Goal: Answer question/provide support: Share knowledge or assist other users

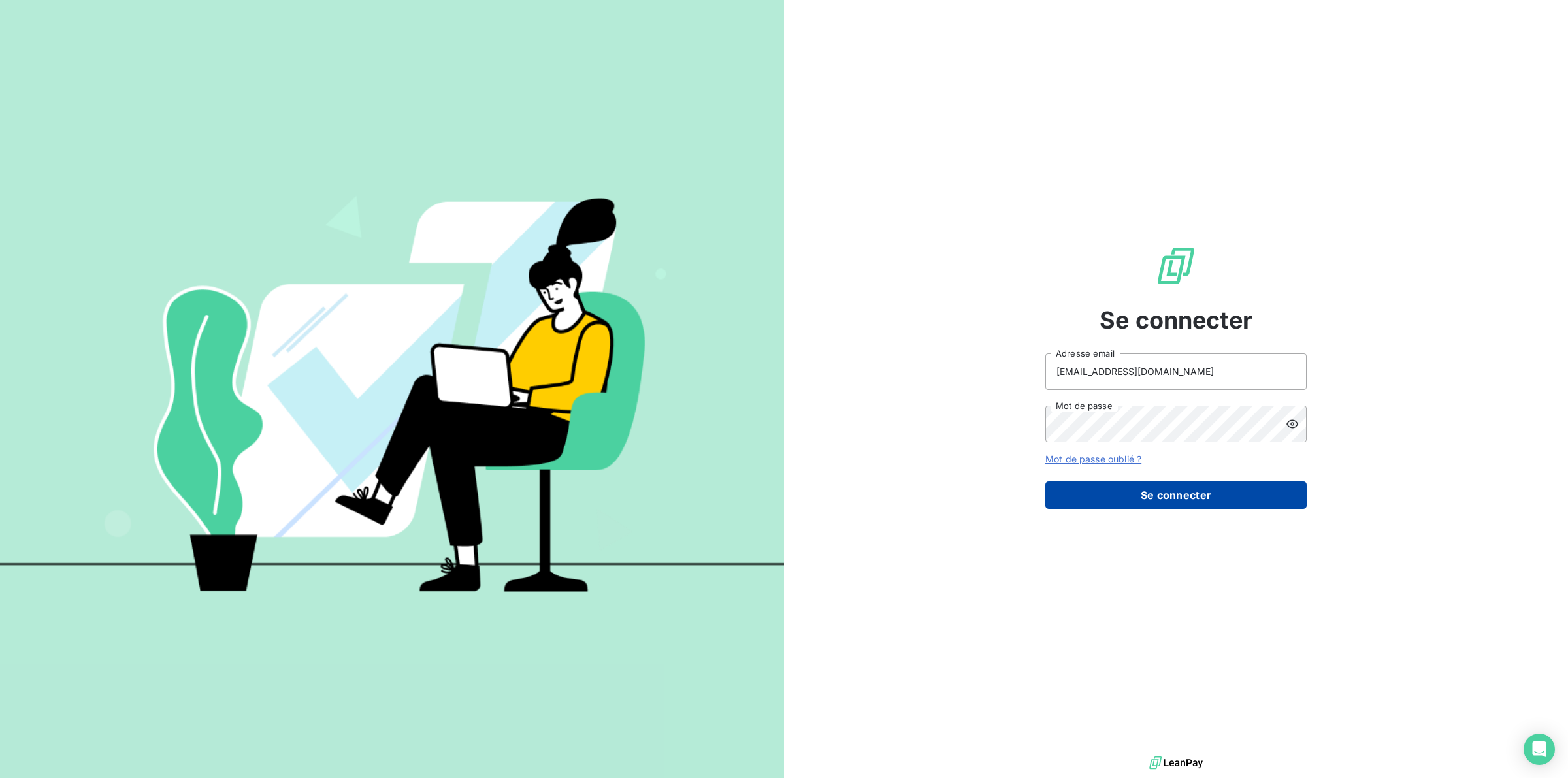
click at [1192, 487] on button "Se connecter" at bounding box center [1176, 495] width 261 height 28
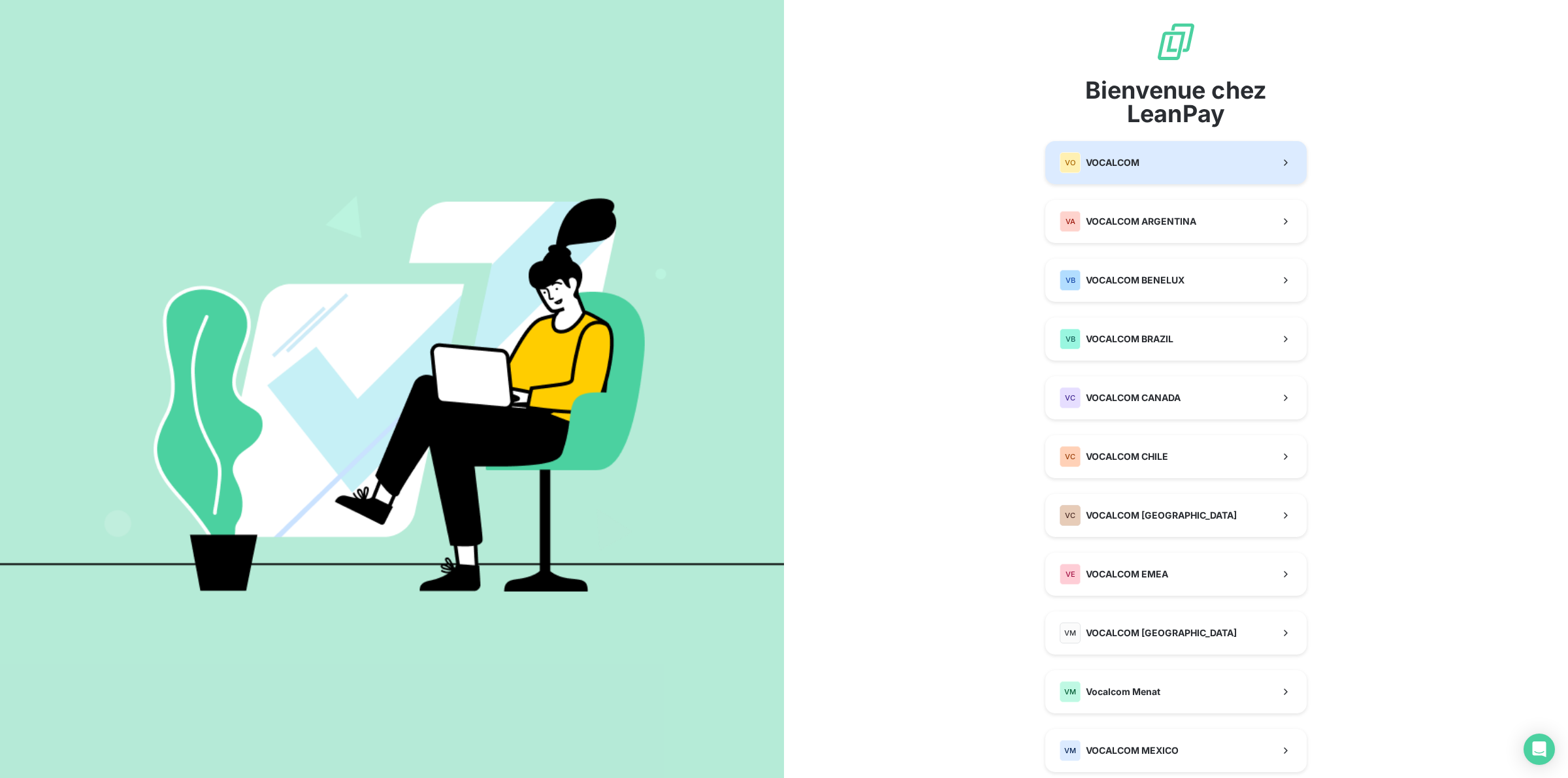
click at [1121, 160] on span "VOCALCOM" at bounding box center [1112, 162] width 54 height 13
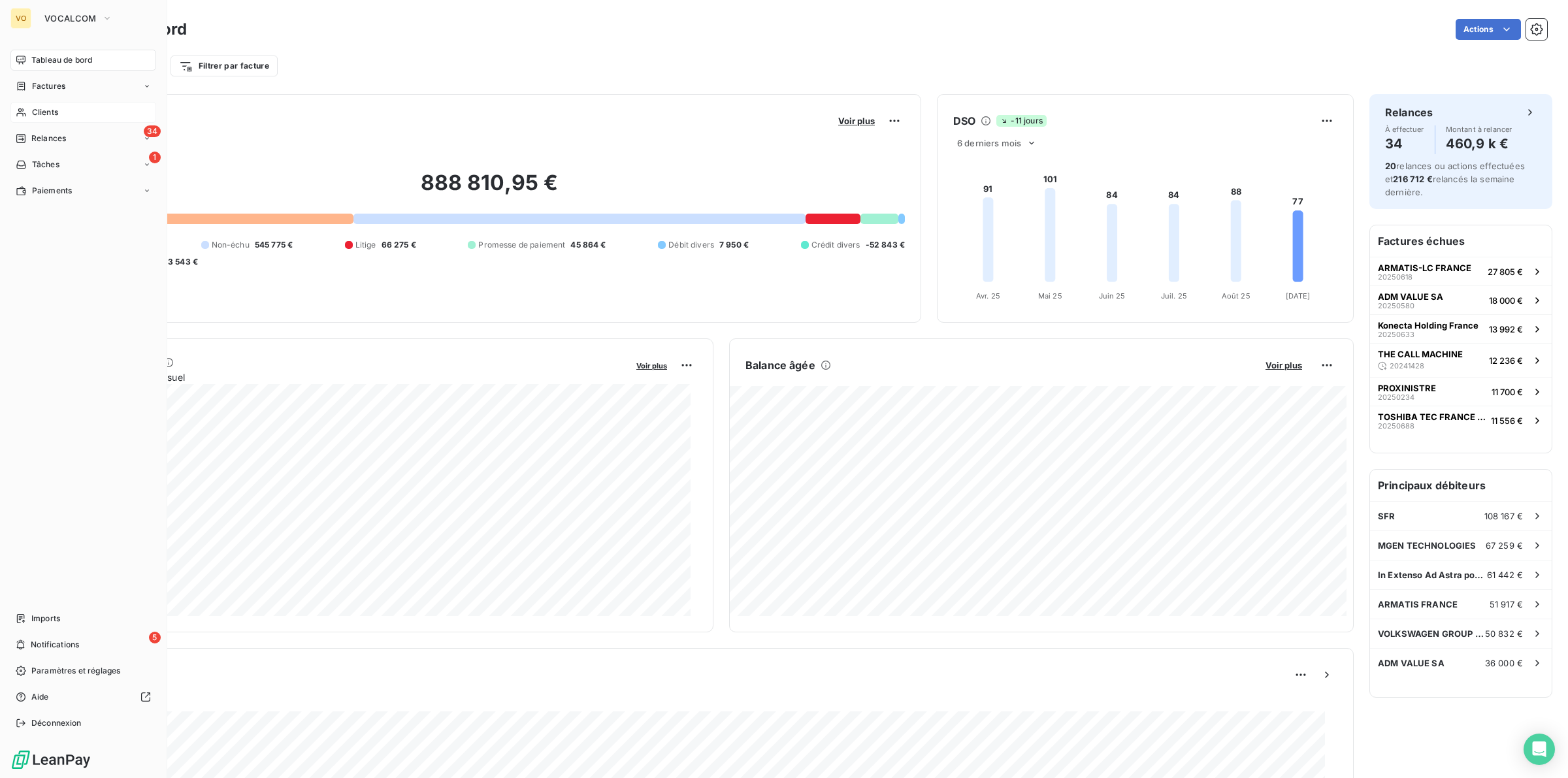
click at [47, 111] on span "Clients" at bounding box center [45, 112] width 26 height 11
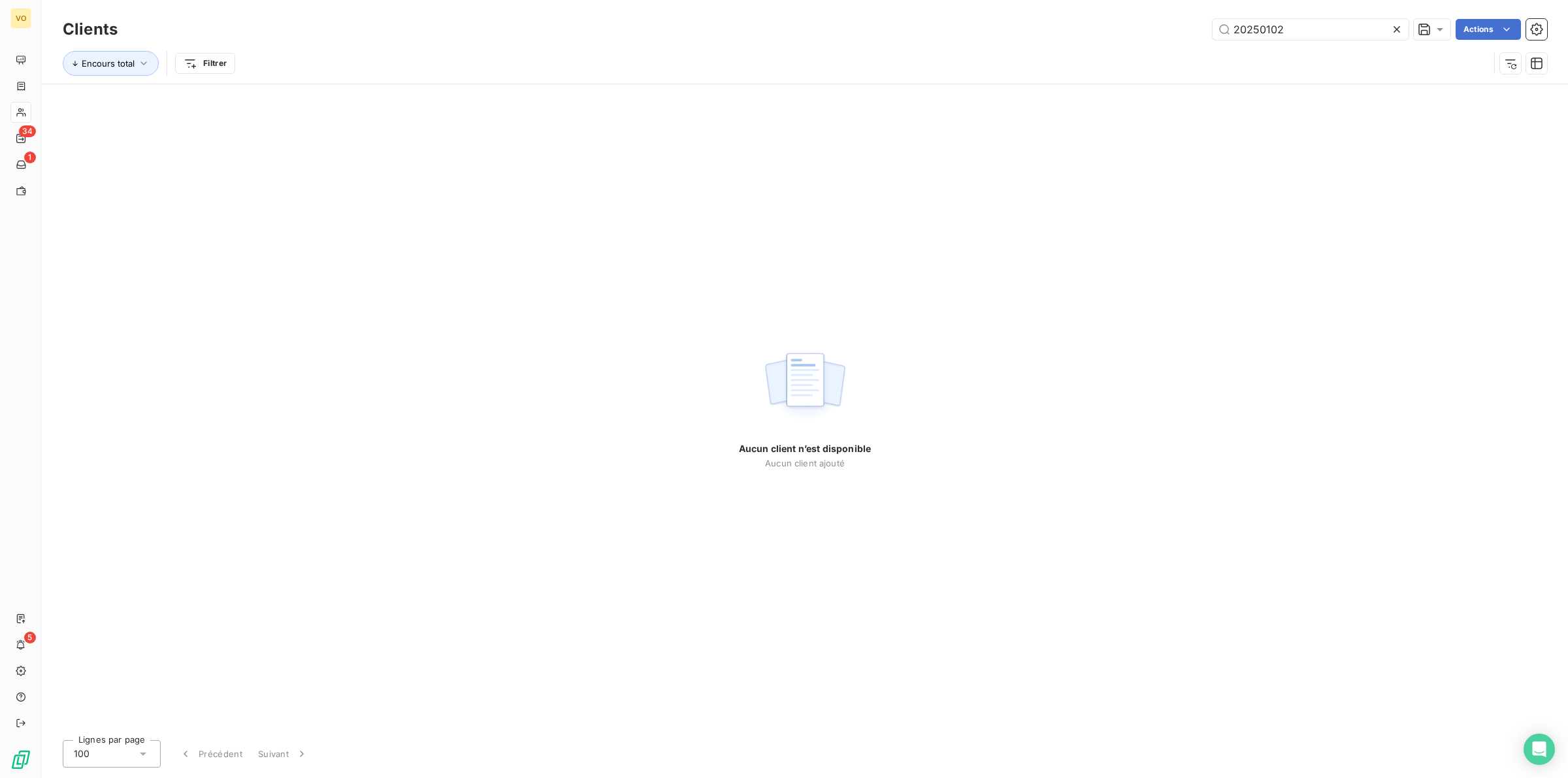
click at [1396, 26] on icon at bounding box center [1396, 29] width 13 height 13
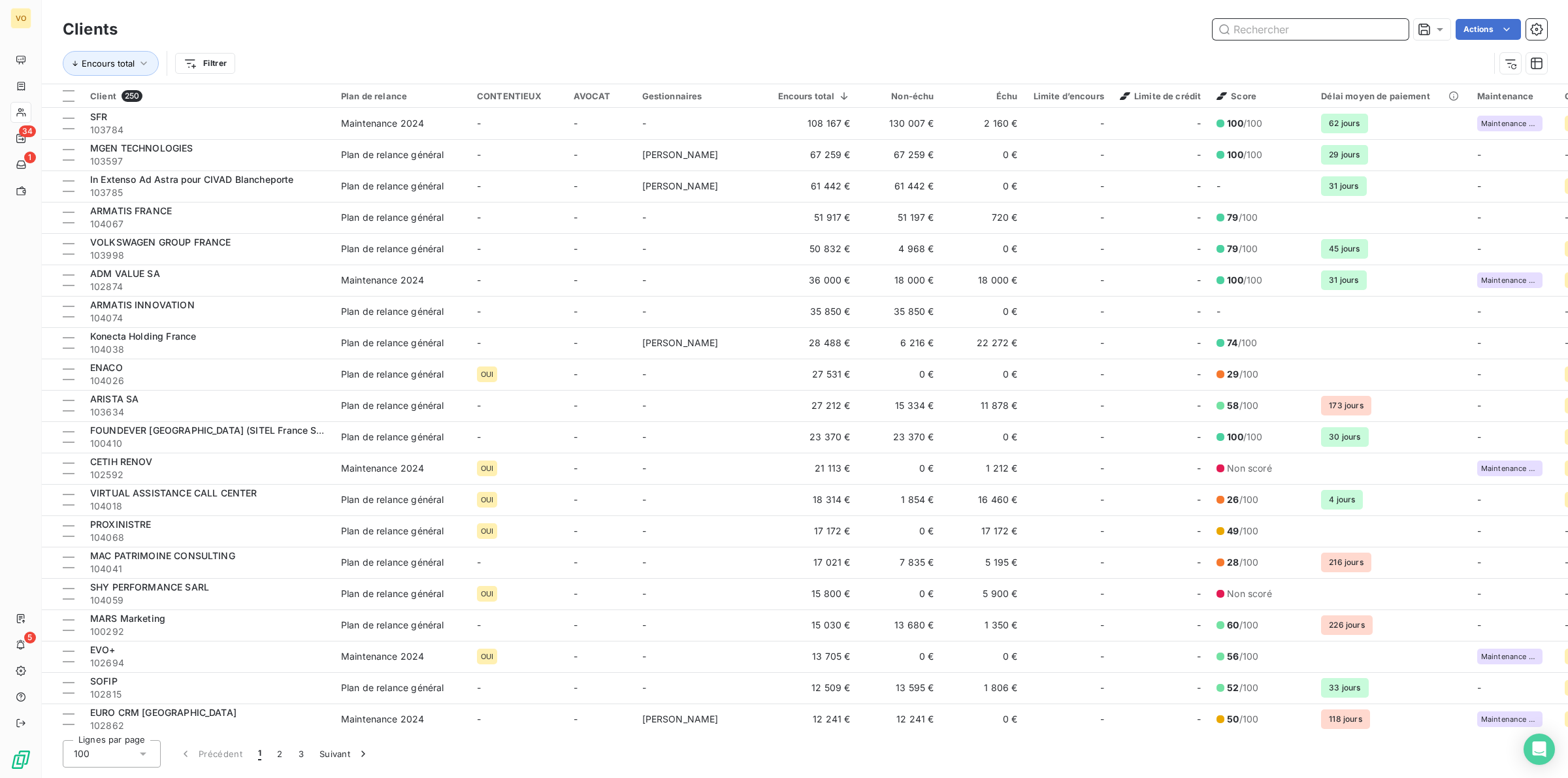
click at [1259, 23] on input "text" at bounding box center [1311, 29] width 196 height 21
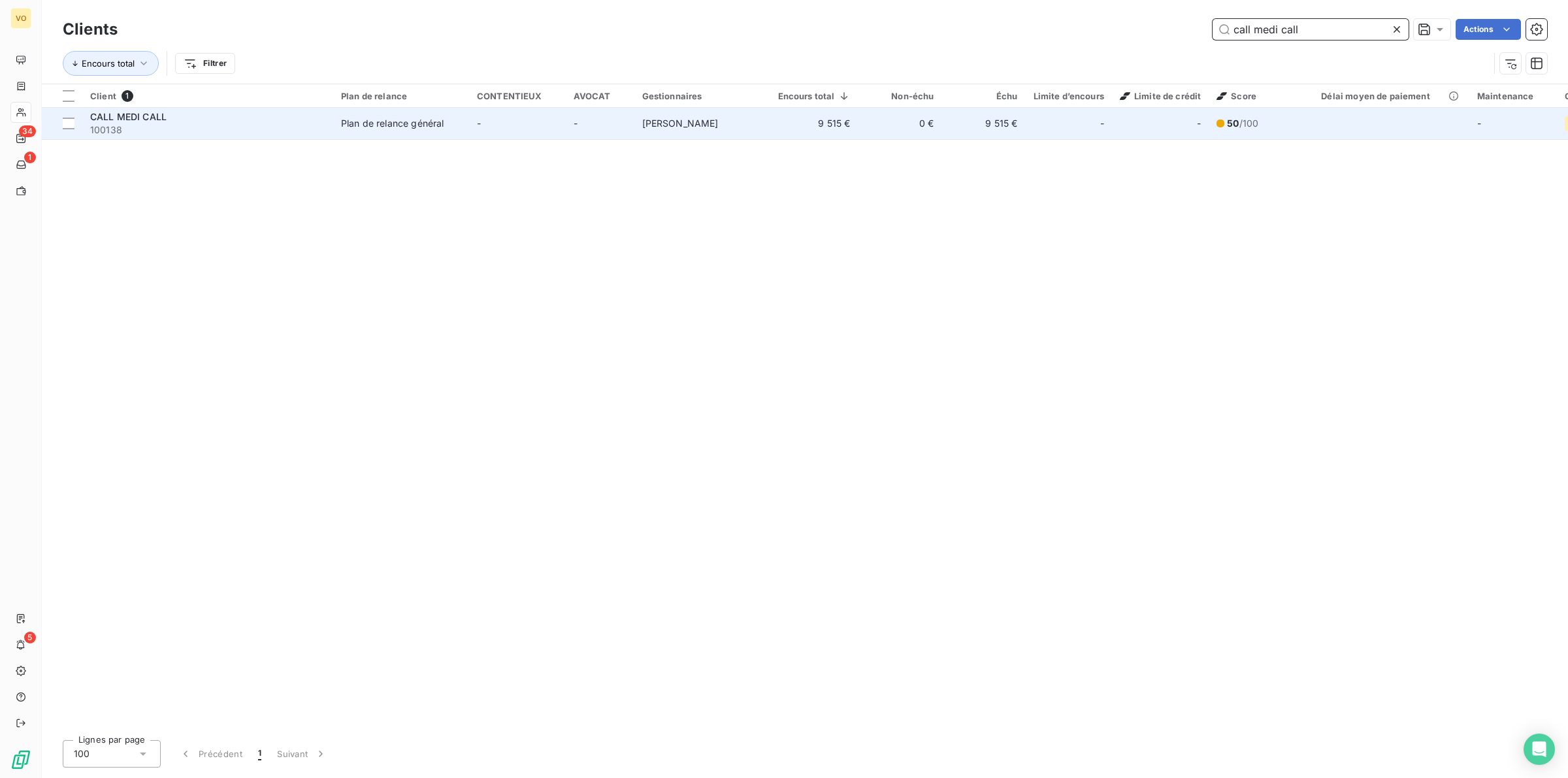
type input "call medi call"
click at [252, 122] on div "CALL MEDI CALL" at bounding box center [208, 116] width 235 height 13
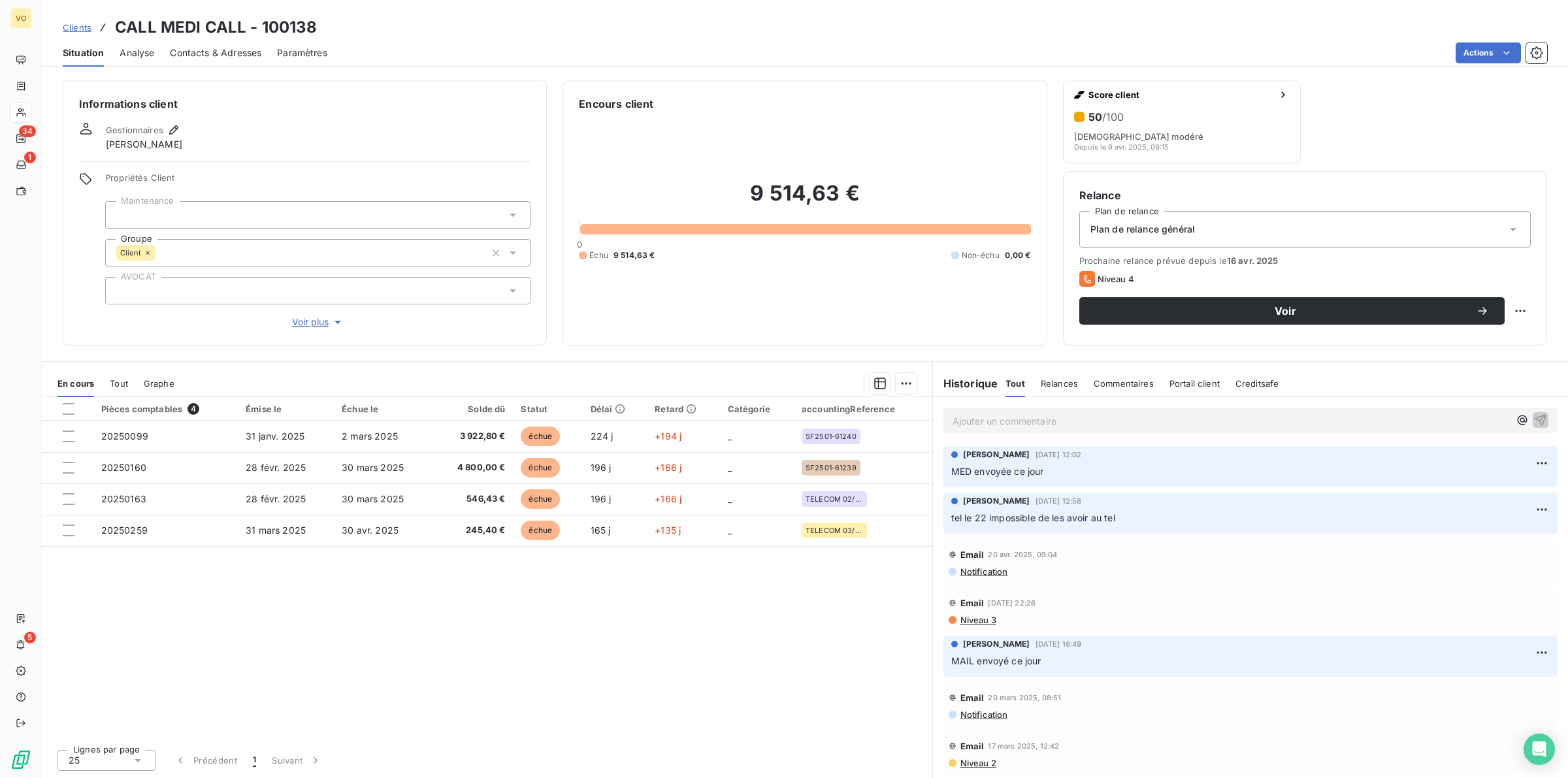
click at [624, 659] on div "Pièces comptables 4 Émise le Échue le Solde dû Statut Délai Retard Catégorie ac…" at bounding box center [487, 568] width 890 height 342
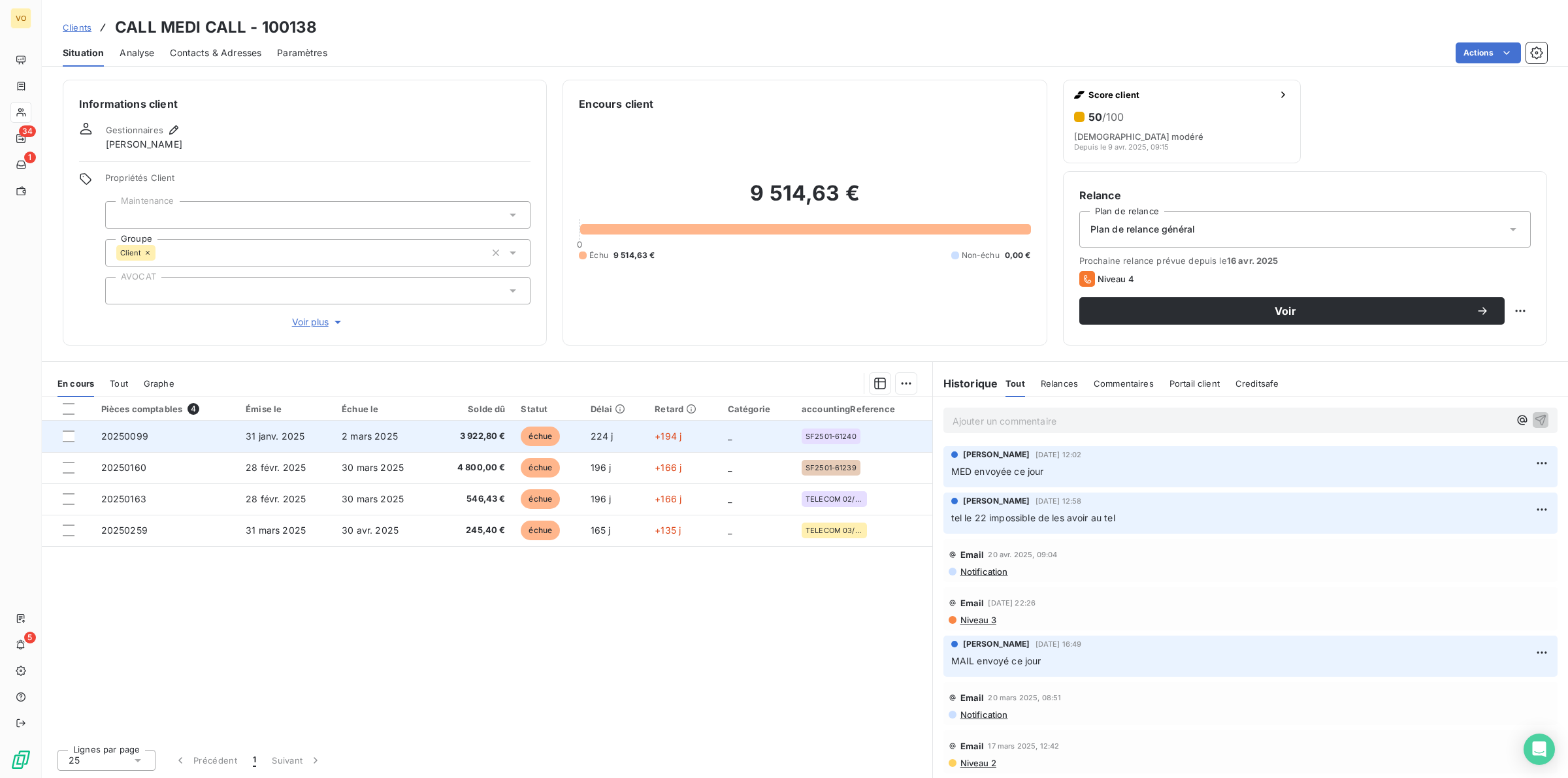
click at [485, 434] on span "3 922,80 €" at bounding box center [473, 436] width 65 height 13
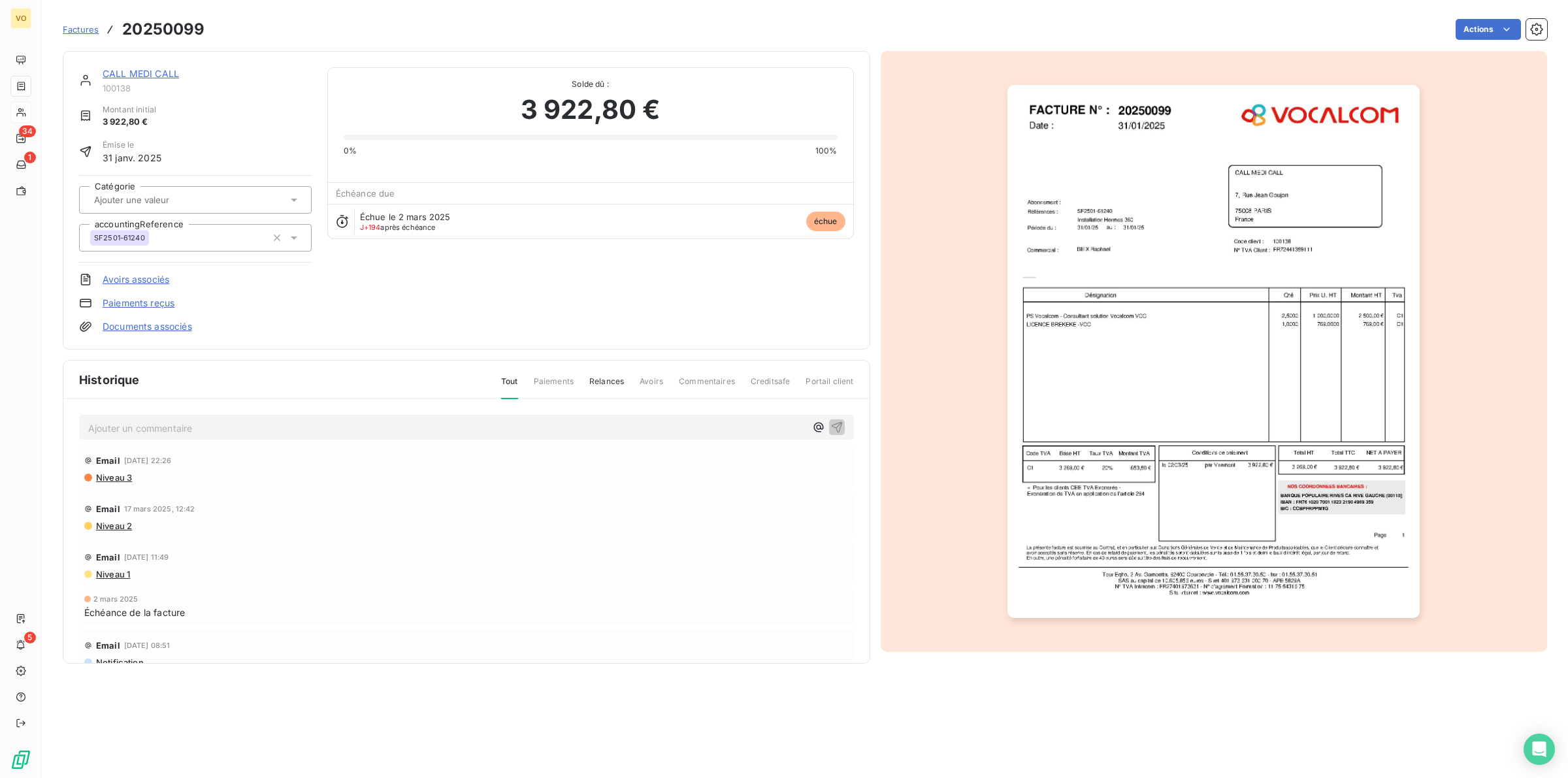
click at [1090, 348] on img "button" at bounding box center [1213, 351] width 412 height 534
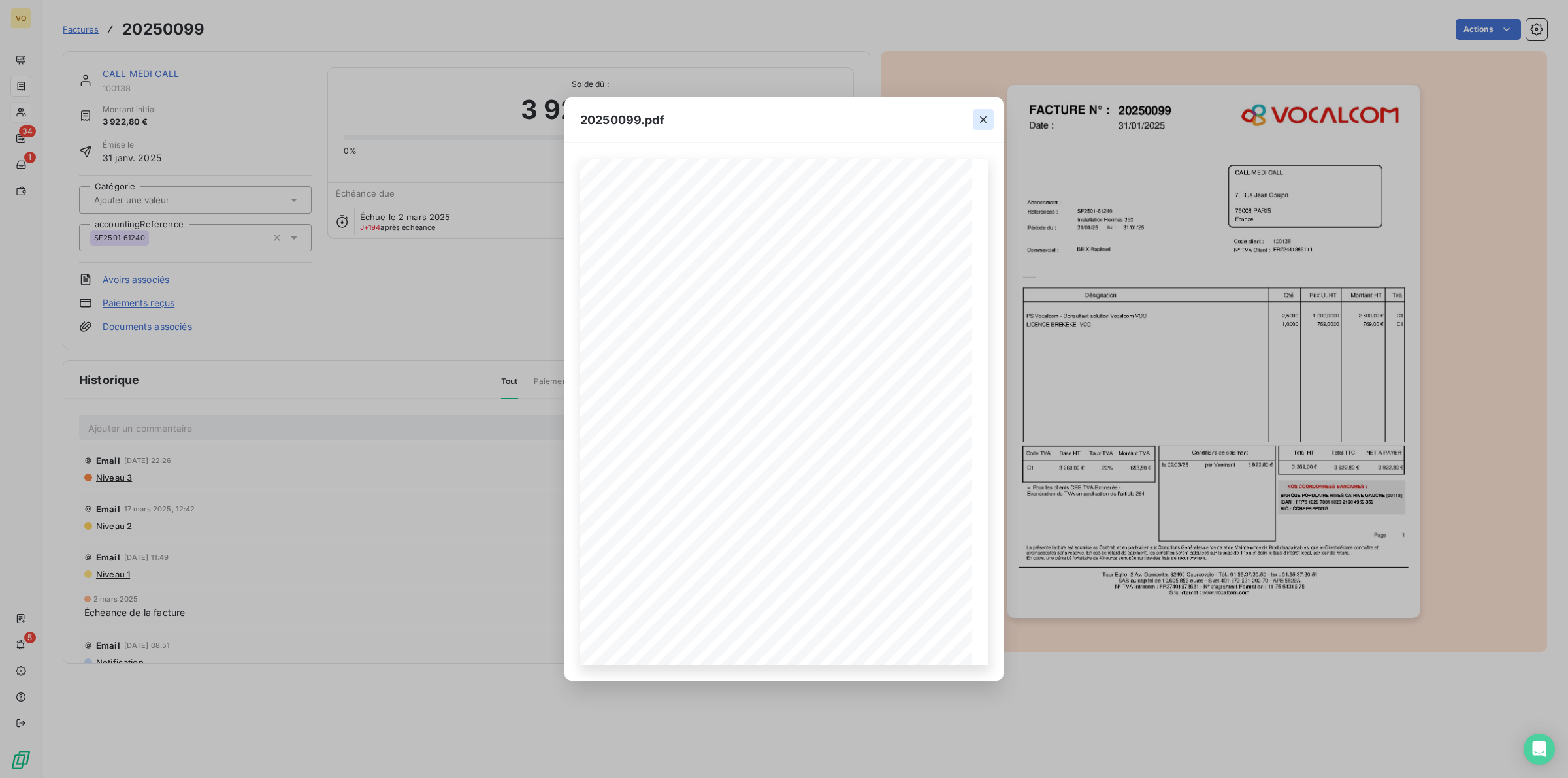
click at [985, 116] on icon "button" at bounding box center [983, 119] width 7 height 7
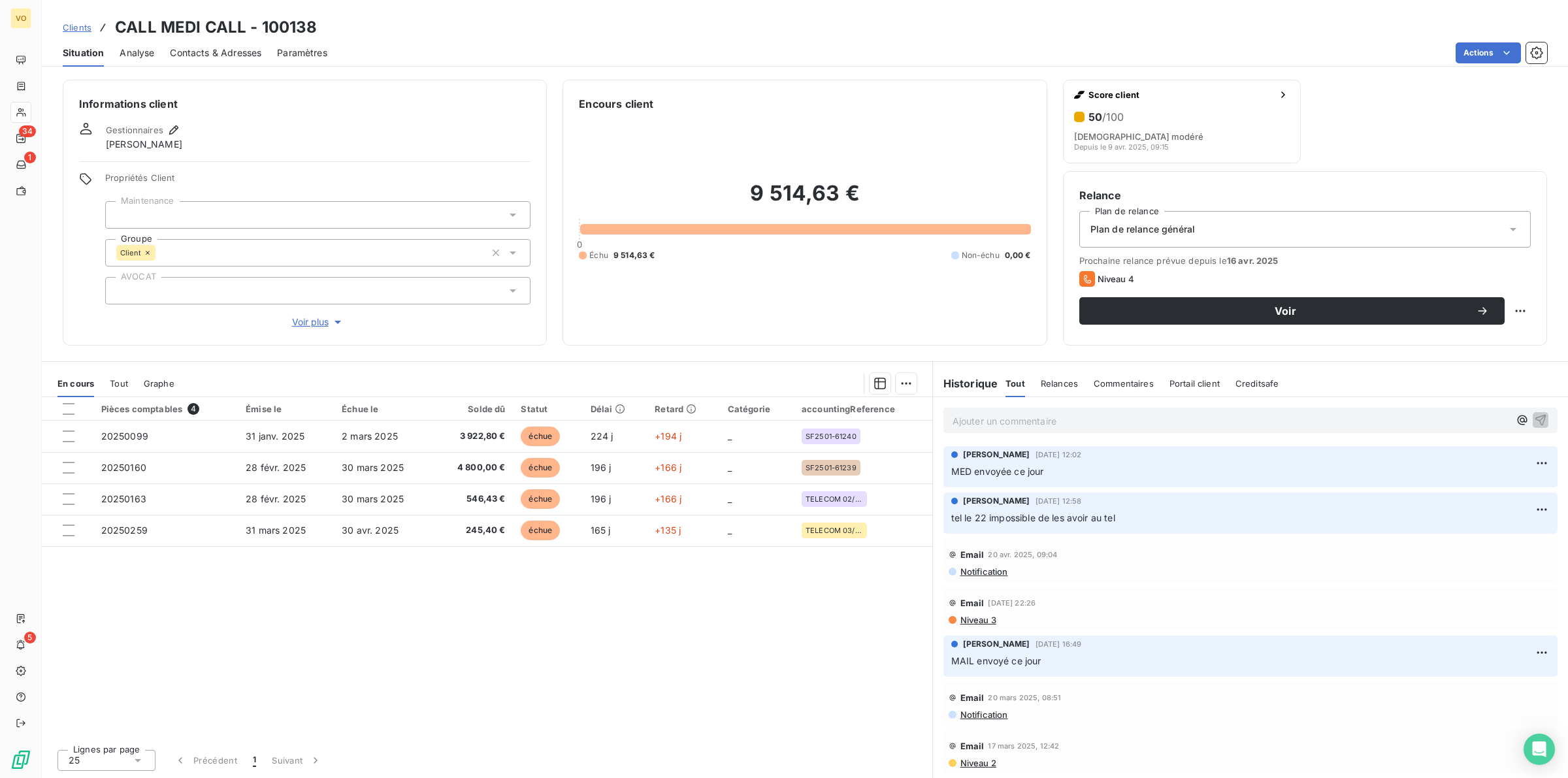
click at [490, 654] on div "Pièces comptables 4 Émise le Échue le Solde dû Statut Délai Retard Catégorie ac…" at bounding box center [487, 568] width 890 height 342
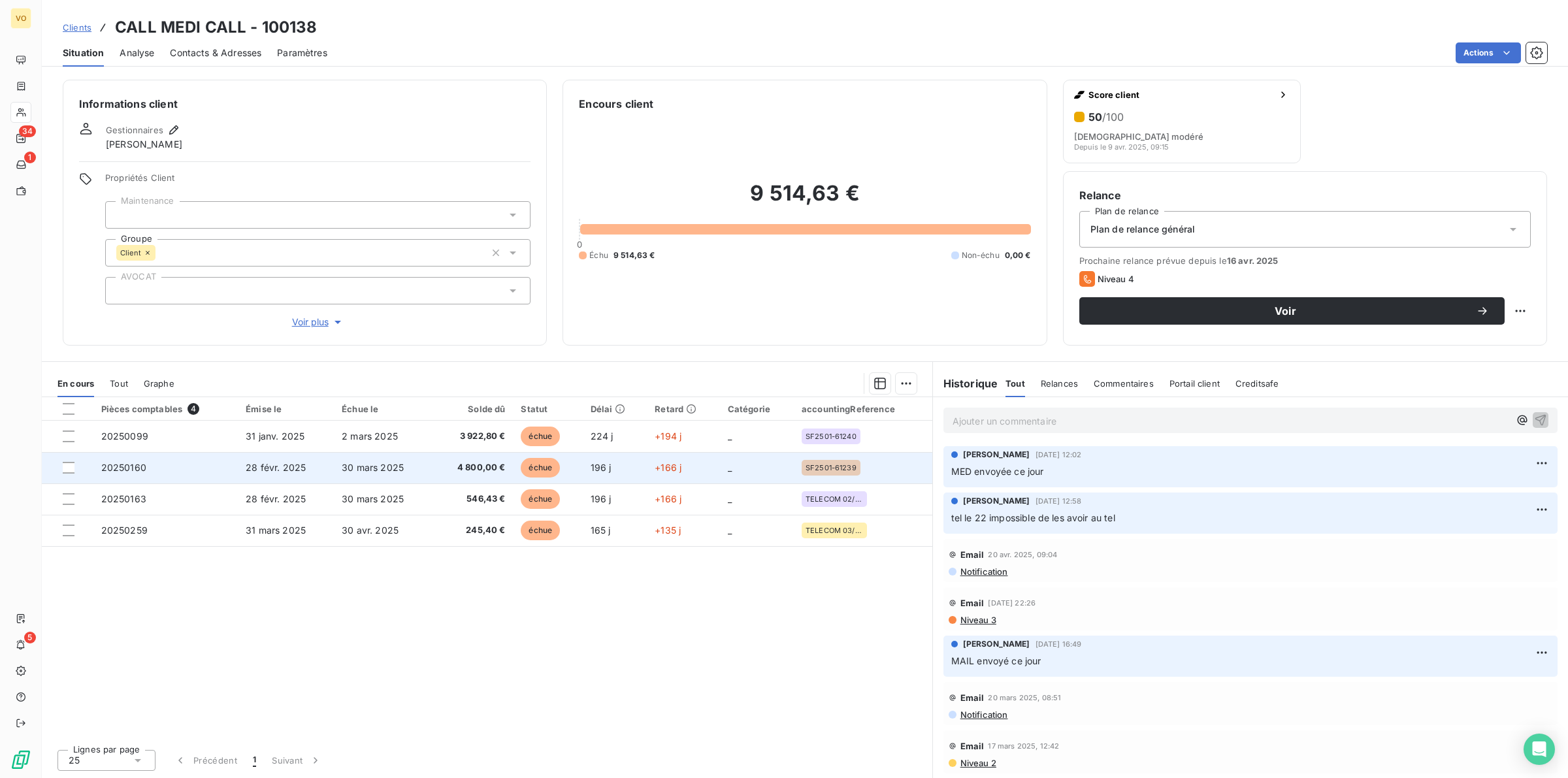
click at [478, 464] on span "4 800,00 €" at bounding box center [473, 467] width 65 height 13
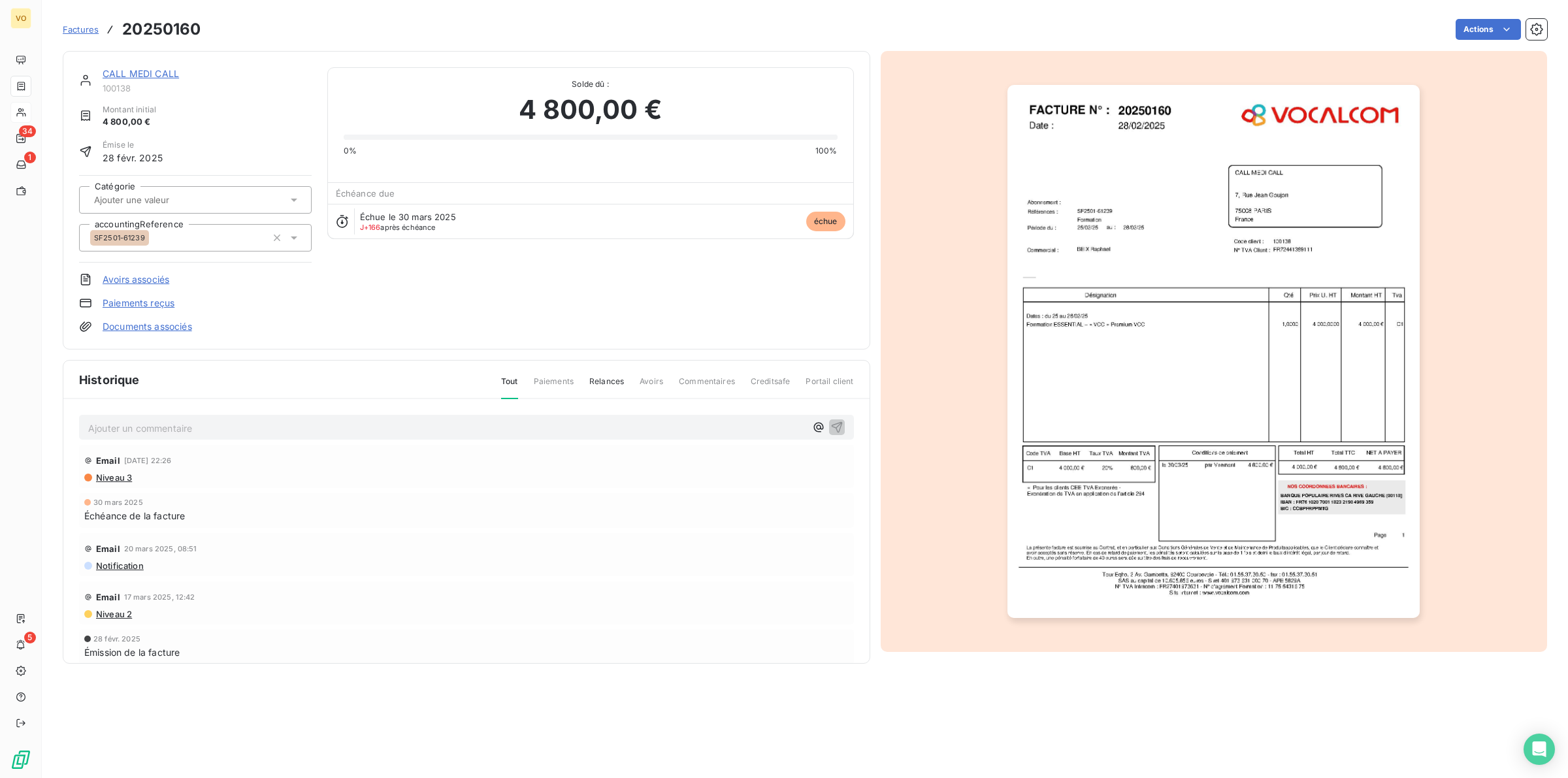
drag, startPoint x: 1163, startPoint y: 360, endPoint x: 1171, endPoint y: 223, distance: 137.2
click at [1171, 223] on img "button" at bounding box center [1213, 351] width 412 height 534
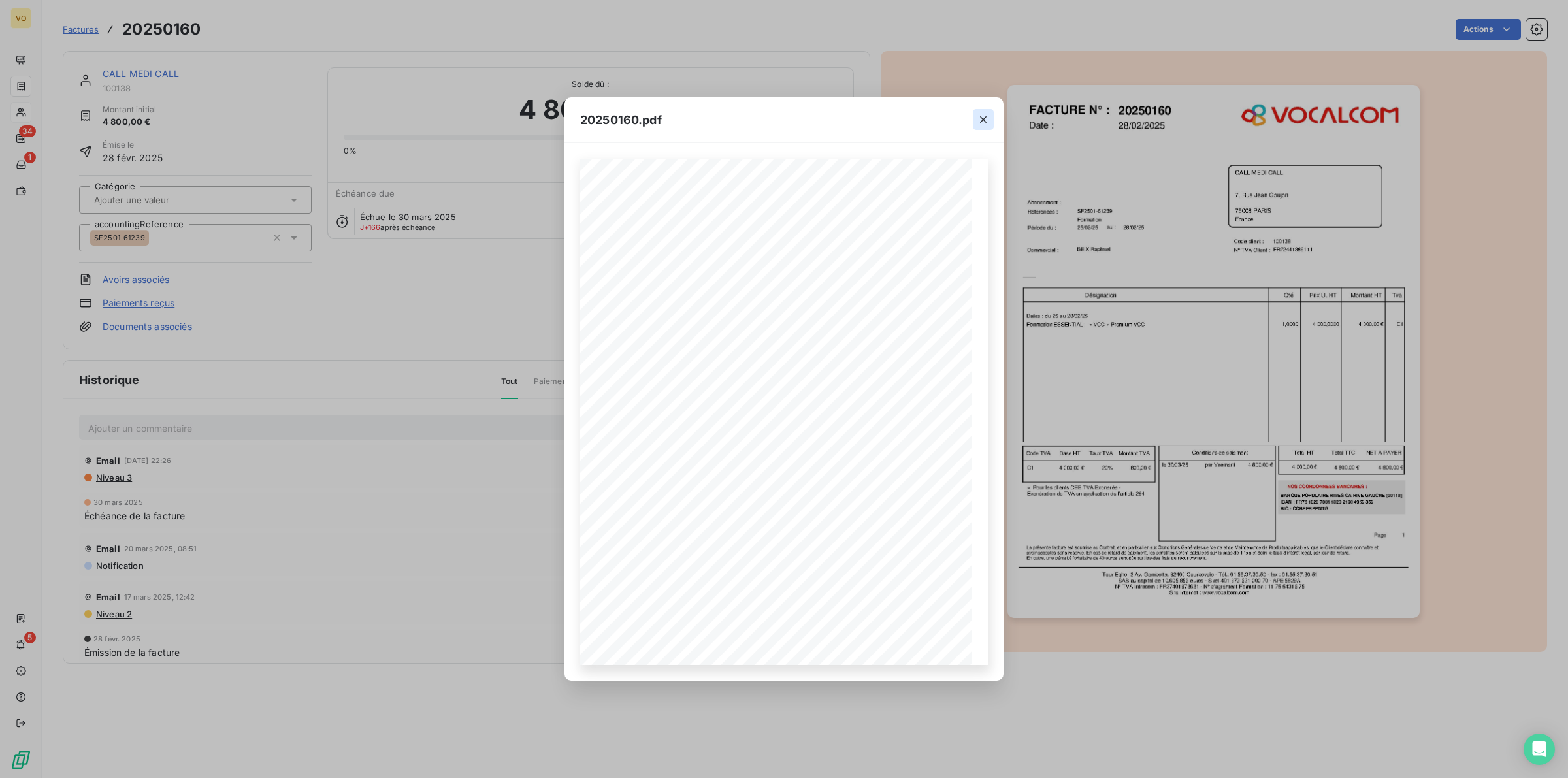
click at [982, 115] on icon "button" at bounding box center [983, 119] width 13 height 13
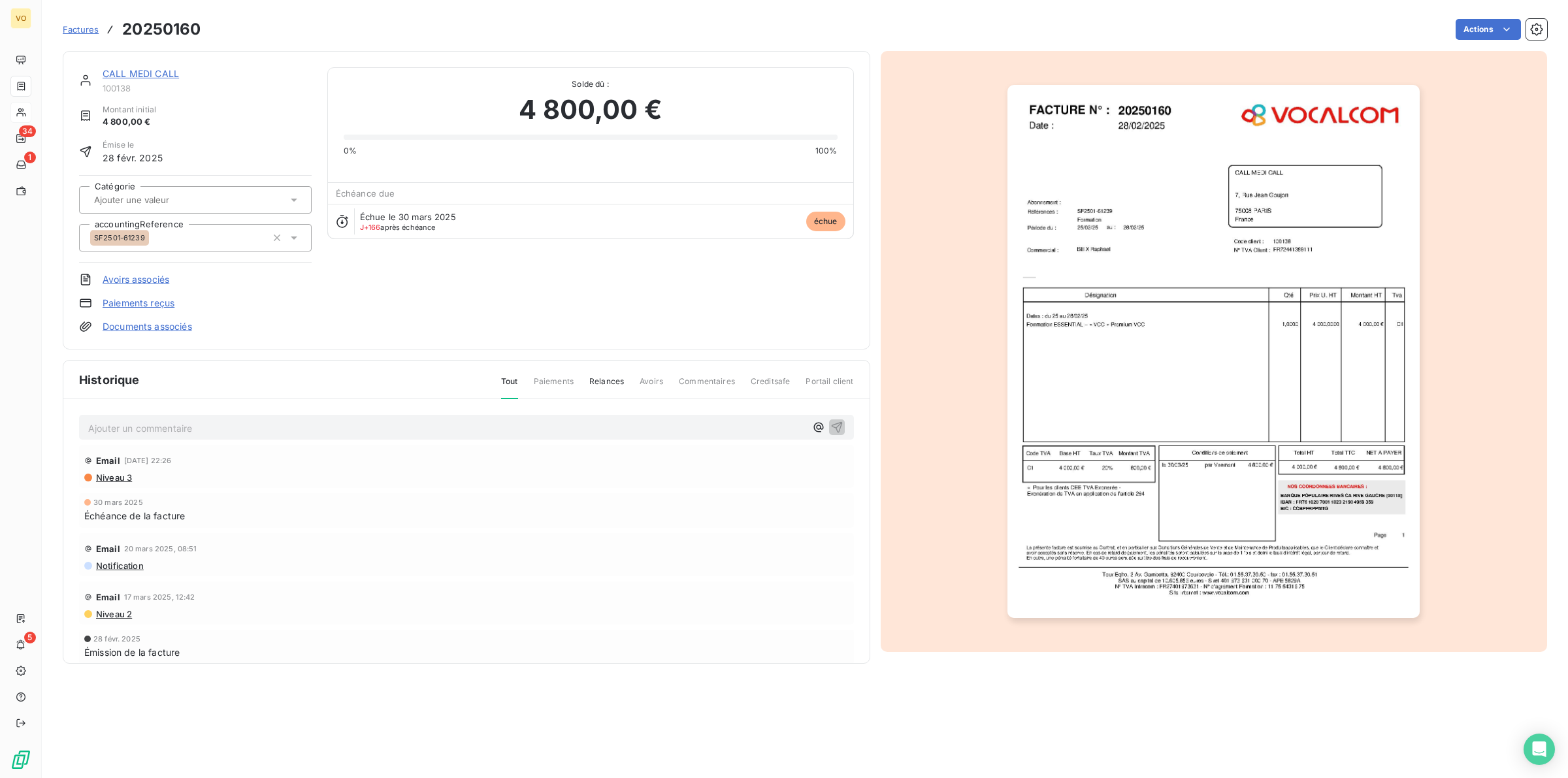
drag, startPoint x: 1147, startPoint y: 378, endPoint x: 1313, endPoint y: 333, distance: 172.0
click at [1313, 333] on img "button" at bounding box center [1213, 351] width 412 height 534
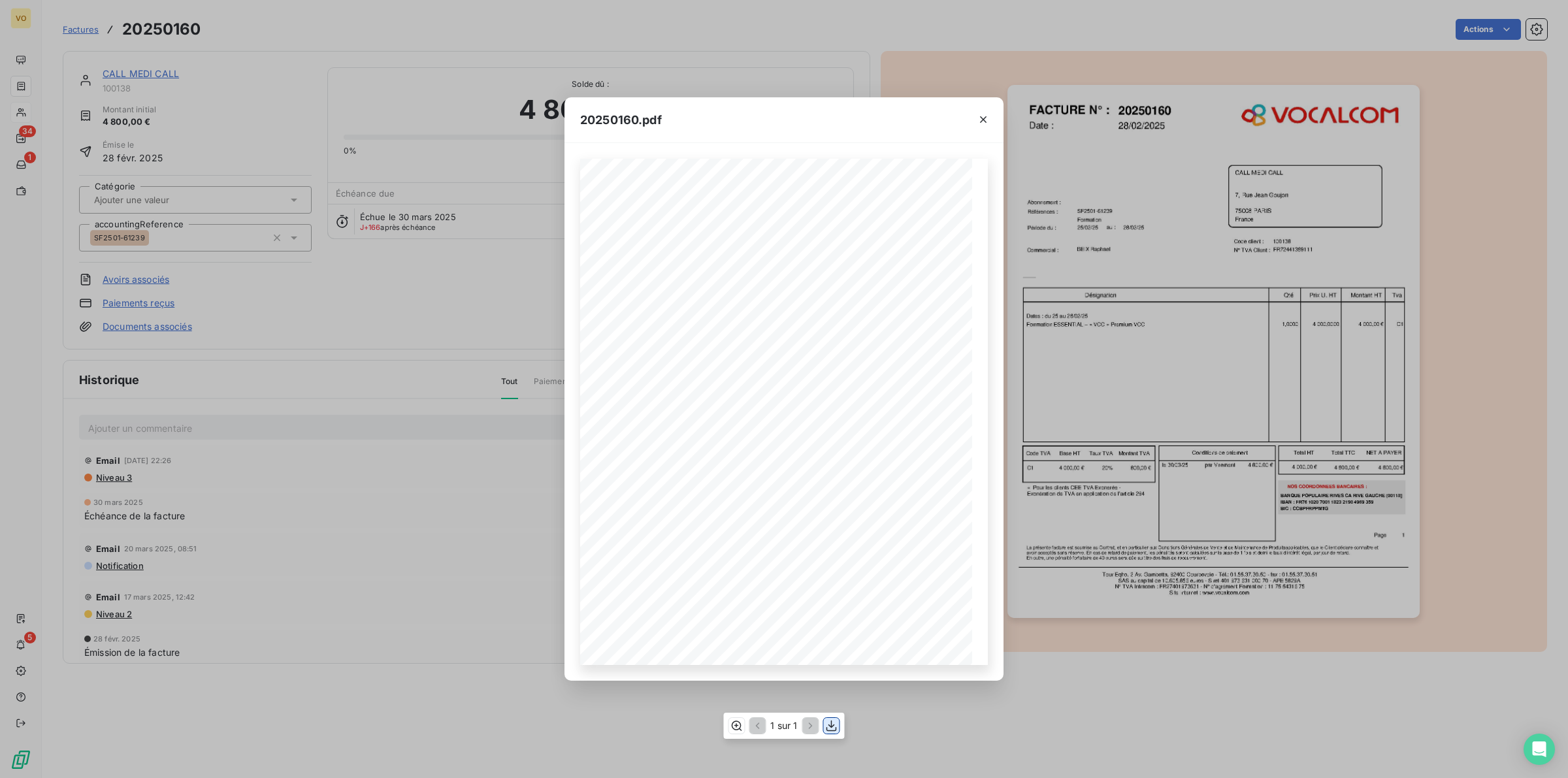
click at [828, 728] on icon "button" at bounding box center [831, 725] width 13 height 13
click at [377, 553] on div "20250160.pdf Références : FACTURE N° : CALL MEDI CALL 7, Rue Jean Goujon 75008 …" at bounding box center [784, 389] width 1568 height 778
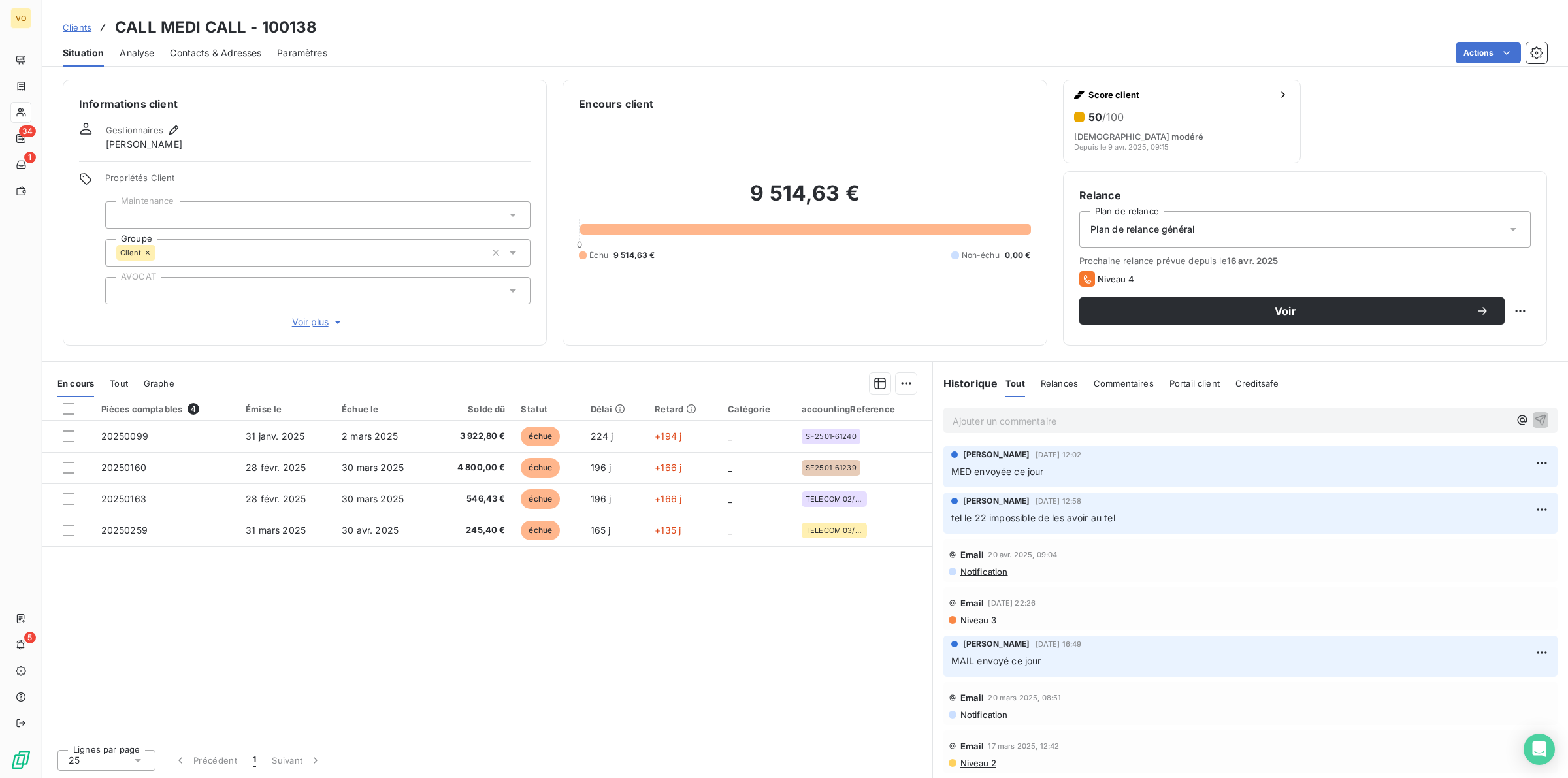
drag, startPoint x: 635, startPoint y: 119, endPoint x: 644, endPoint y: 124, distance: 10.3
click at [636, 119] on div "9 514,63 € 0 Échu 9 514,63 € Non-échu 0,00 €" at bounding box center [804, 221] width 451 height 217
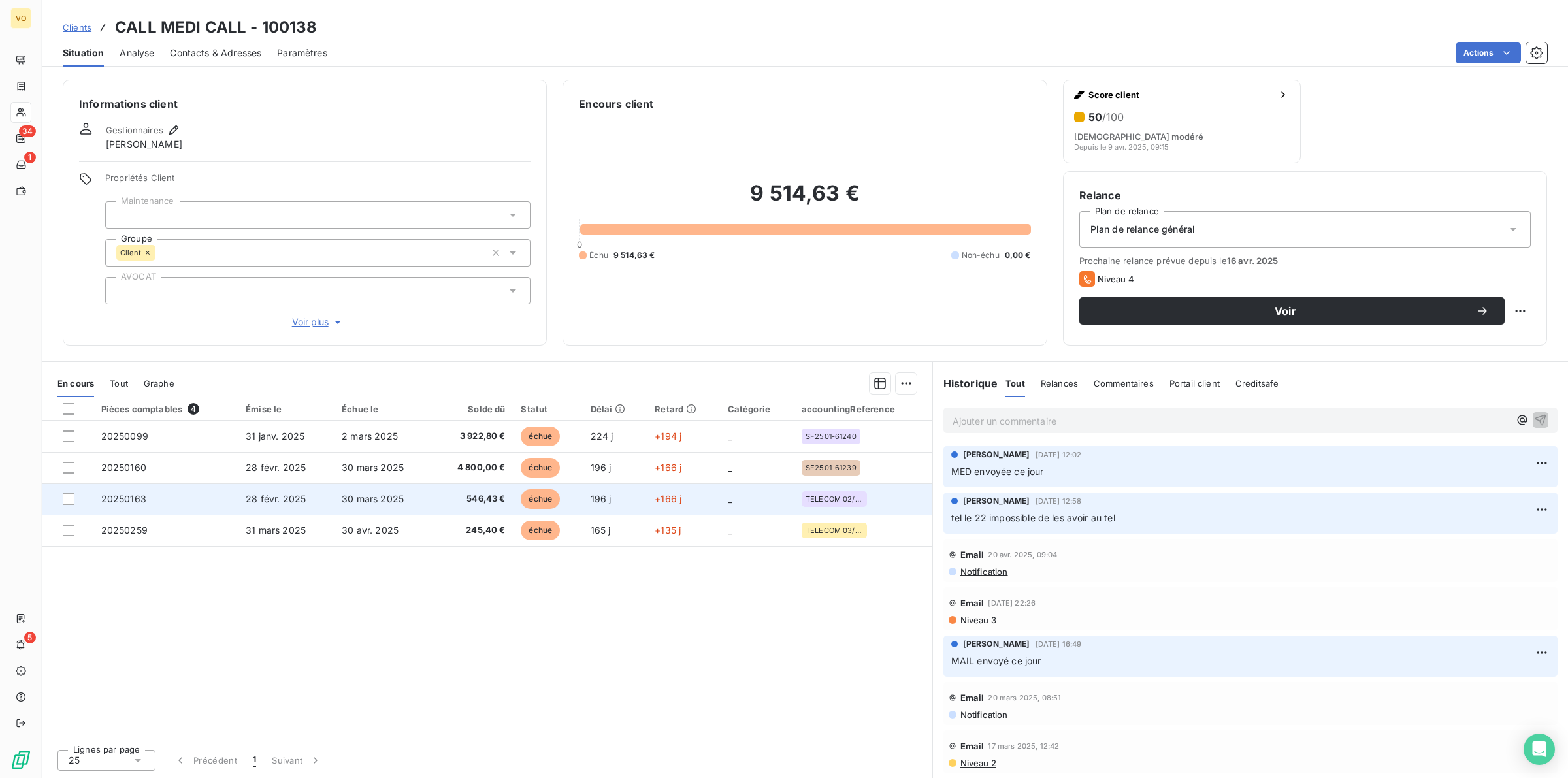
click at [438, 502] on td "546,43 €" at bounding box center [473, 499] width 81 height 31
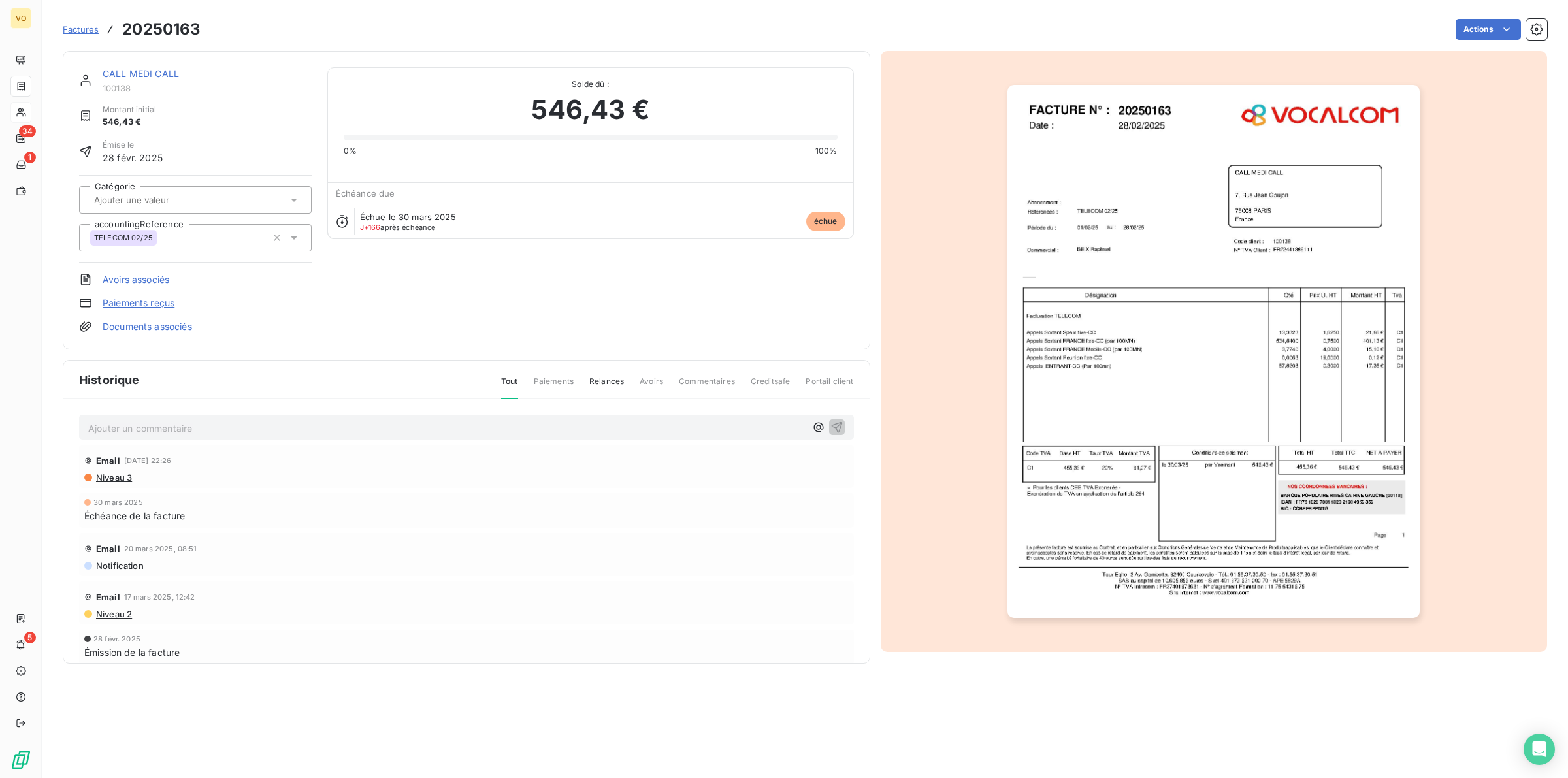
click at [1102, 358] on img "button" at bounding box center [1213, 351] width 412 height 534
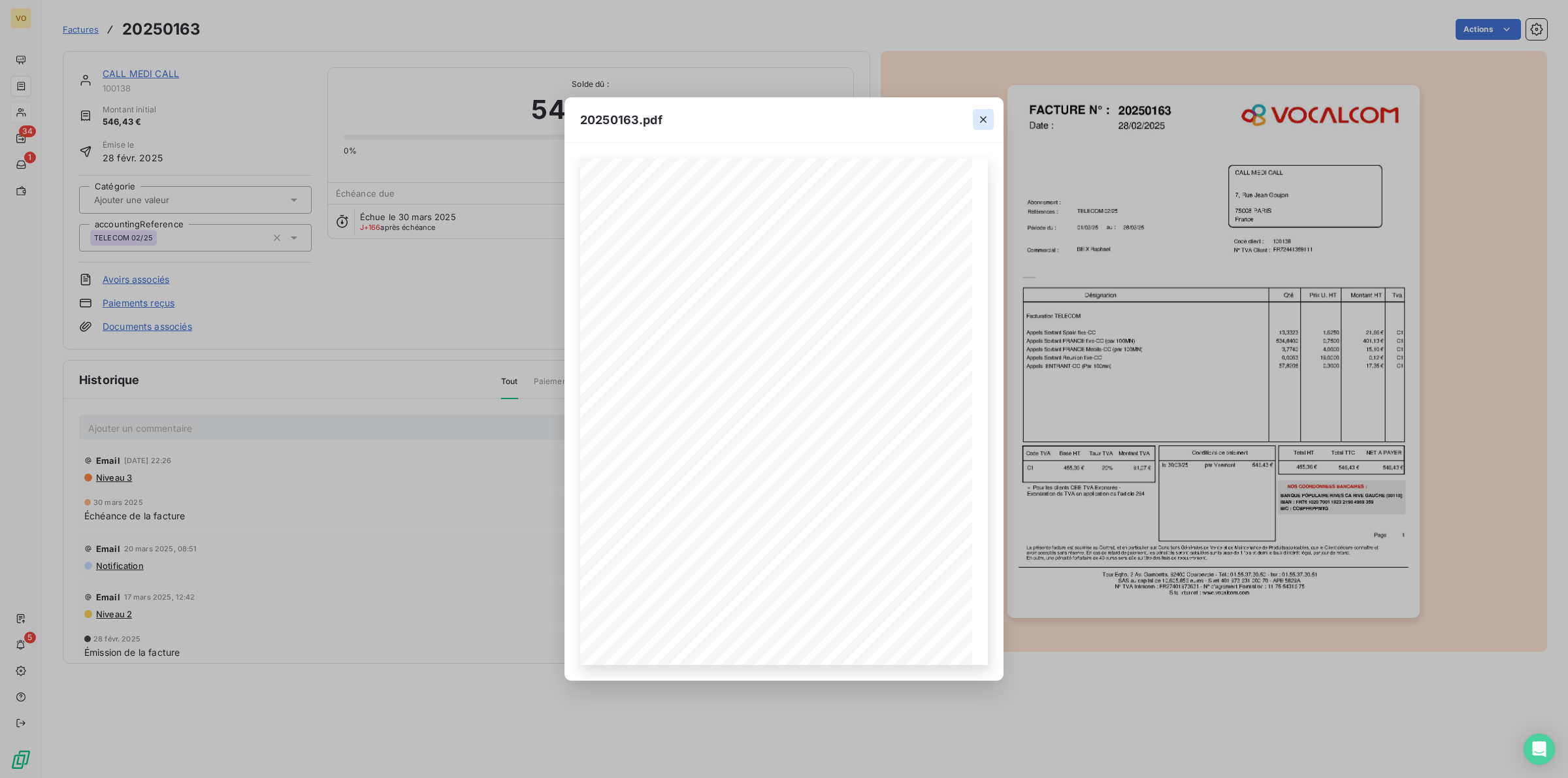
click at [984, 121] on icon "button" at bounding box center [983, 119] width 13 height 13
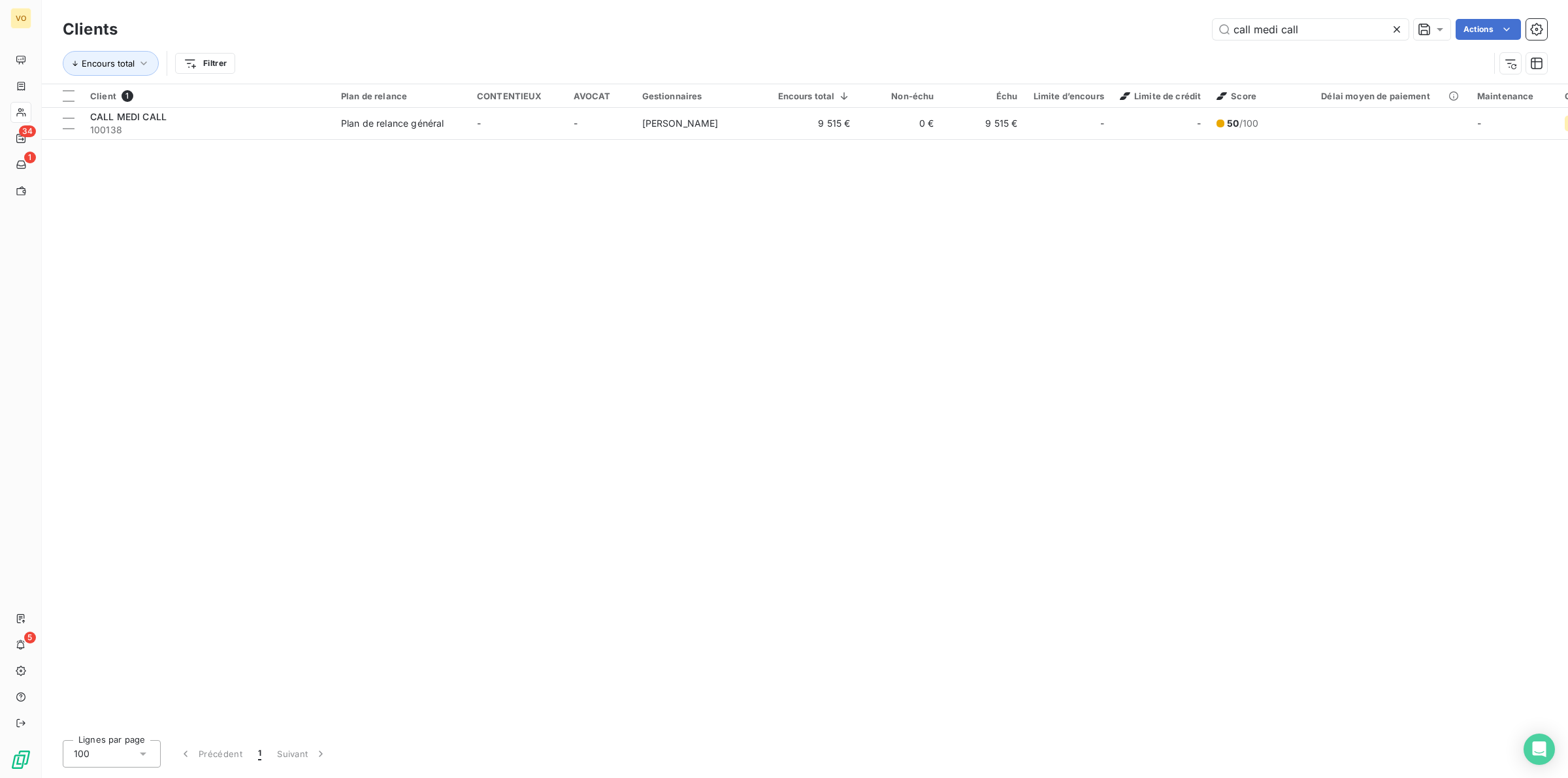
drag, startPoint x: 1308, startPoint y: 31, endPoint x: 1165, endPoint y: 20, distance: 143.4
click at [1165, 20] on div "call medi call Actions" at bounding box center [840, 29] width 1414 height 21
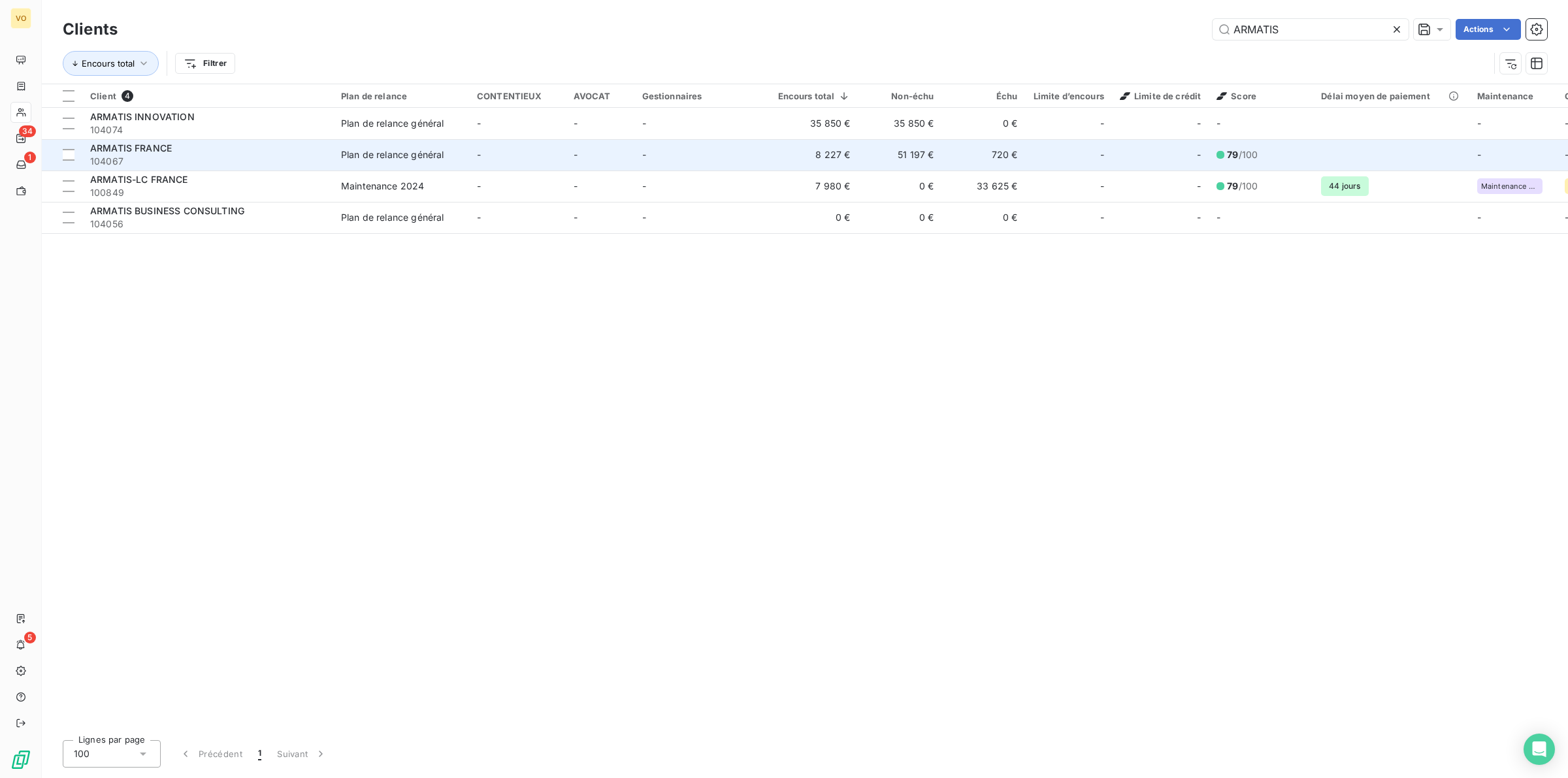
type input "ARMATIS"
click at [899, 152] on td "51 197 €" at bounding box center [900, 155] width 83 height 31
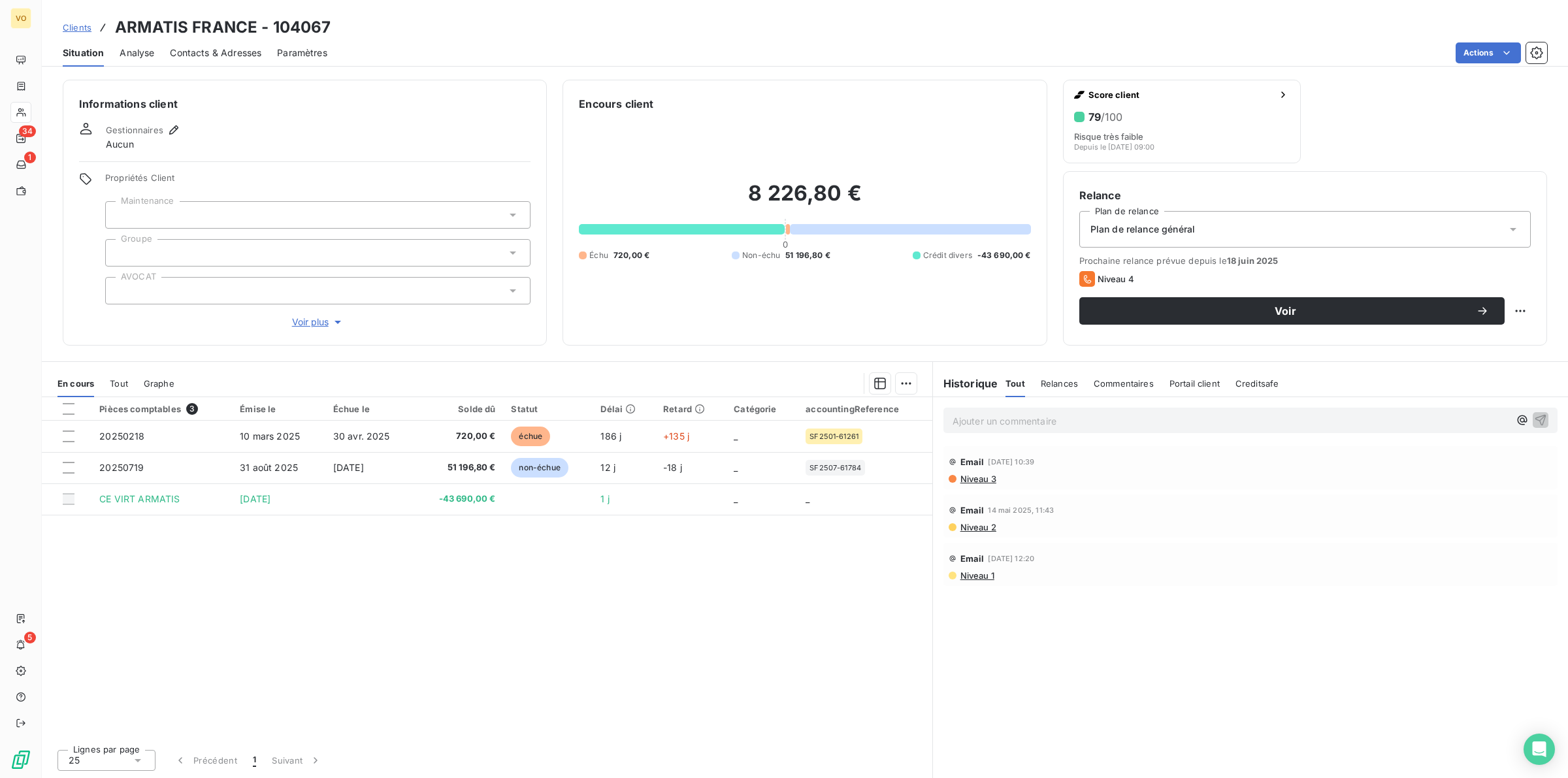
click at [669, 601] on div "Pièces comptables 3 Émise le Échue le Solde dû Statut Délai Retard Catégorie ac…" at bounding box center [487, 568] width 890 height 342
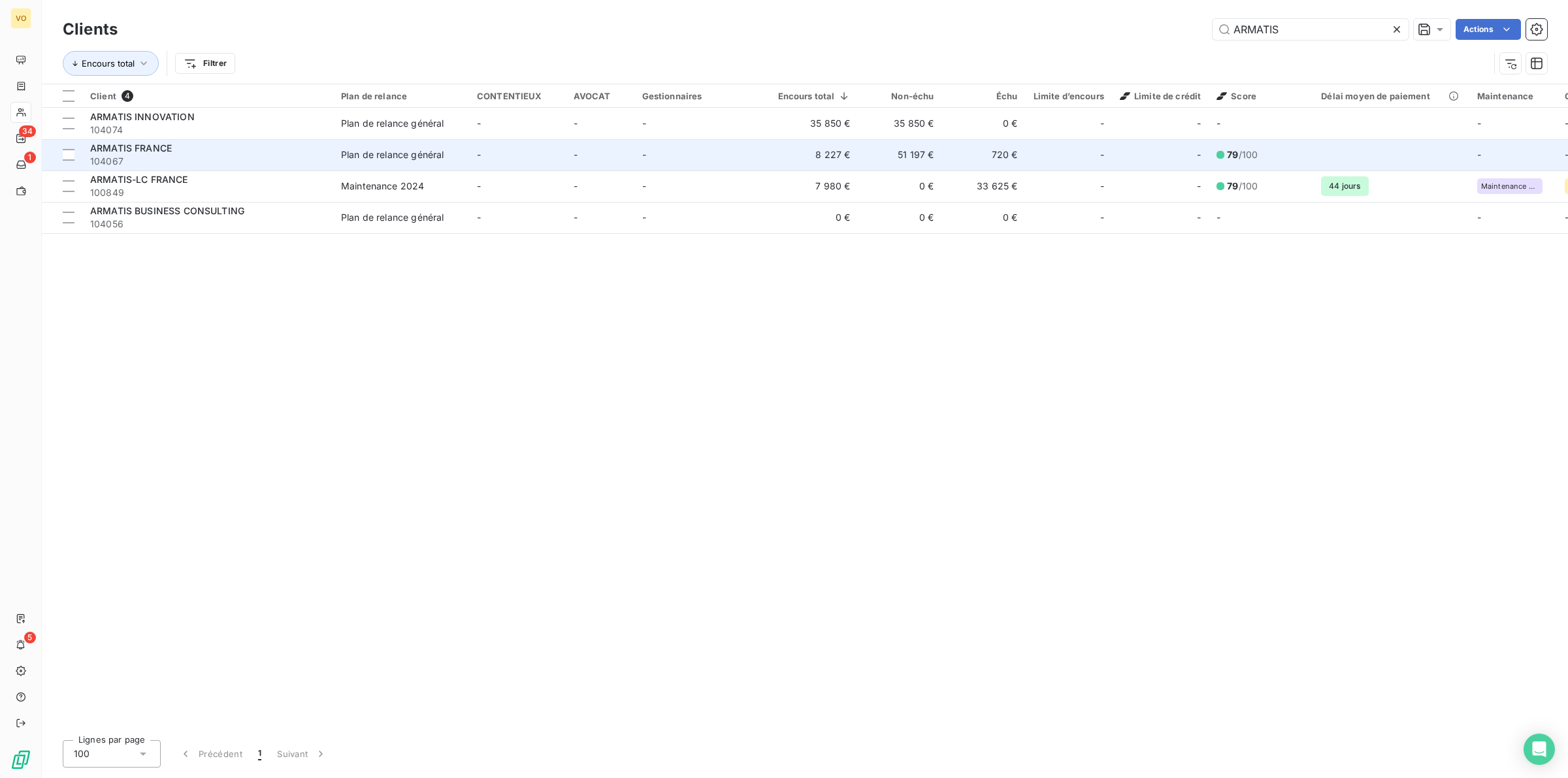
click at [903, 159] on td "51 197 €" at bounding box center [900, 155] width 83 height 31
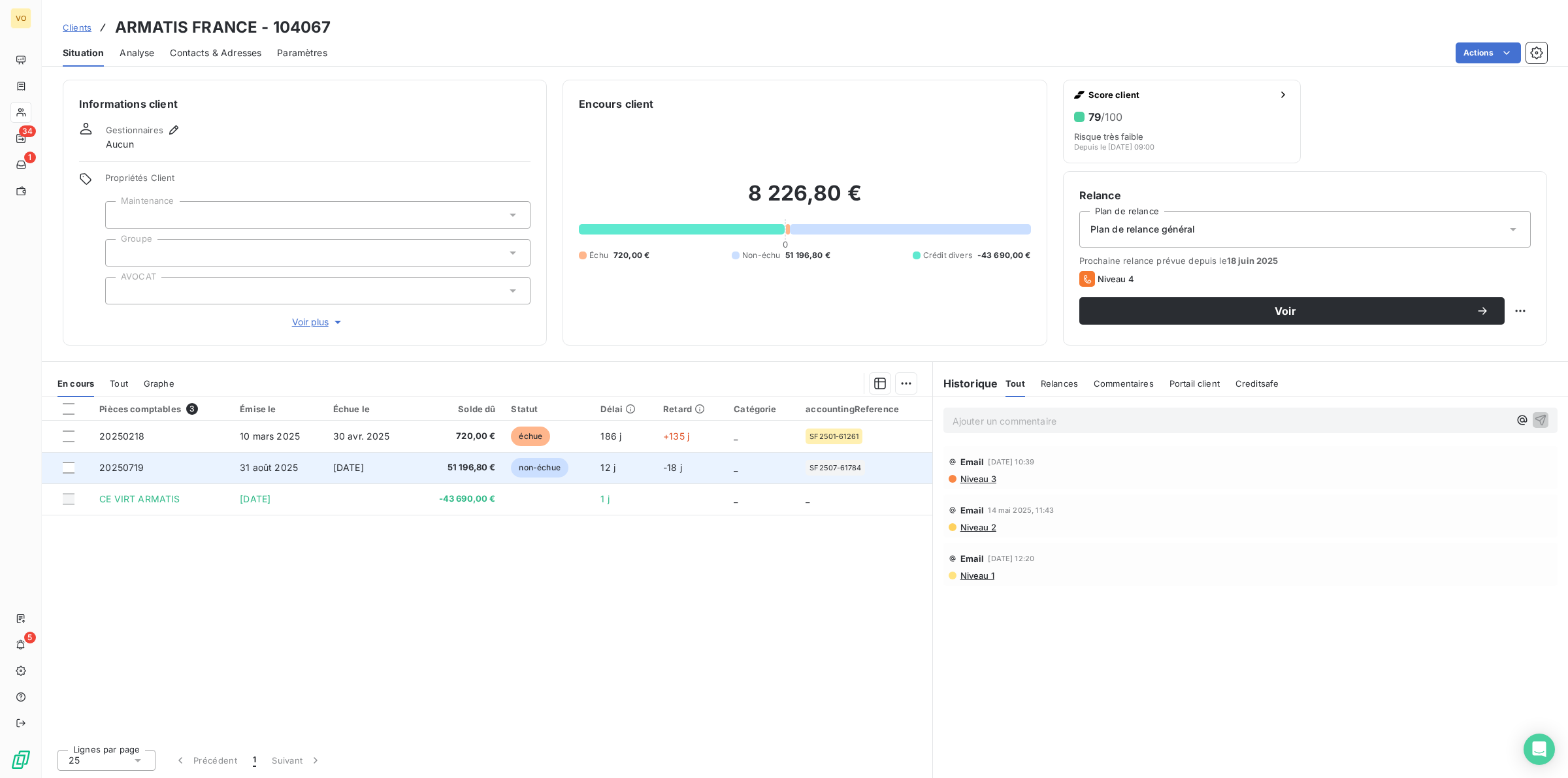
click at [468, 463] on span "51 196,80 €" at bounding box center [459, 467] width 74 height 13
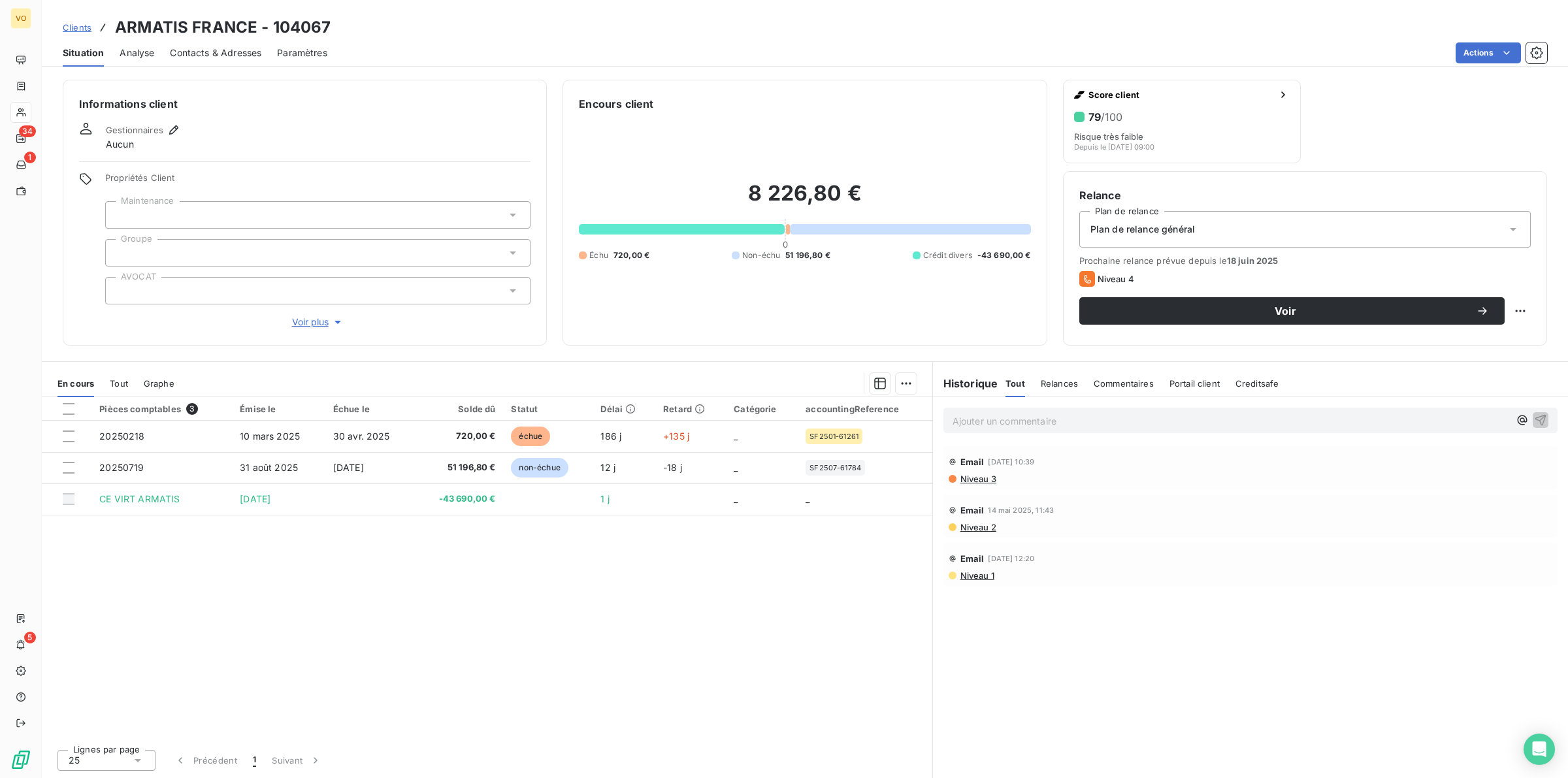
drag, startPoint x: 490, startPoint y: 593, endPoint x: 535, endPoint y: 583, distance: 46.1
click at [491, 593] on div "Pièces comptables 3 Émise le Échue le Solde dû Statut Délai Retard Catégorie ac…" at bounding box center [487, 568] width 890 height 342
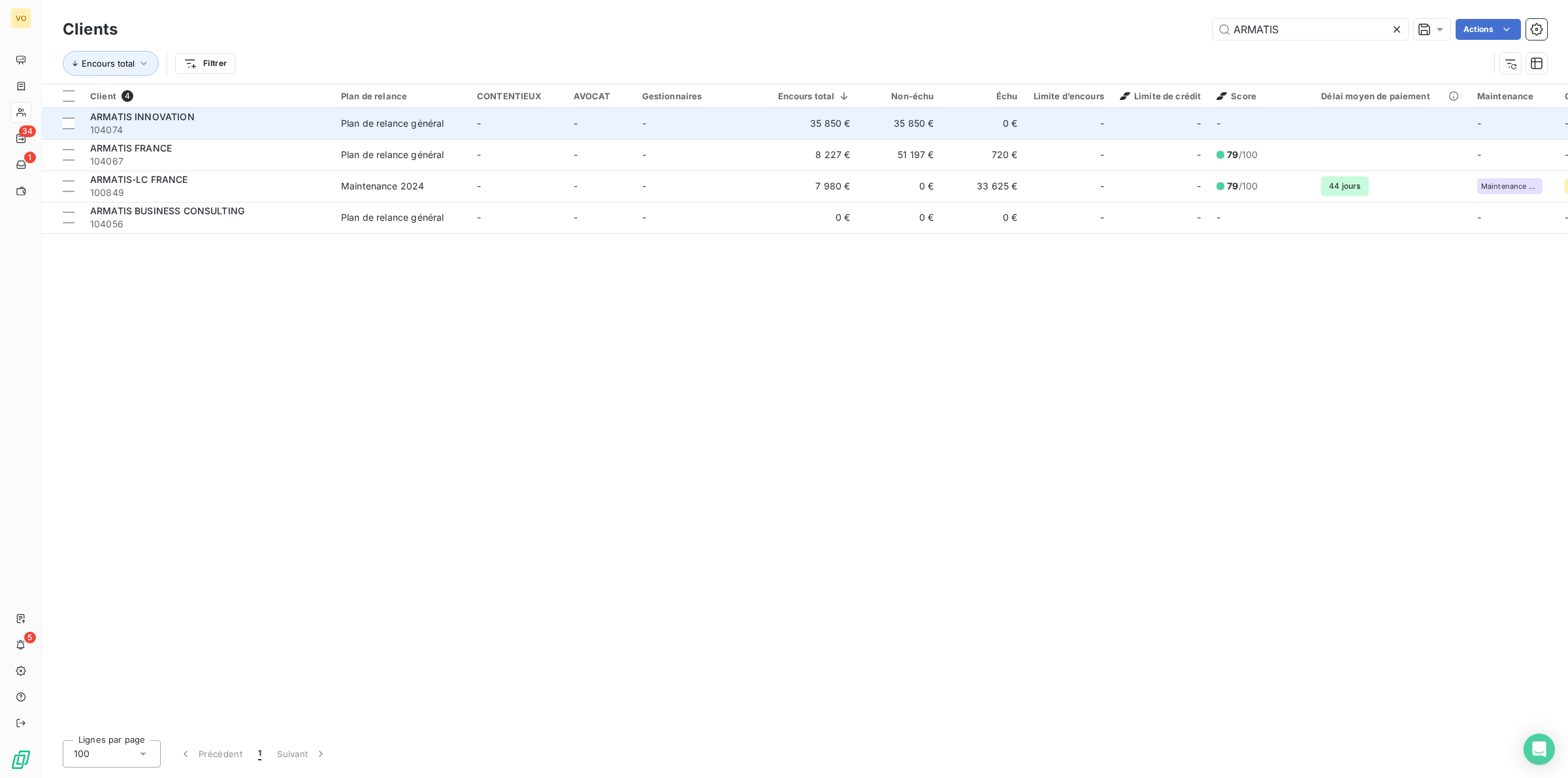
click at [414, 129] on div "Plan de relance général" at bounding box center [392, 123] width 103 height 13
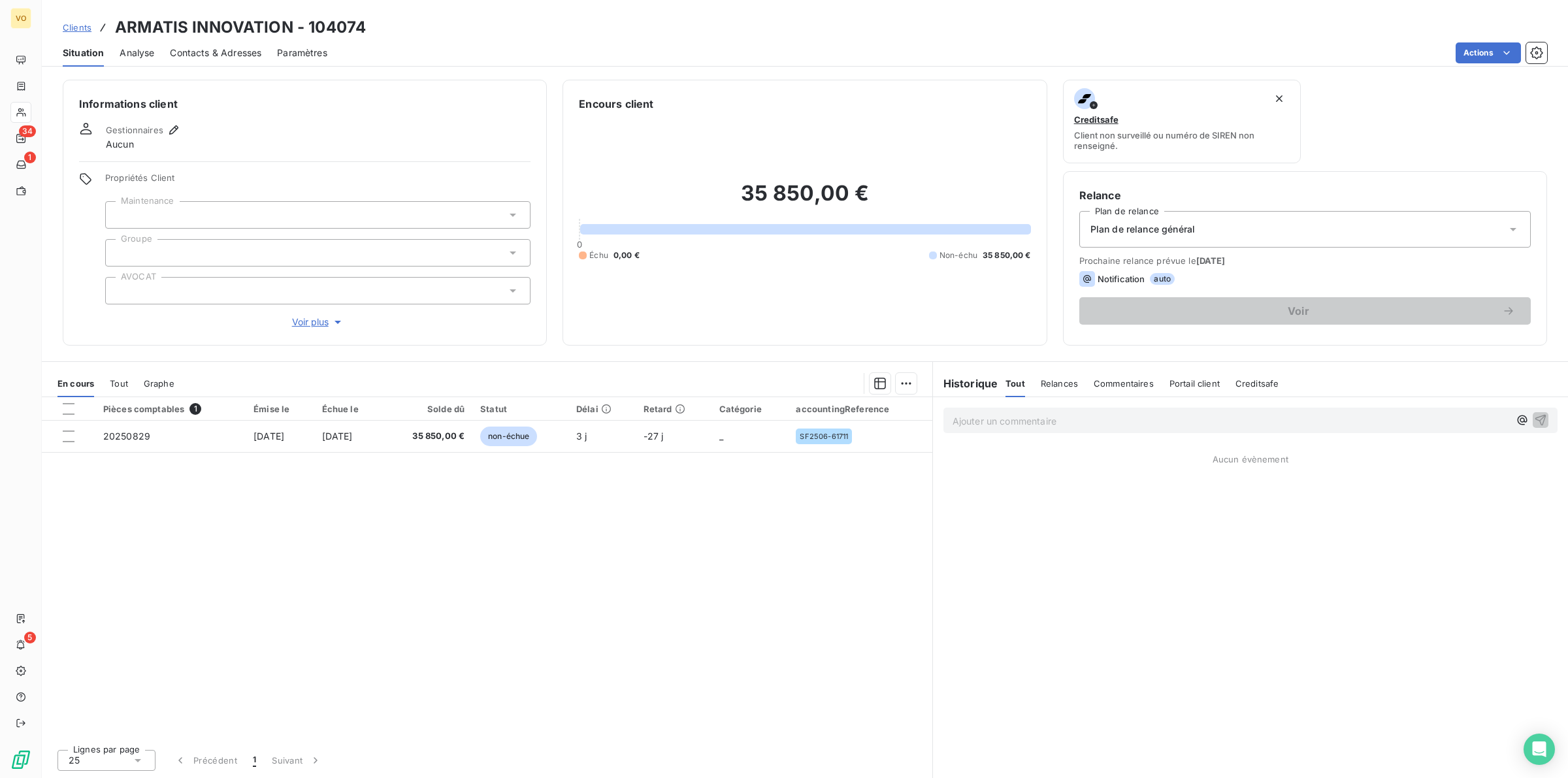
click at [609, 513] on div "Pièces comptables 1 Émise le Échue le Solde dû Statut Délai Retard Catégorie ac…" at bounding box center [487, 568] width 890 height 342
click at [763, 506] on div "Pièces comptables 1 Émise le Échue le Solde dû Statut Délai Retard Catégorie ac…" at bounding box center [487, 568] width 890 height 342
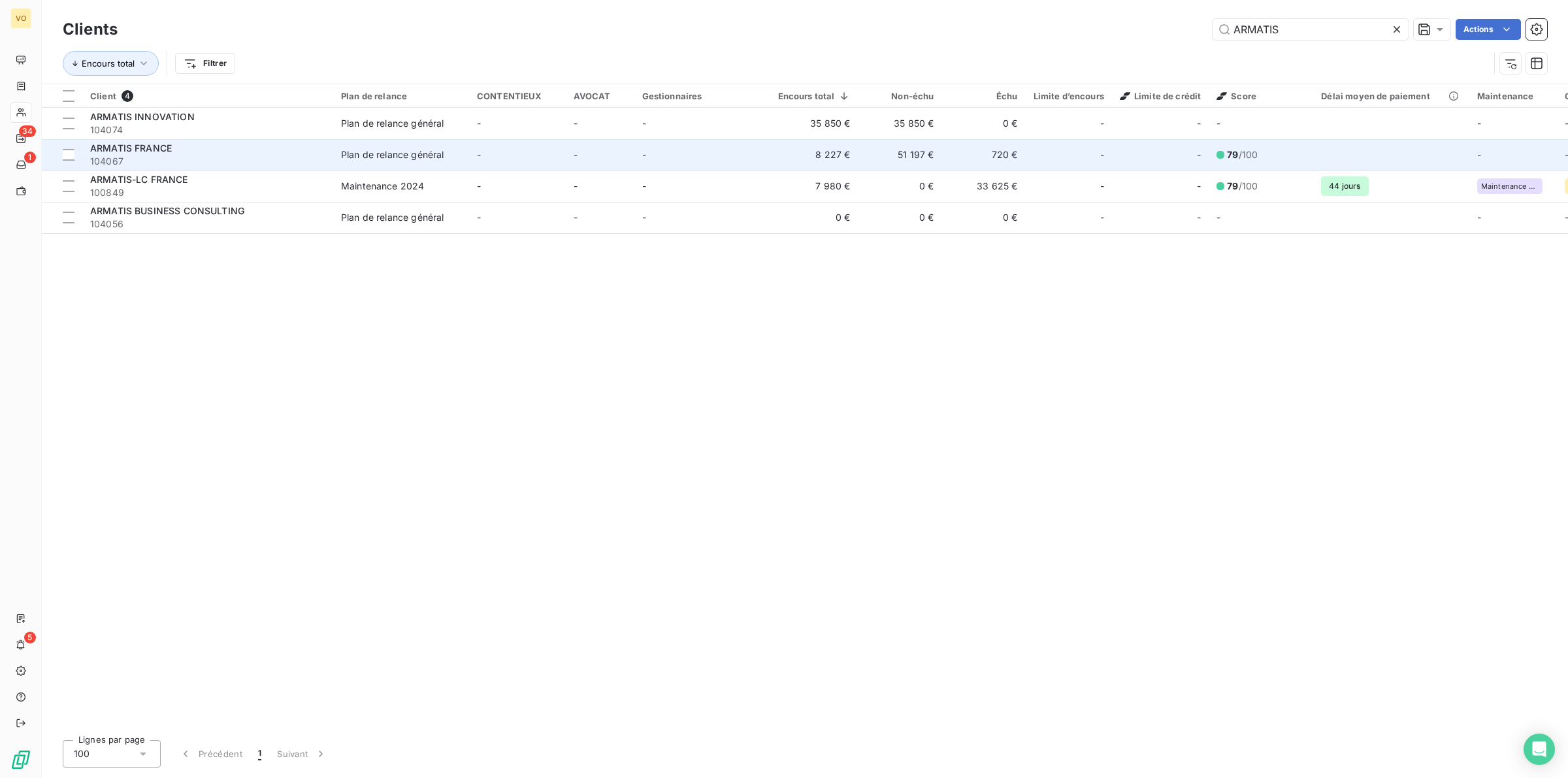
click at [433, 158] on div "Plan de relance général" at bounding box center [392, 155] width 103 height 13
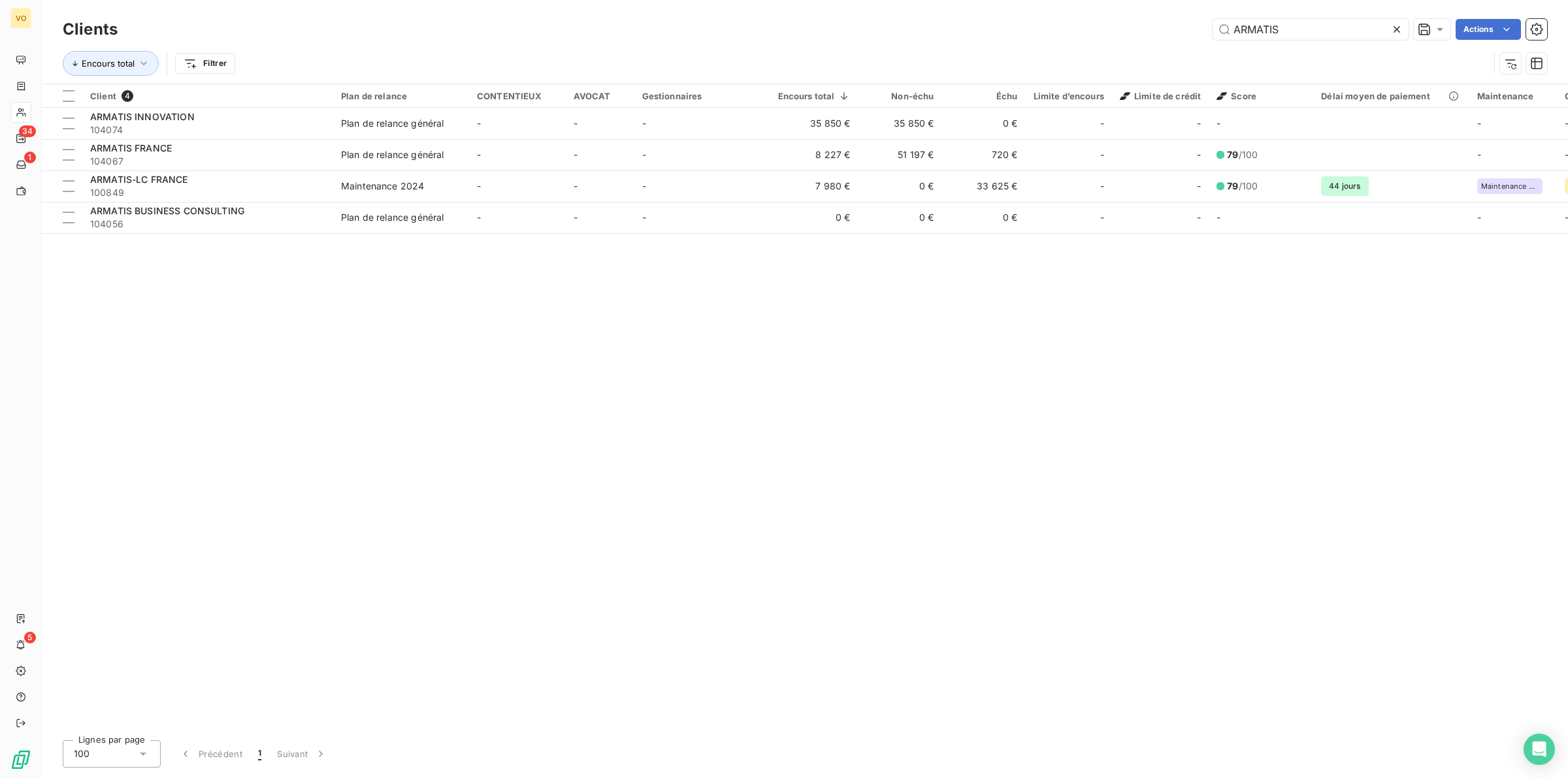
click at [1398, 31] on icon at bounding box center [1396, 29] width 7 height 7
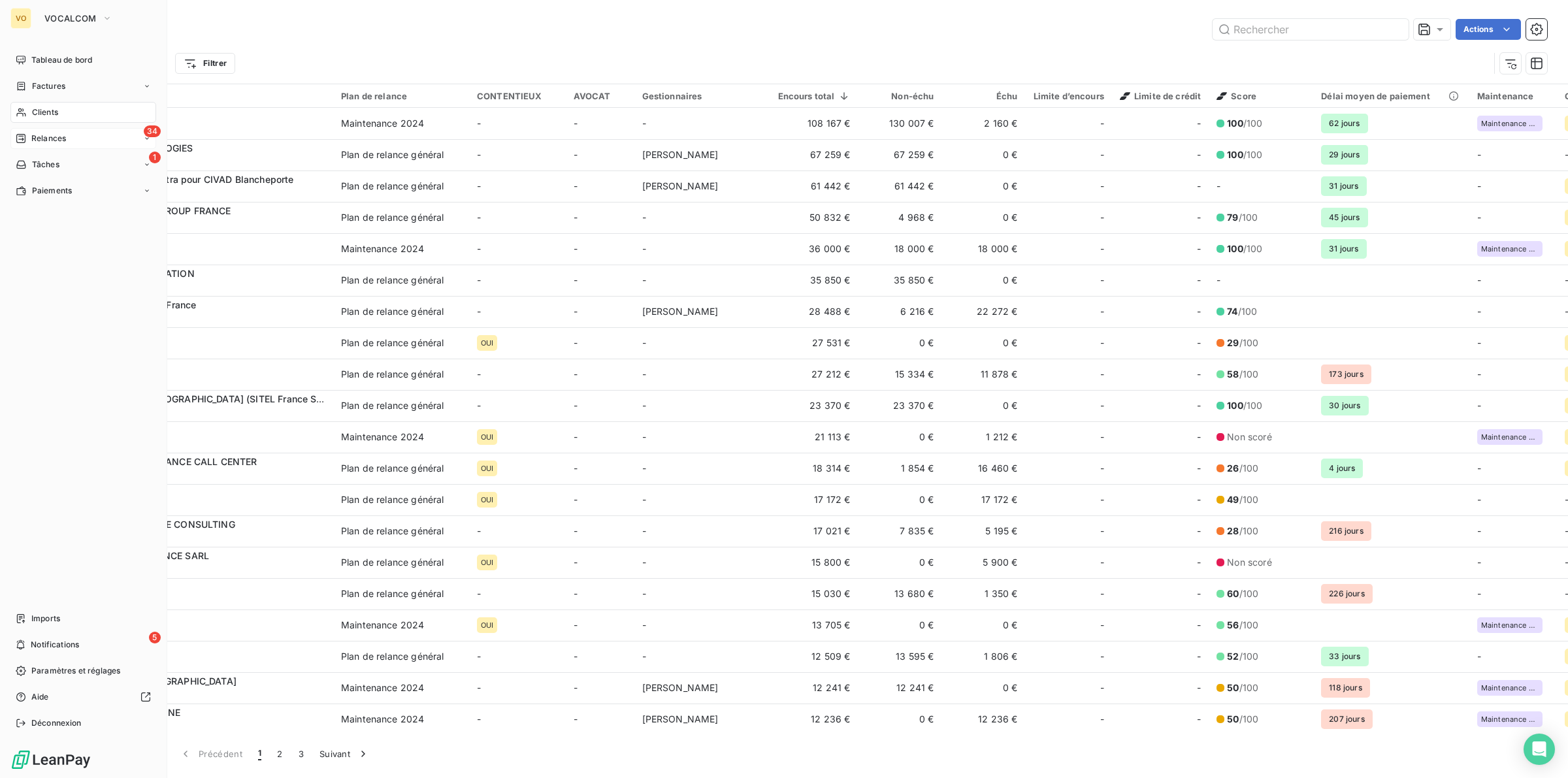
click at [70, 136] on div "34 Relances" at bounding box center [83, 138] width 146 height 21
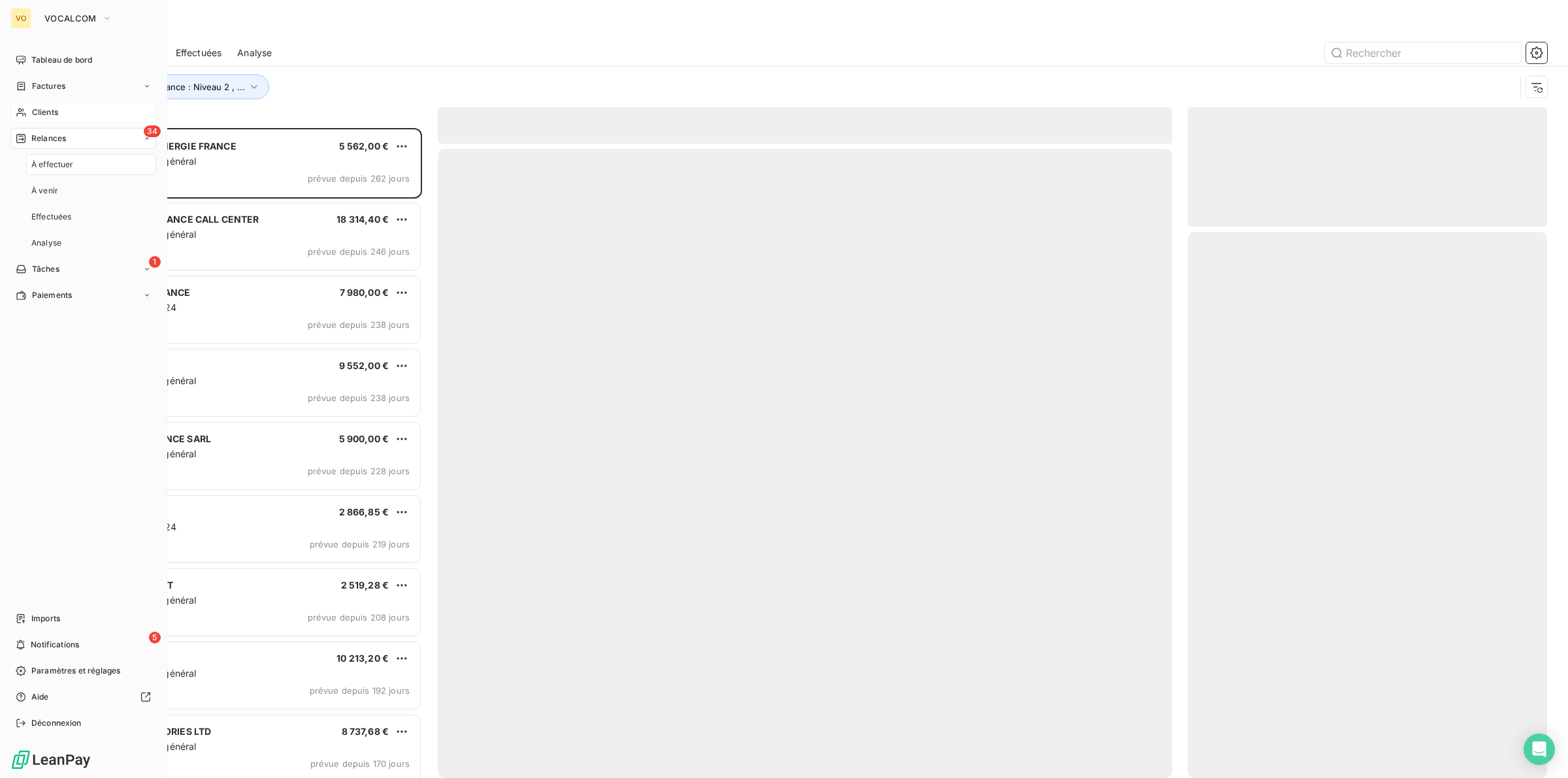
scroll to position [637, 347]
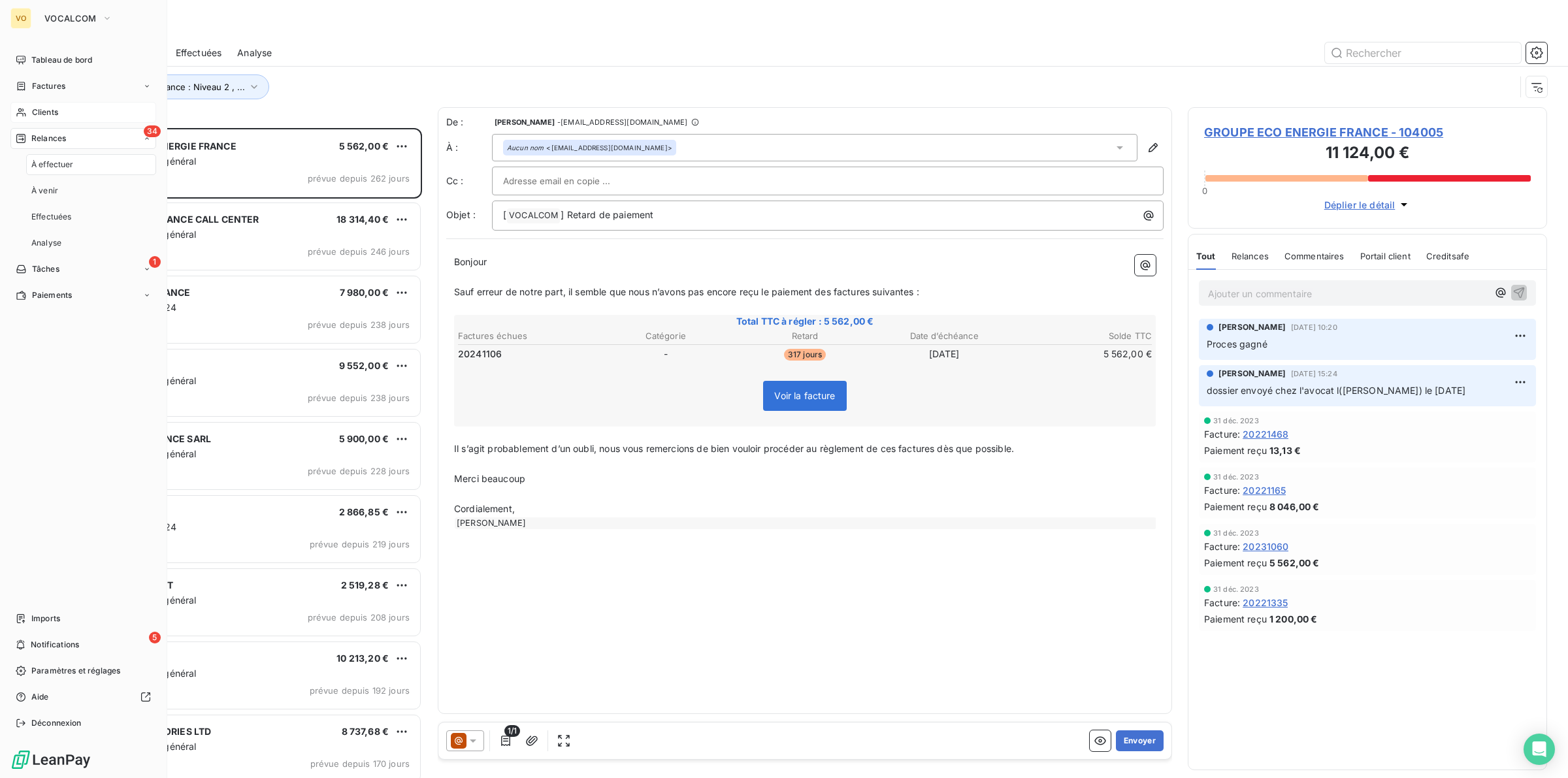
click at [70, 162] on span "À effectuer" at bounding box center [52, 164] width 42 height 11
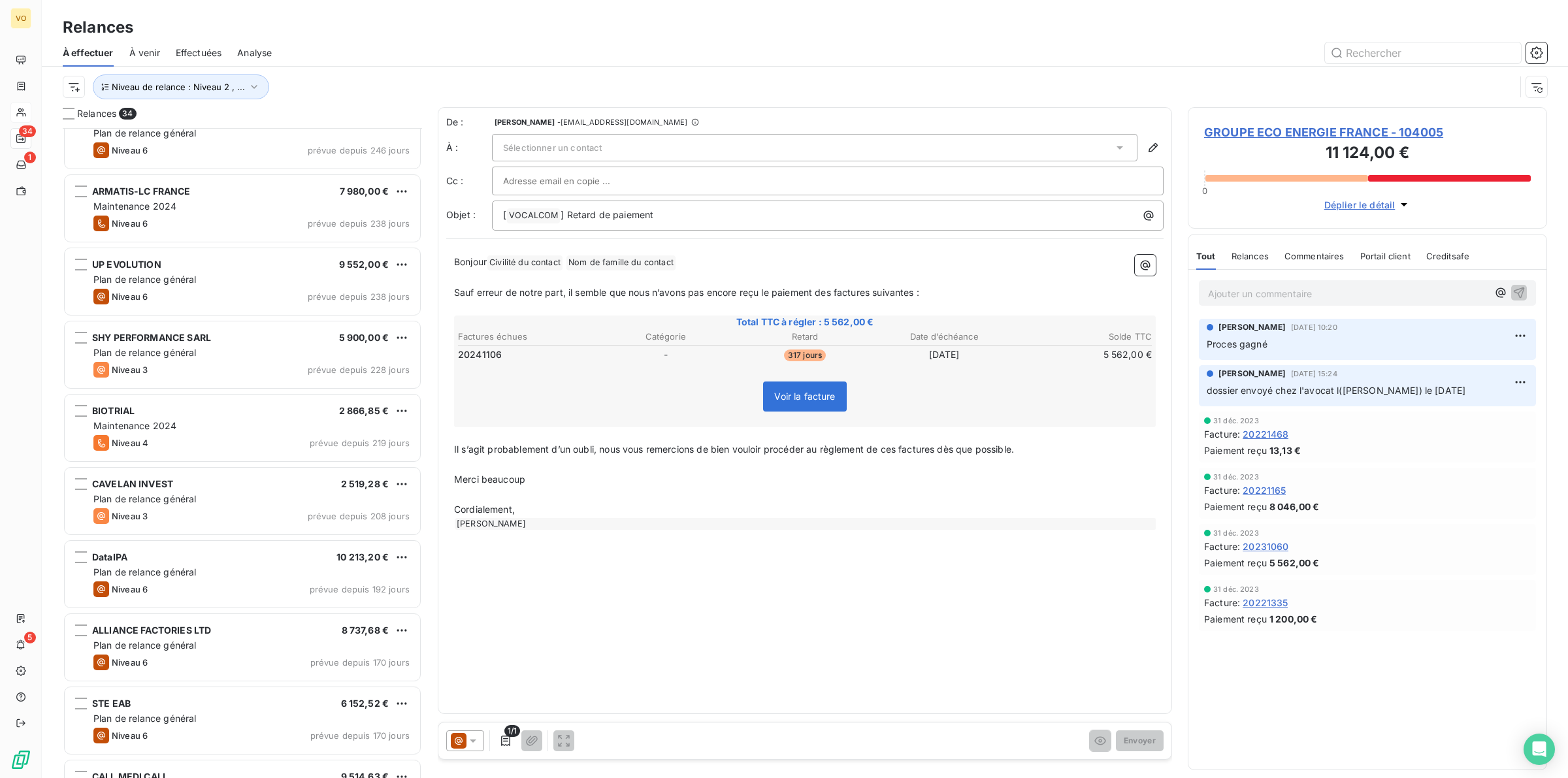
scroll to position [164, 0]
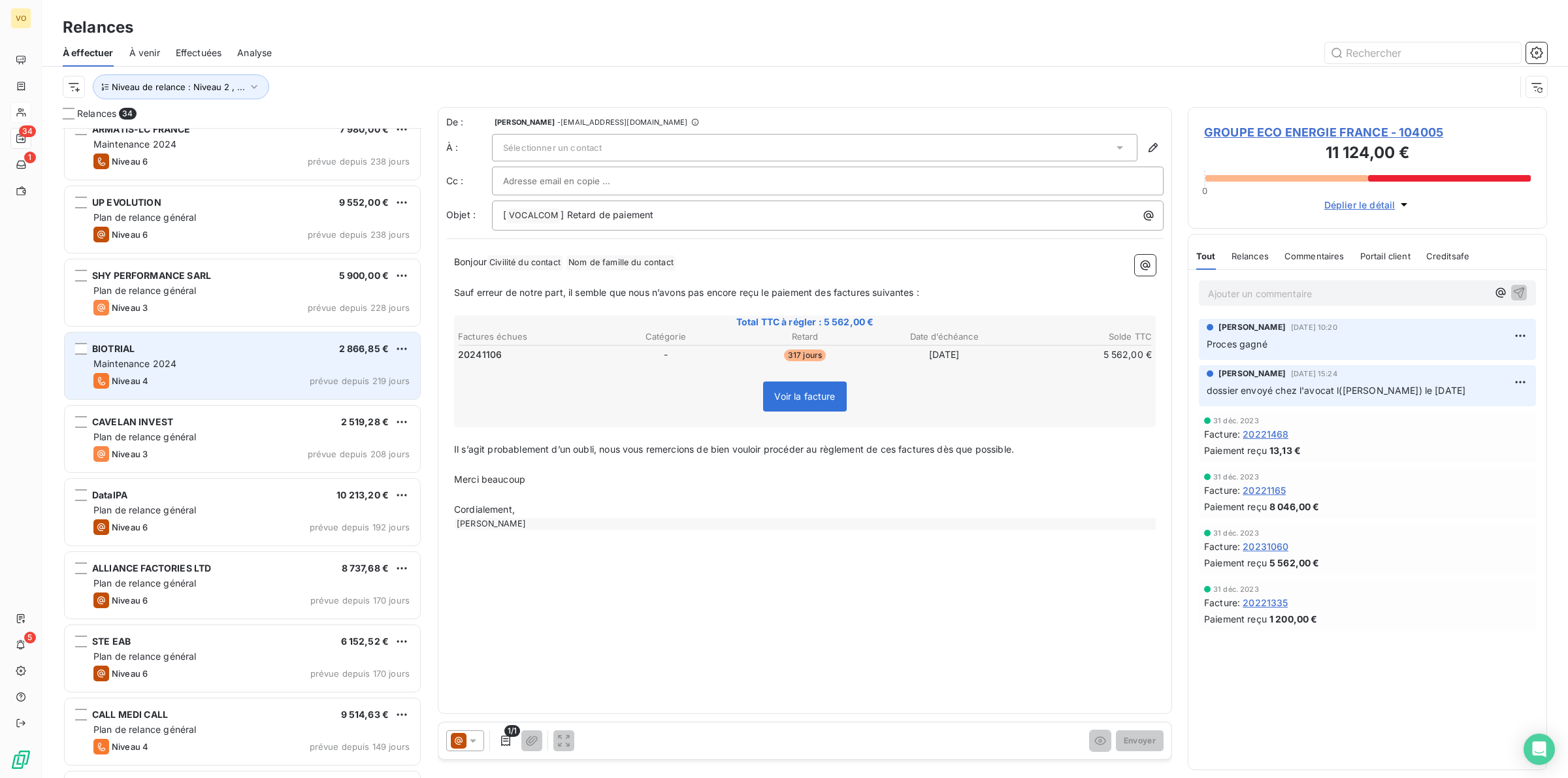
click at [229, 368] on div "Maintenance 2024" at bounding box center [251, 364] width 316 height 13
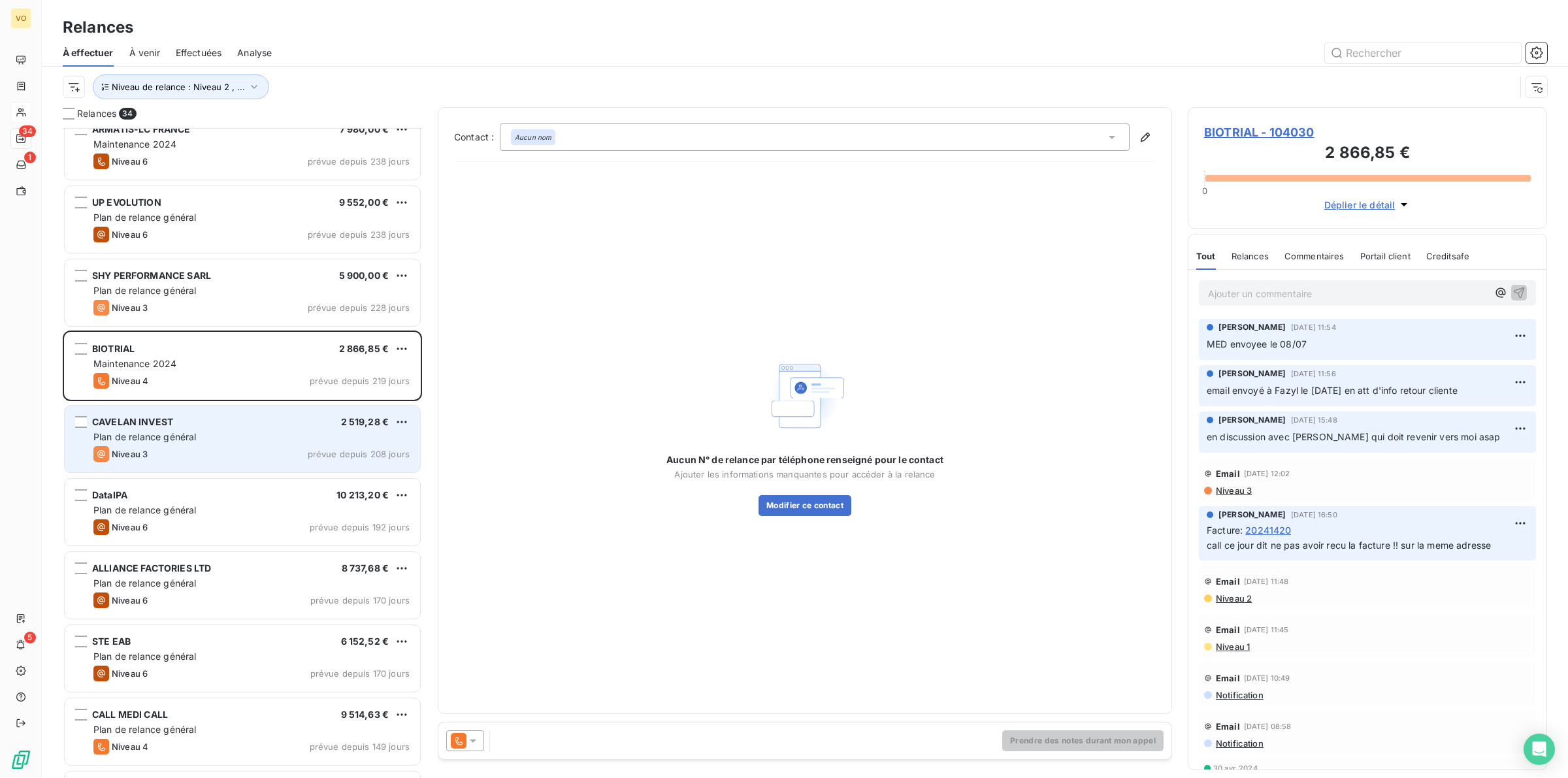
click at [245, 439] on div "Plan de relance général" at bounding box center [251, 436] width 316 height 13
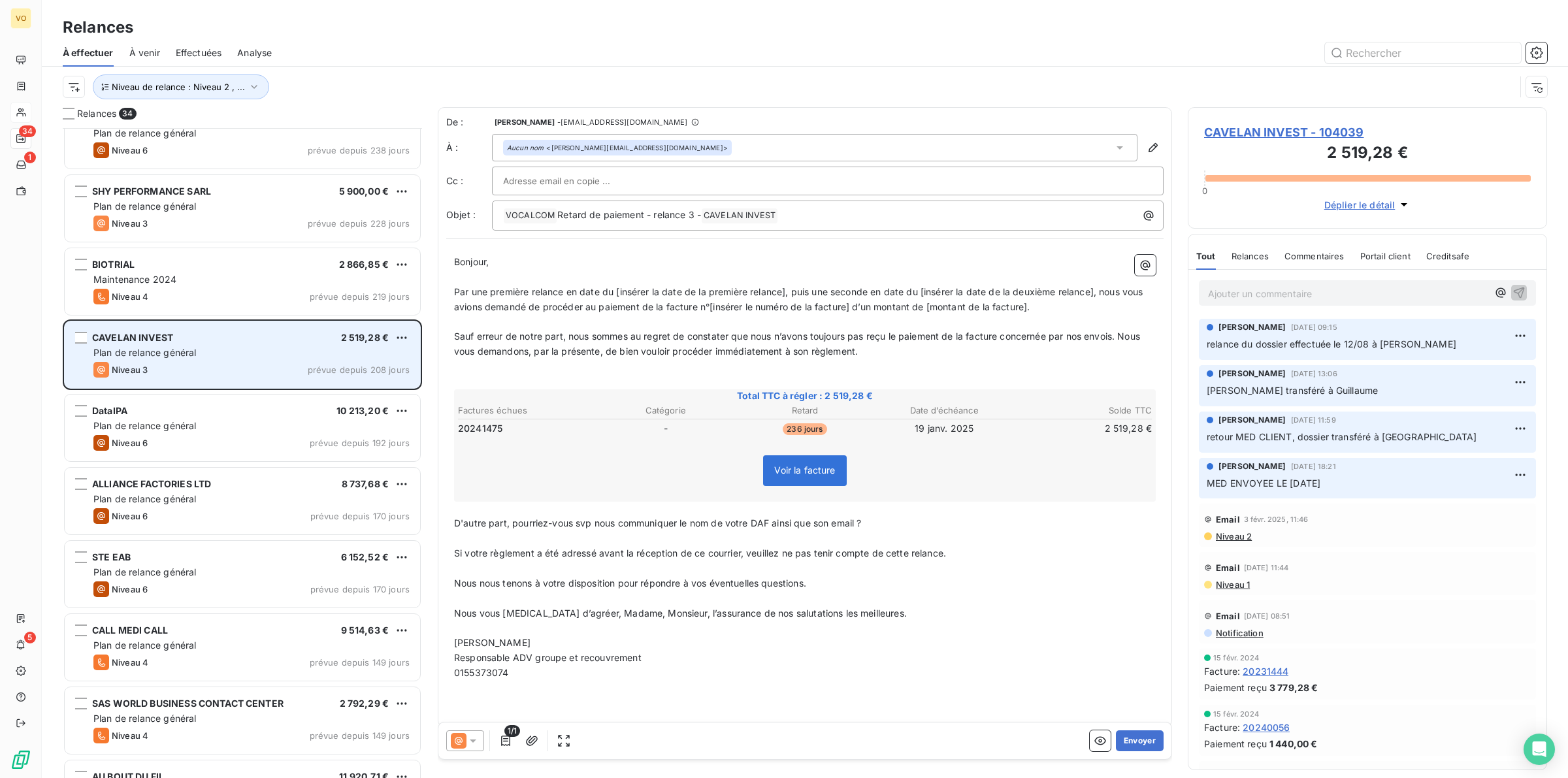
scroll to position [246, 0]
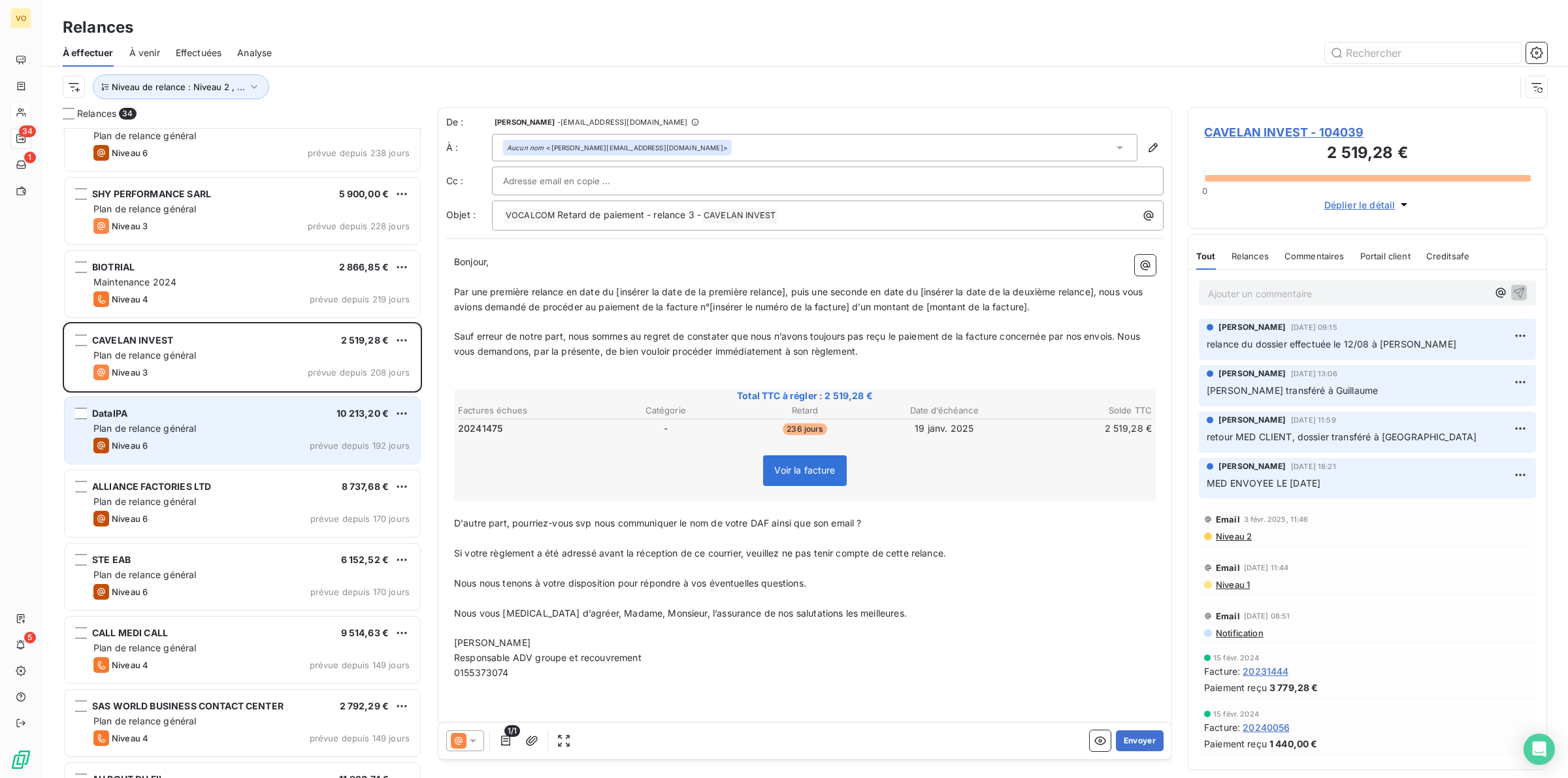
click at [233, 430] on div "Plan de relance général" at bounding box center [251, 428] width 316 height 13
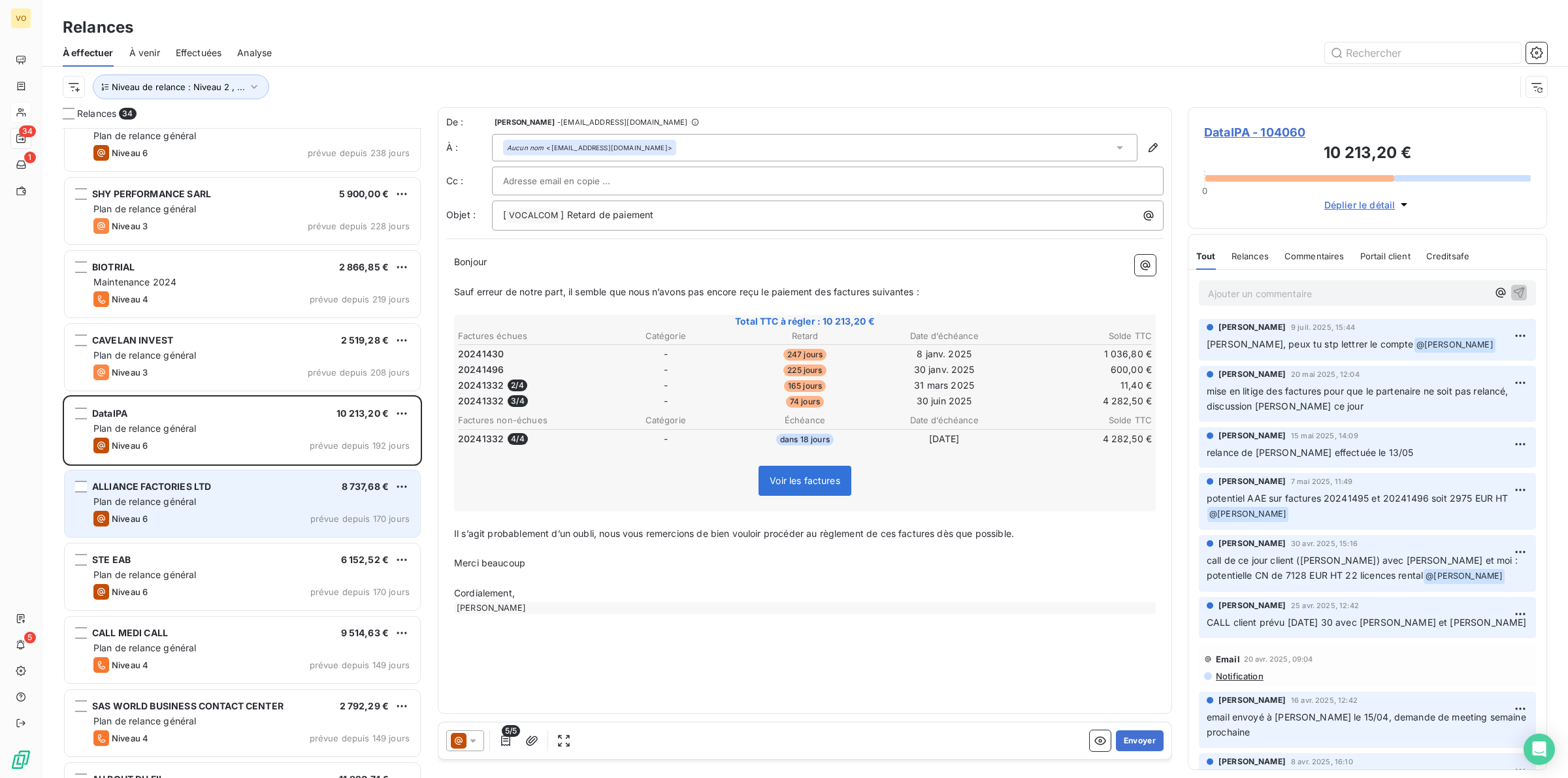
click at [242, 508] on div "ALLIANCE FACTORIES LTD 8 737,68 € Plan de relance général Niveau 6 prévue depui…" at bounding box center [242, 503] width 355 height 67
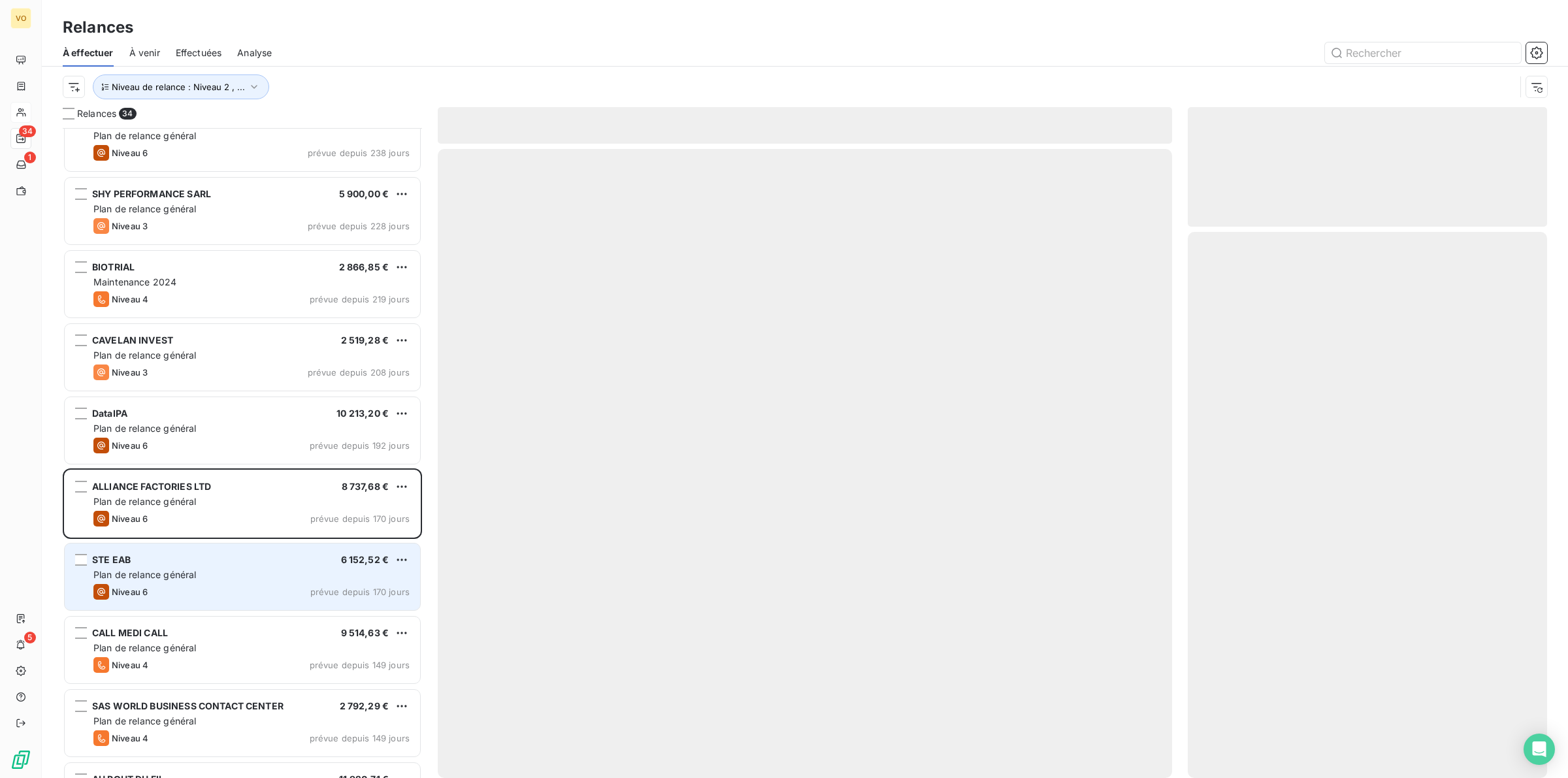
click at [239, 575] on div "Plan de relance général" at bounding box center [251, 574] width 316 height 13
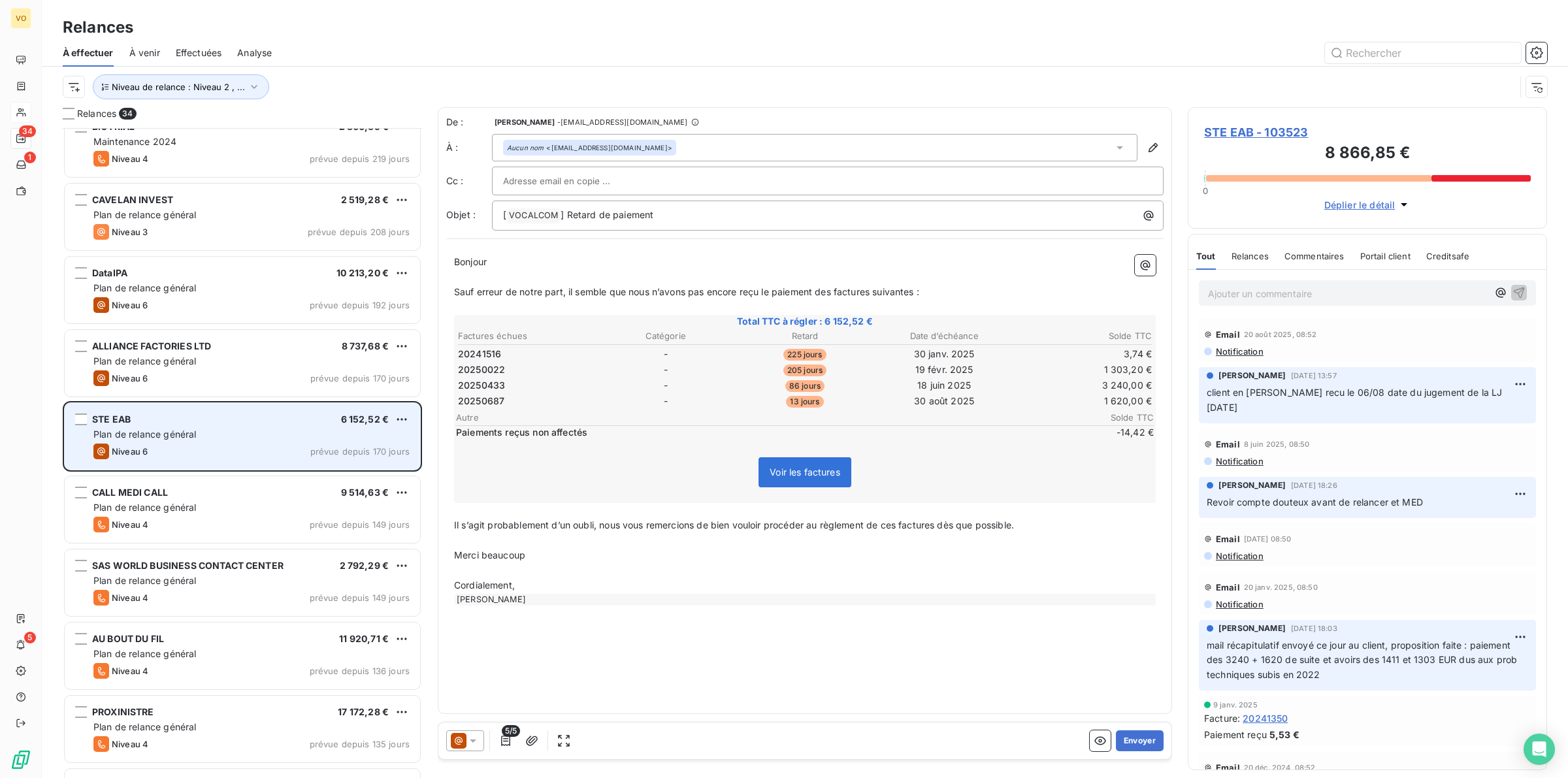
scroll to position [490, 0]
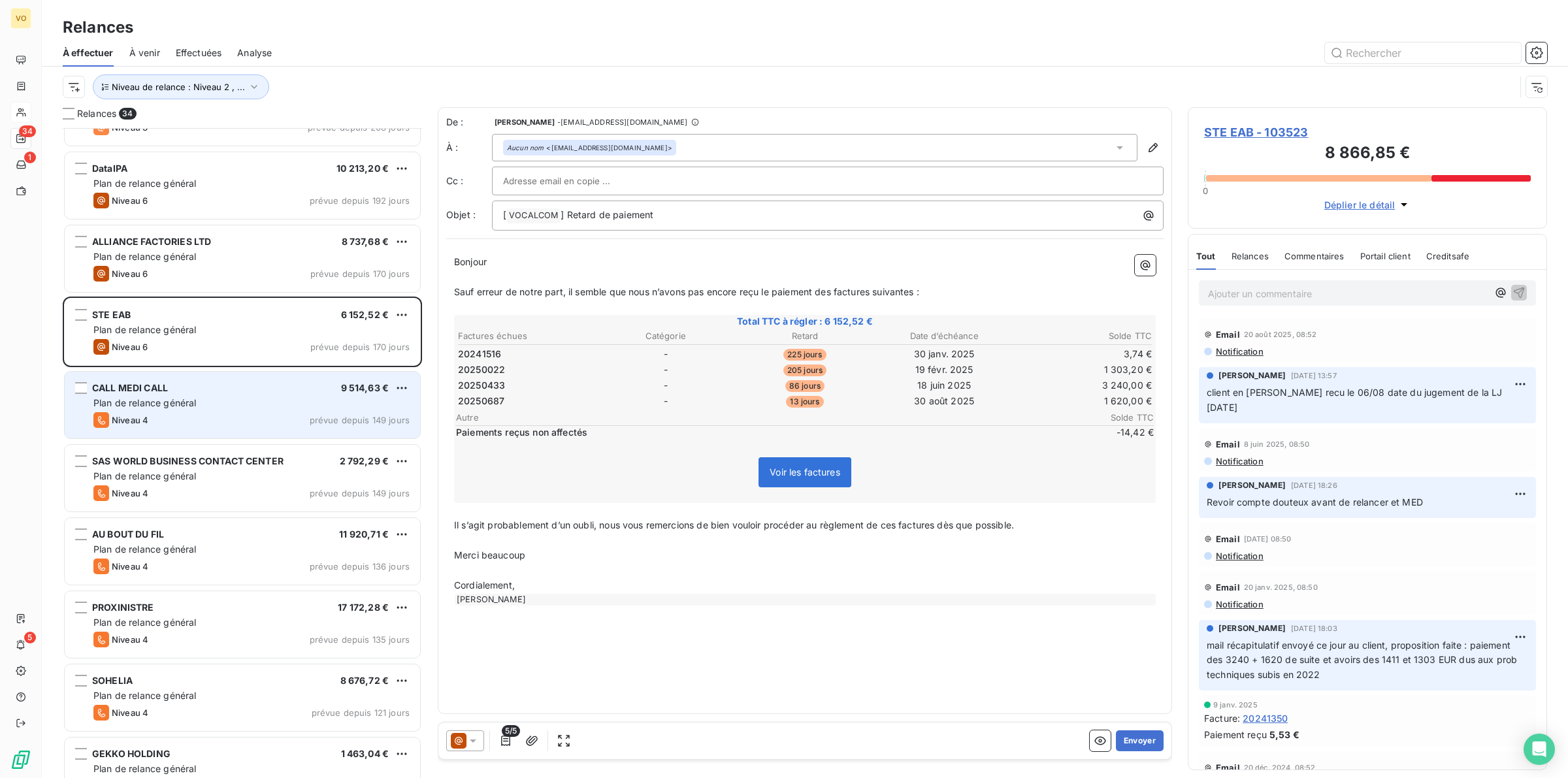
click at [248, 409] on div "Plan de relance général" at bounding box center [251, 403] width 316 height 13
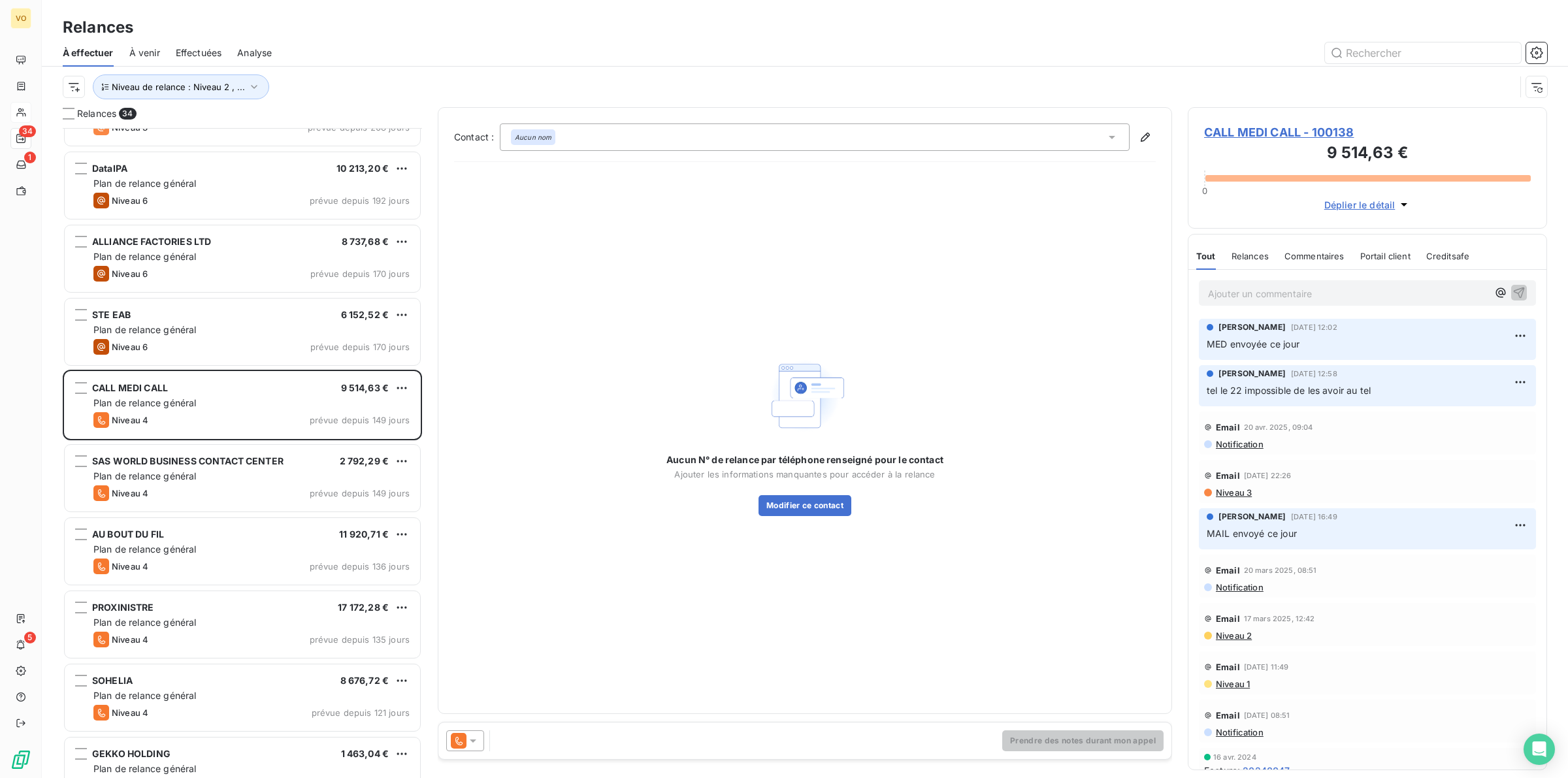
click at [1275, 131] on span "CALL MEDI CALL - 100138" at bounding box center [1367, 132] width 326 height 18
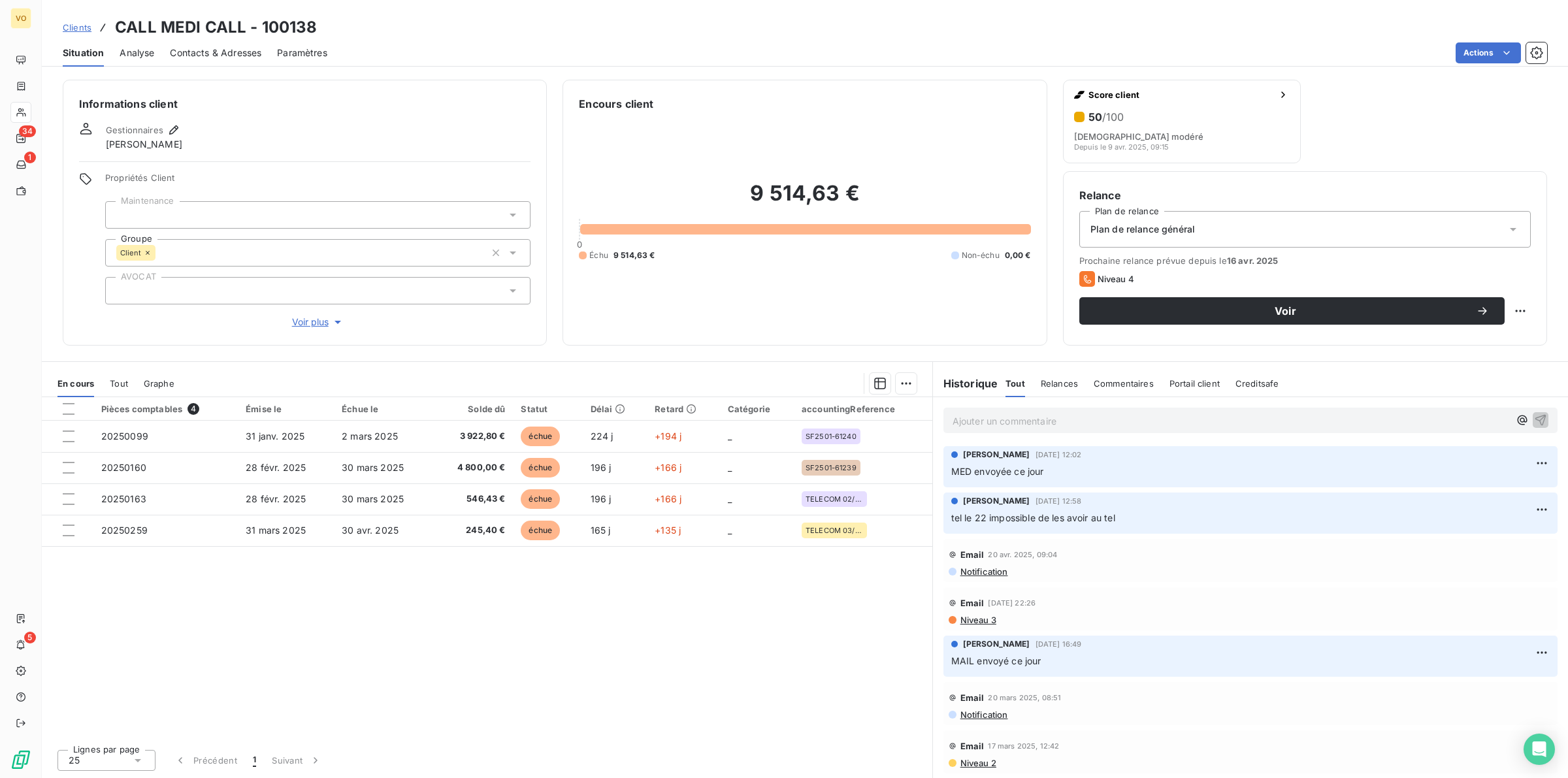
click at [1026, 419] on p "Ajouter un commentaire ﻿" at bounding box center [1230, 420] width 557 height 16
click at [1196, 468] on p "MED envoyée ce jour" at bounding box center [1250, 471] width 598 height 15
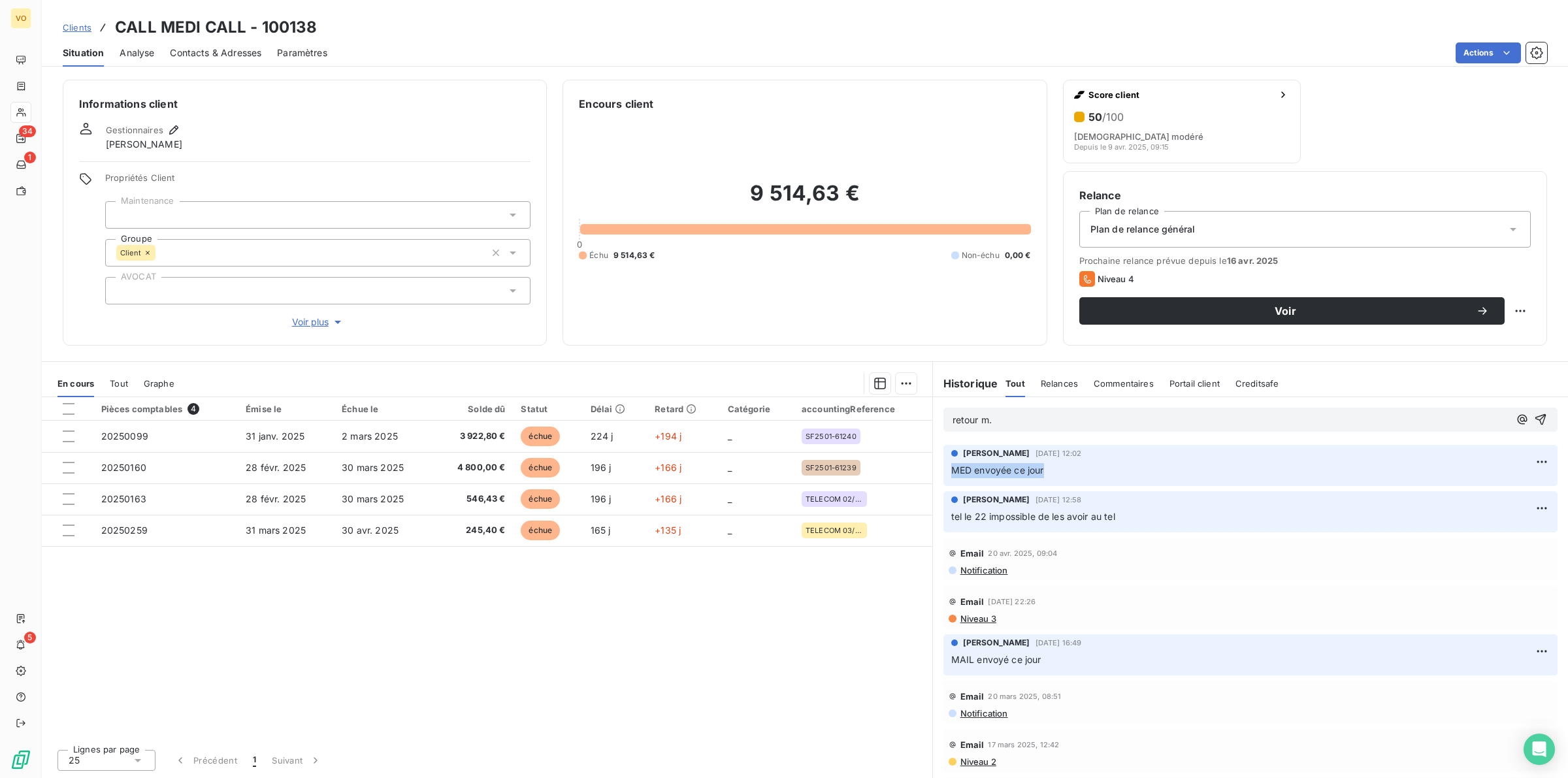
click at [1196, 468] on p "MED envoyée ce jour" at bounding box center [1250, 471] width 598 height 15
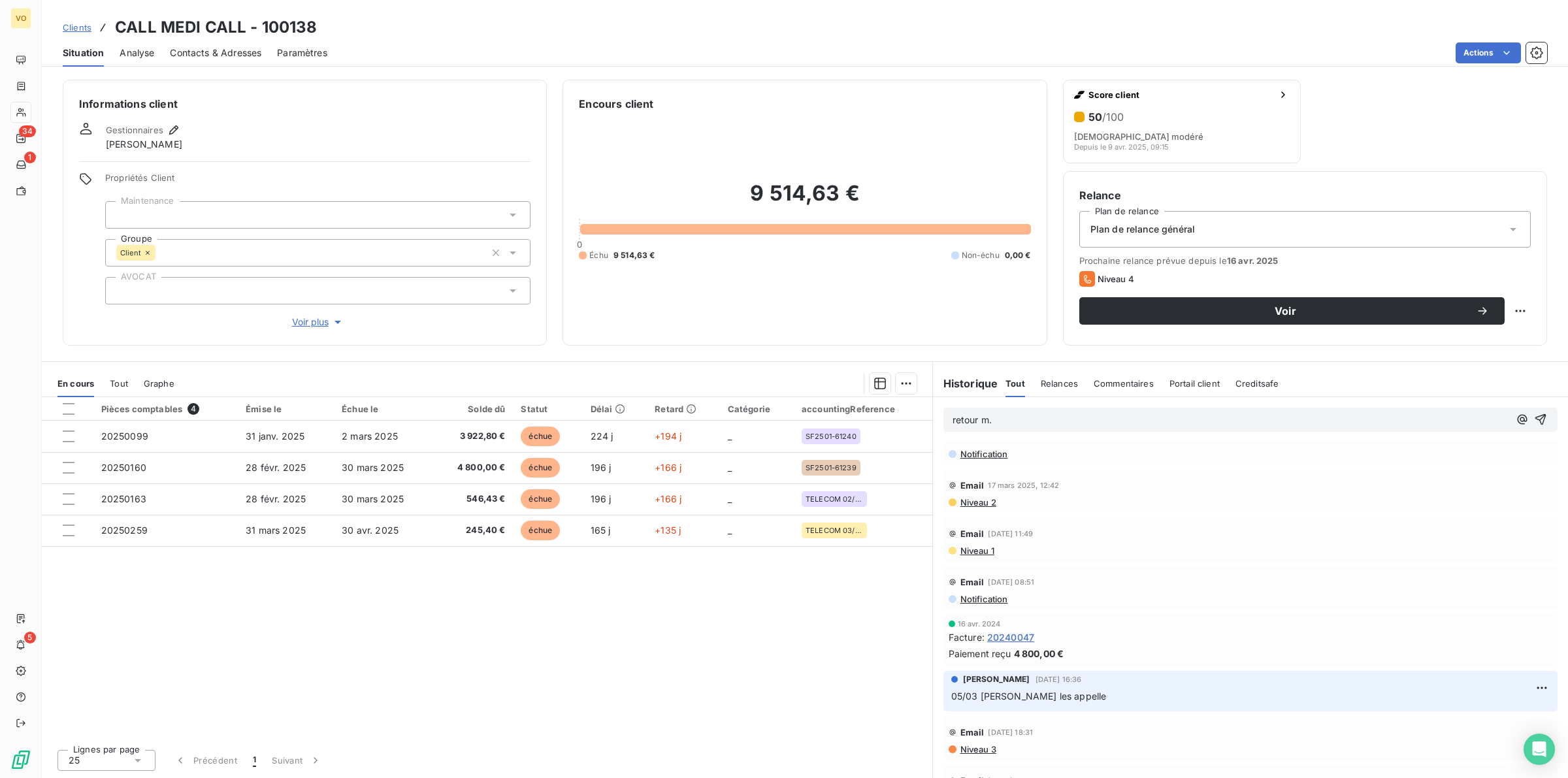
click at [1196, 468] on div "STEPHANIE GATINE 7 mai 2025, 12:02 MED envoyée ce jour STEPHANIE GATINE 25 avr.…" at bounding box center [1250, 549] width 635 height 733
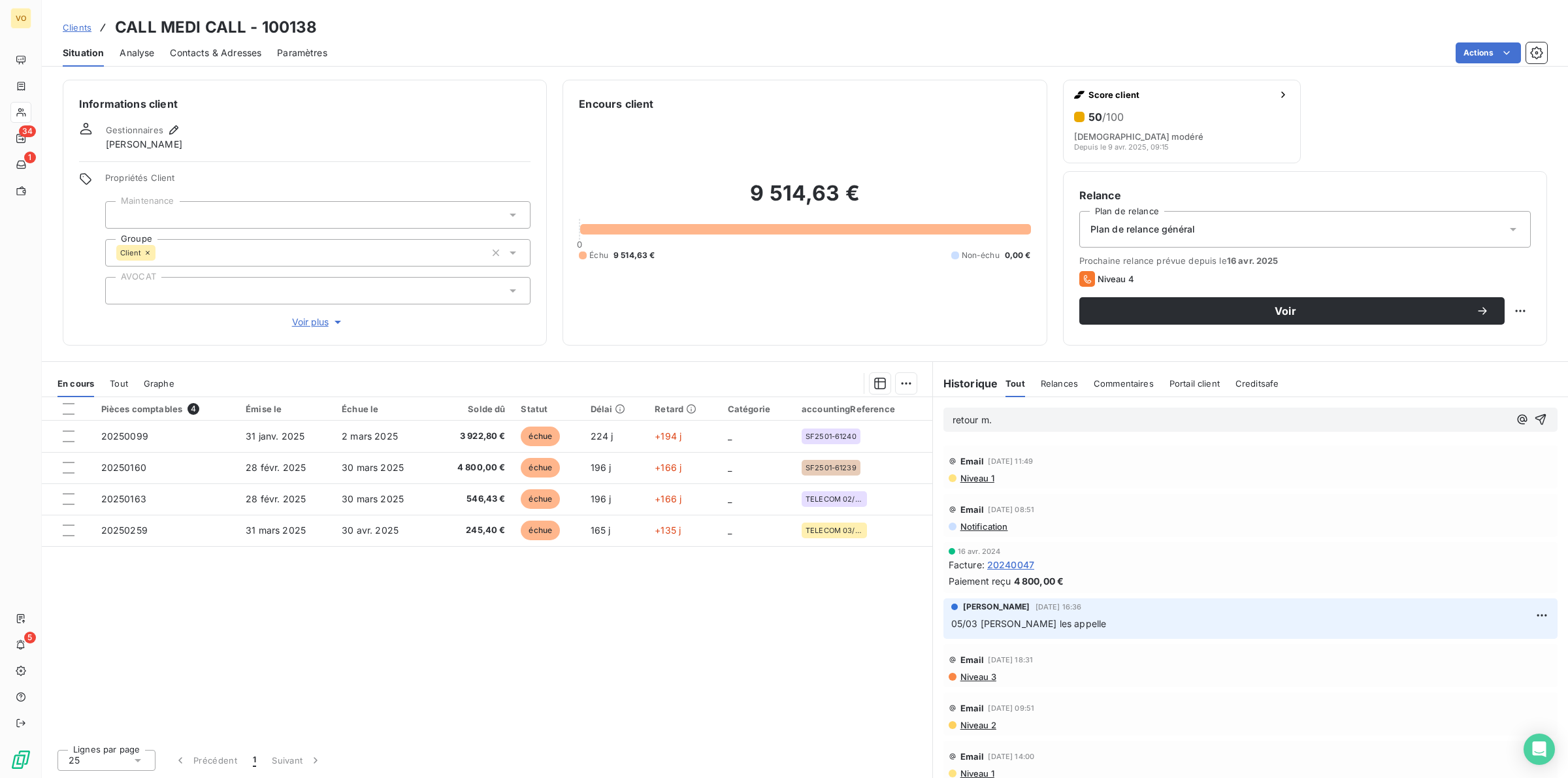
click at [1010, 414] on p "retour m." at bounding box center [1230, 420] width 557 height 15
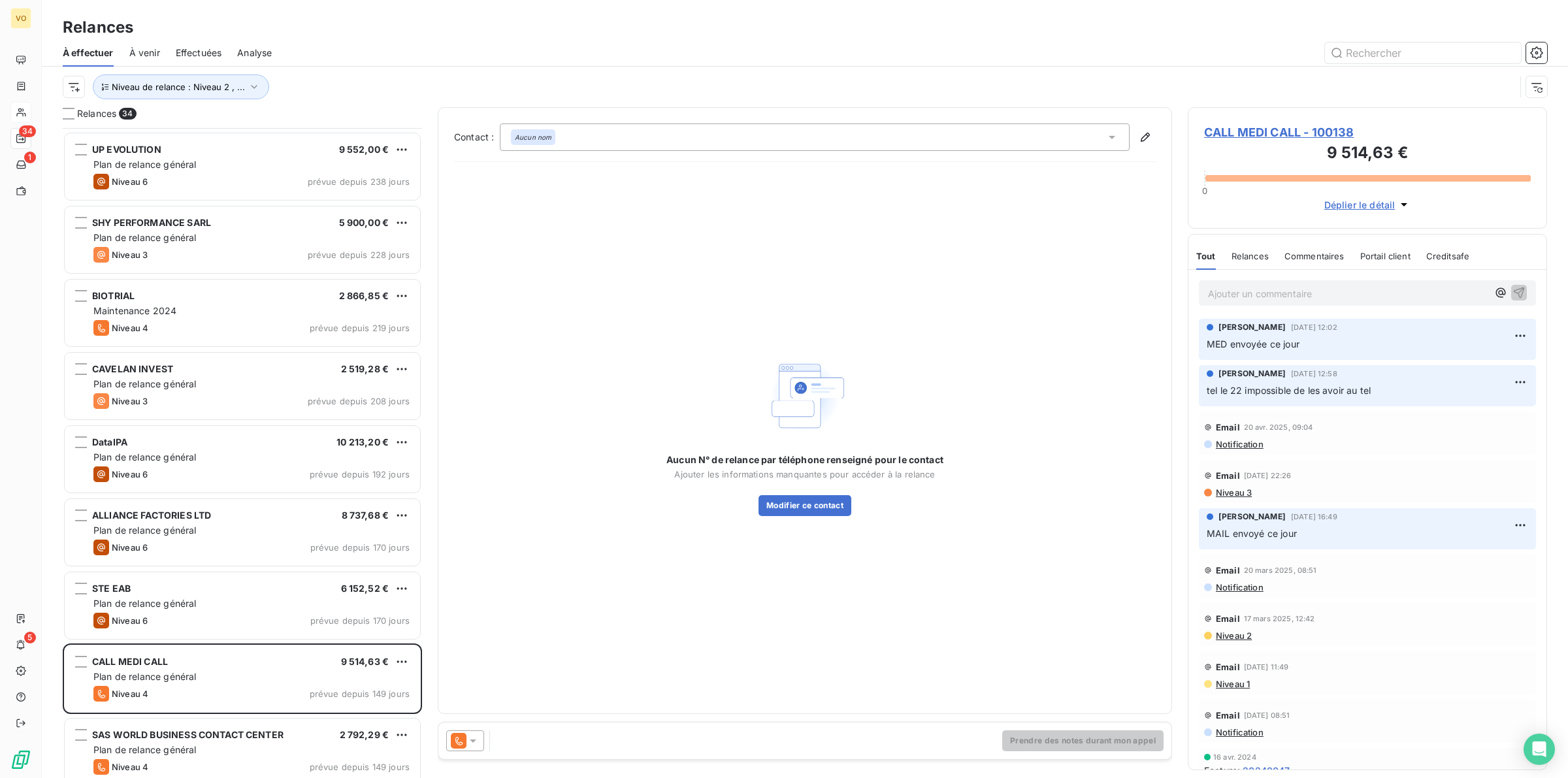
scroll to position [246, 0]
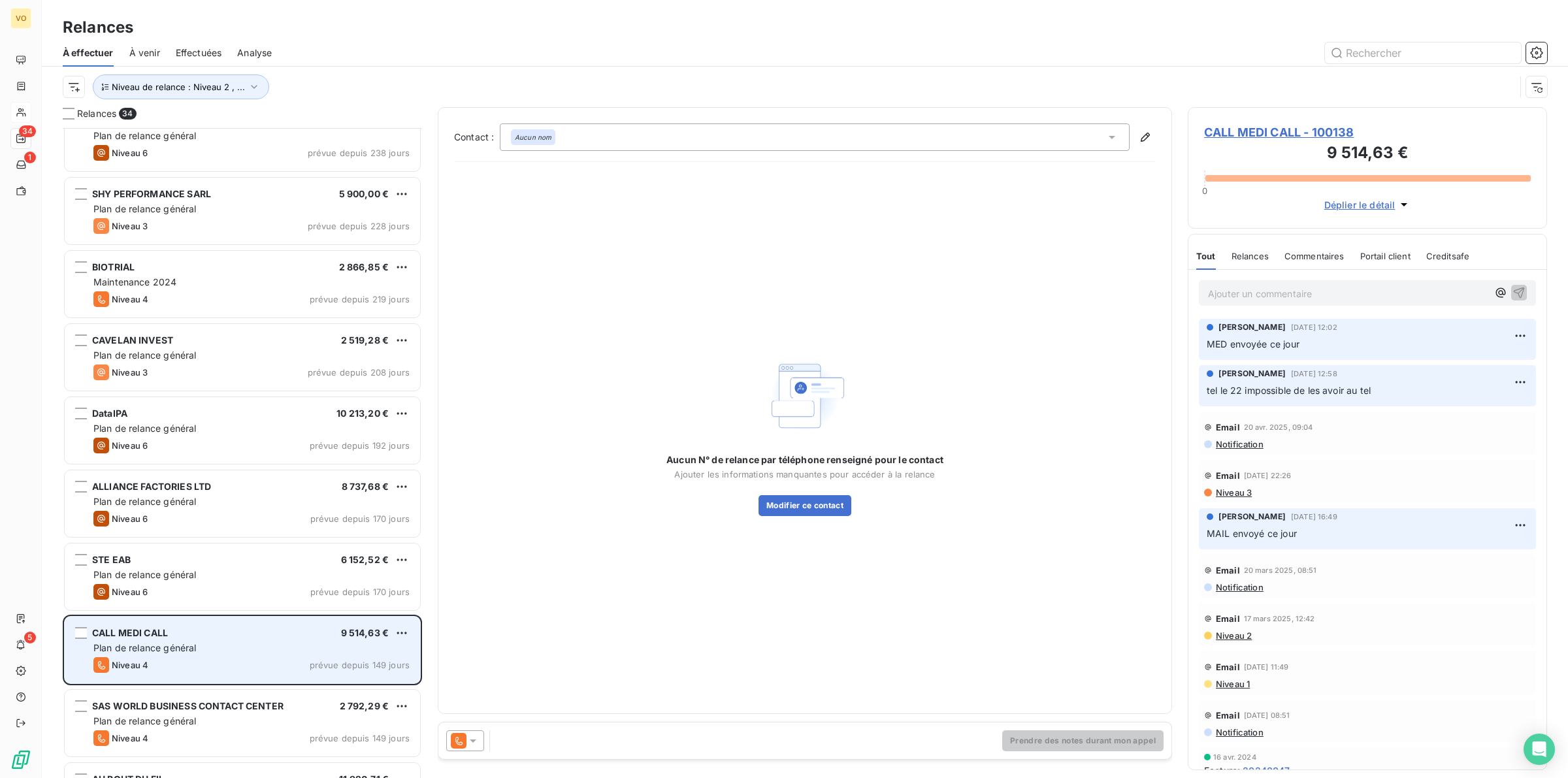
click at [222, 657] on div "Niveau 4 prévue depuis 149 jours" at bounding box center [251, 665] width 316 height 15
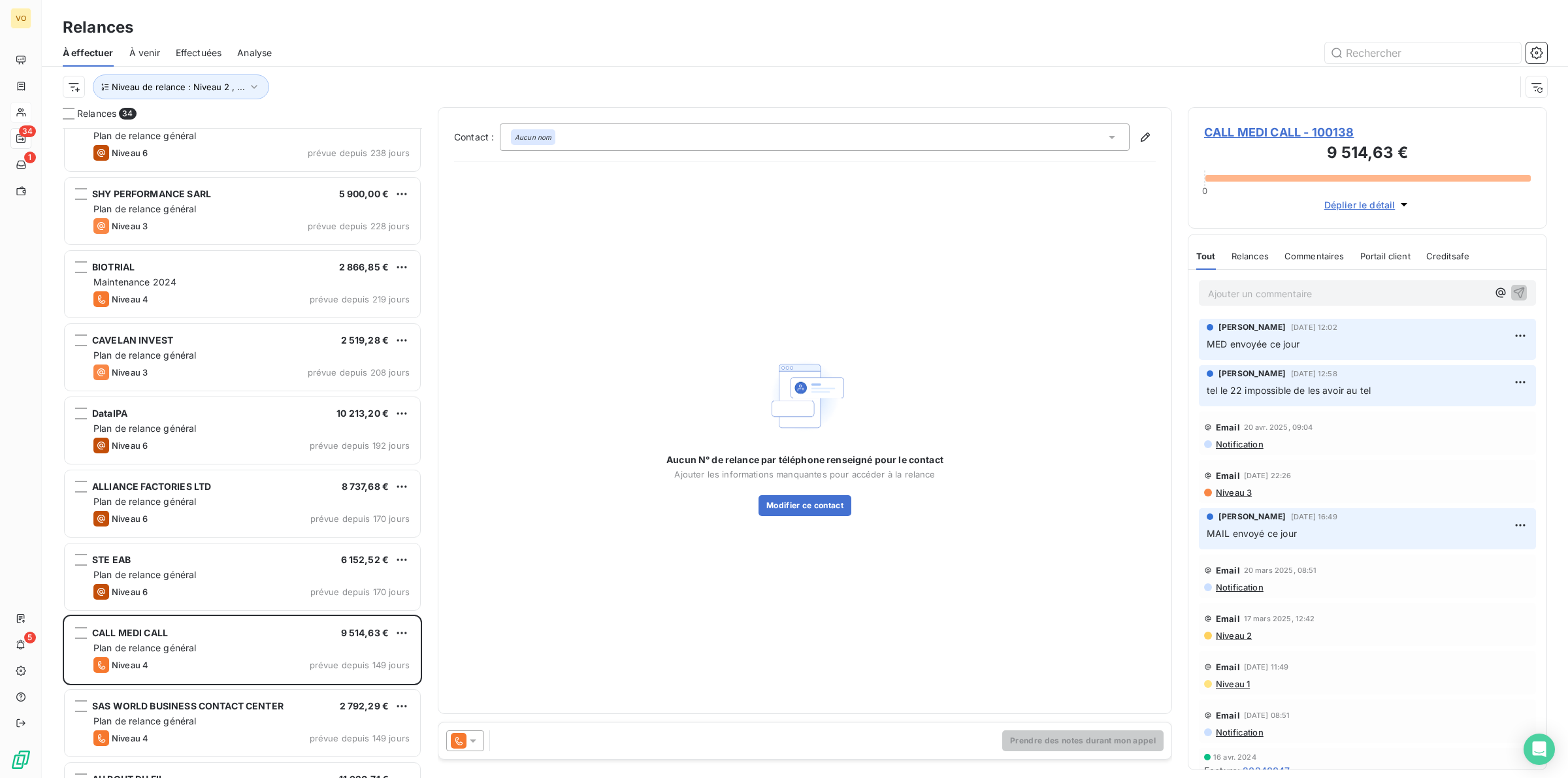
click at [1259, 126] on span "CALL MEDI CALL - 100138" at bounding box center [1367, 132] width 326 height 18
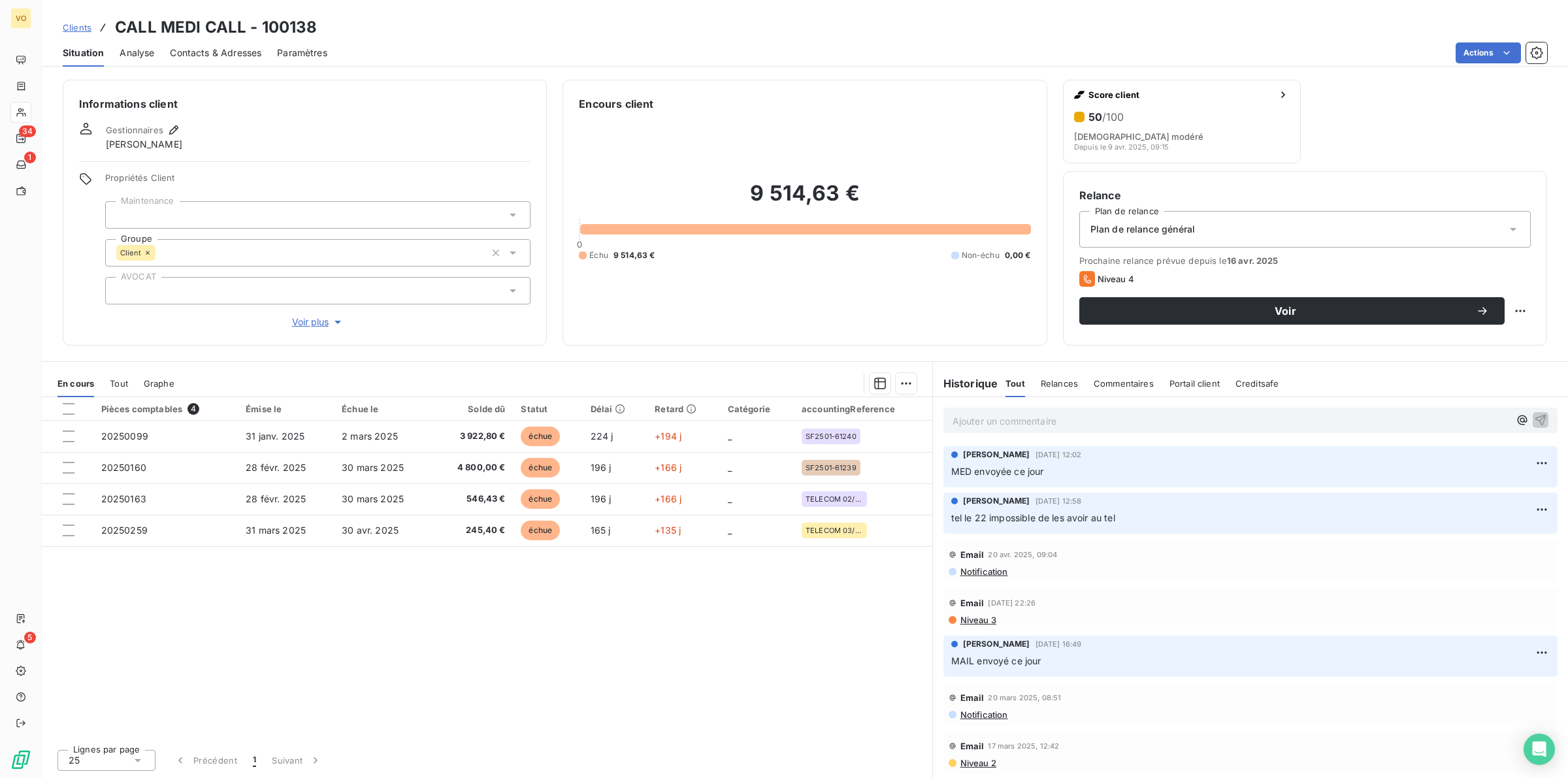
click at [985, 423] on p "Ajouter un commentaire ﻿" at bounding box center [1230, 420] width 557 height 16
click at [1000, 397] on div "Retour M;" at bounding box center [1250, 420] width 635 height 45
click at [994, 422] on span "Retour M;" at bounding box center [973, 420] width 42 height 11
click at [1059, 402] on div "Retour M. Neddam le" at bounding box center [1250, 420] width 635 height 45
click at [1055, 423] on p "Retour M. Neddam le" at bounding box center [1230, 420] width 557 height 15
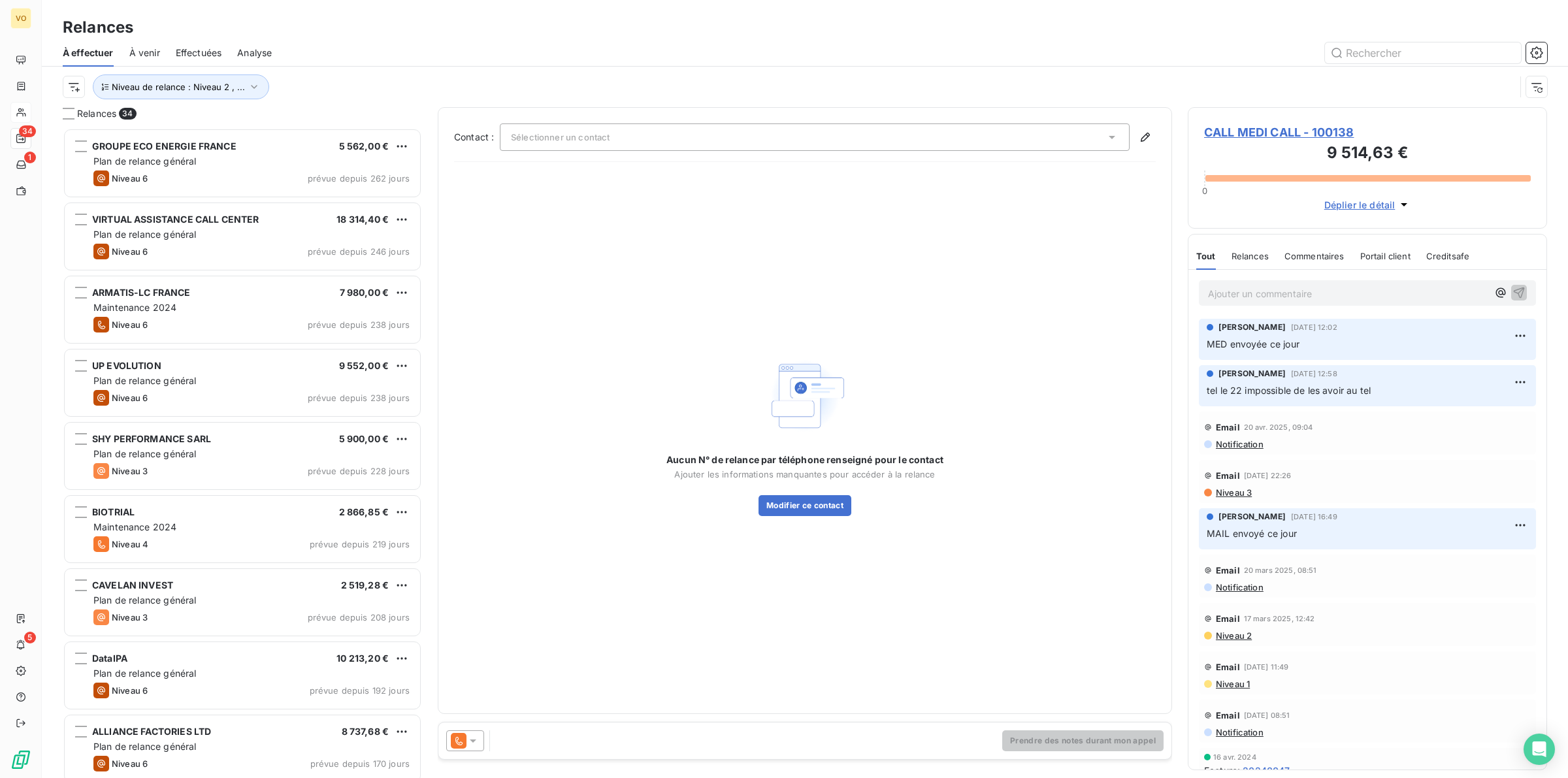
scroll to position [637, 347]
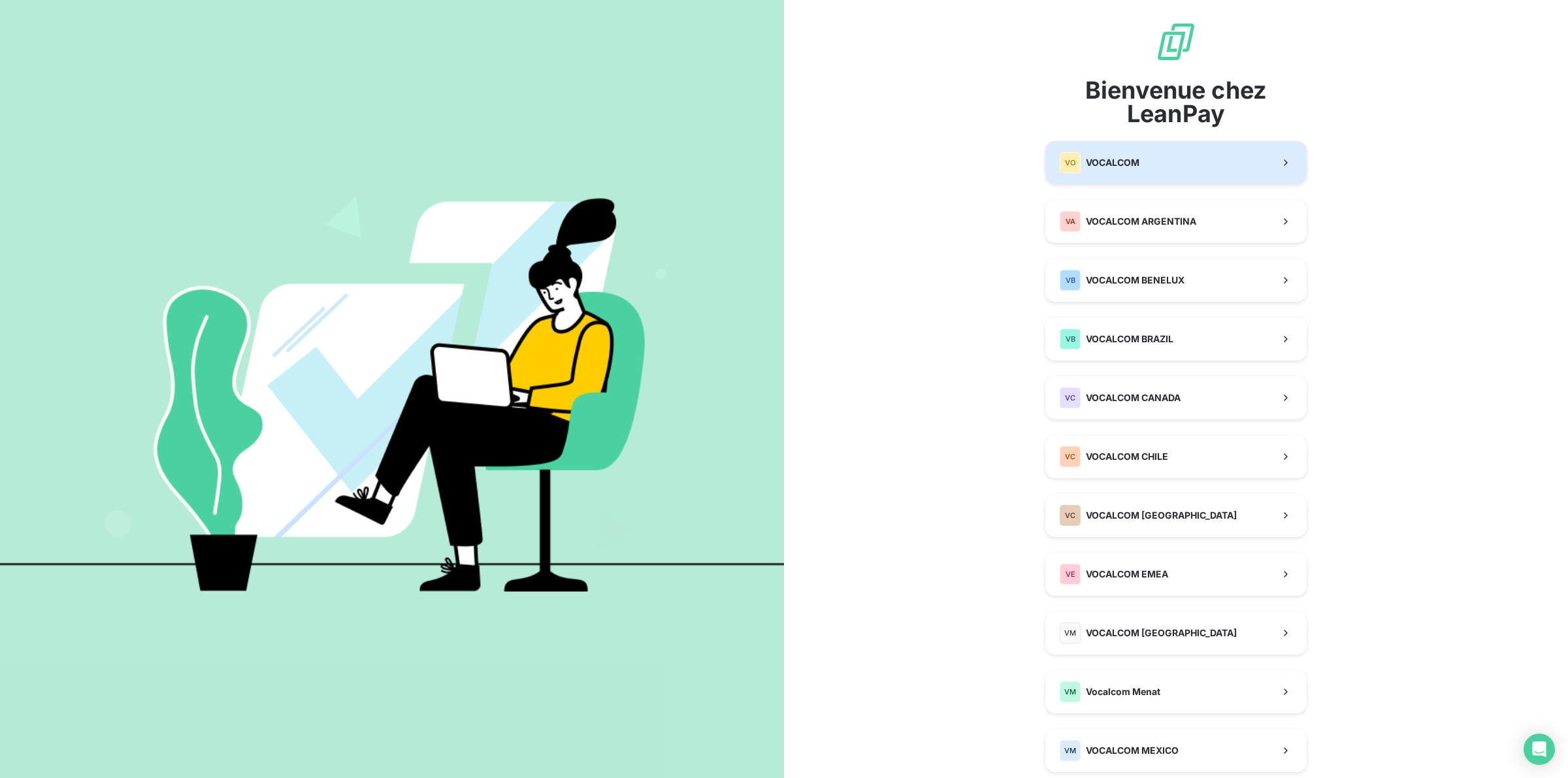
click at [1131, 155] on button "VO VOCALCOM" at bounding box center [1176, 162] width 261 height 43
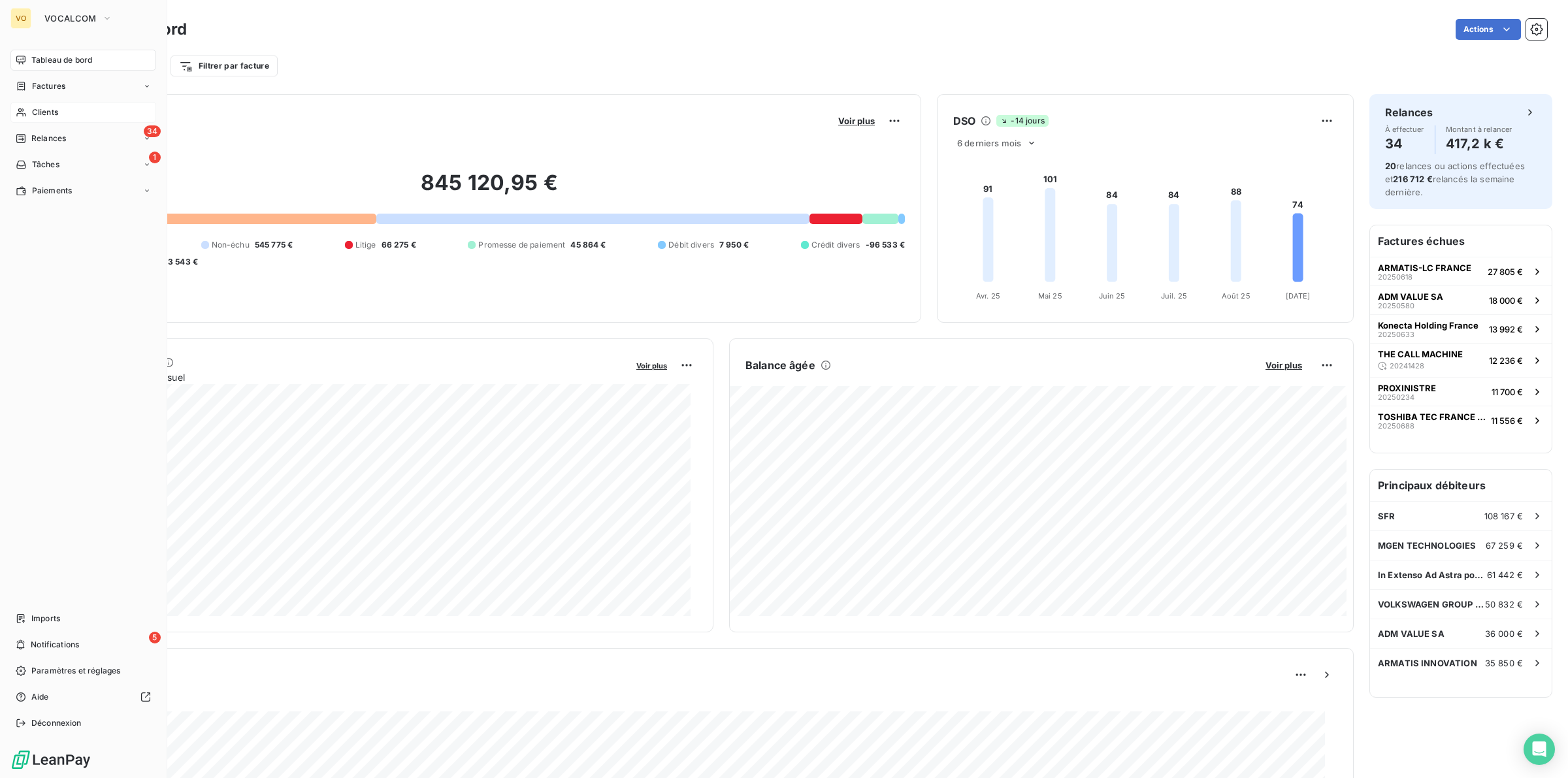
click at [39, 109] on span "Clients" at bounding box center [45, 112] width 26 height 11
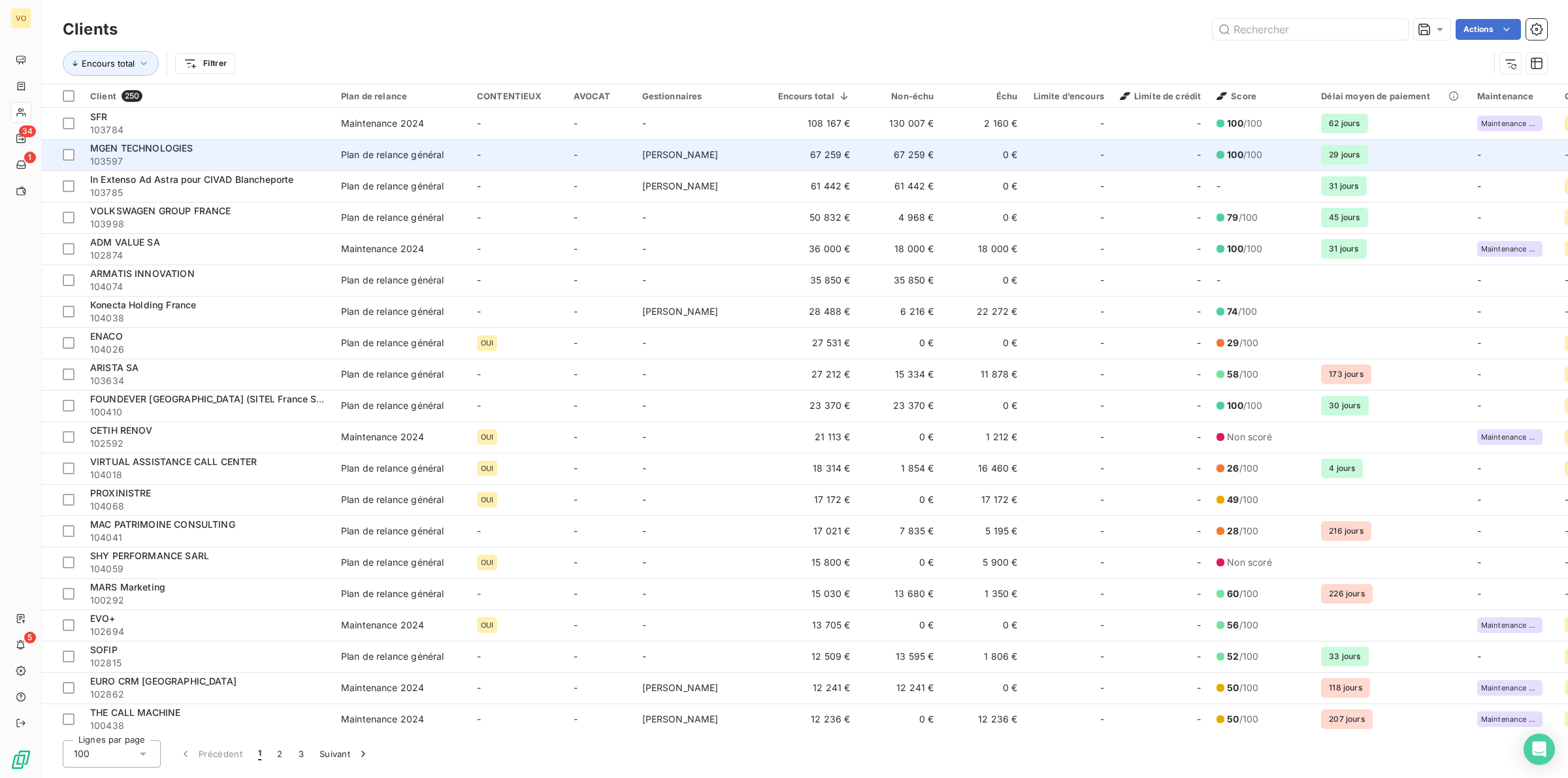
click at [165, 144] on span "MGEN TECHNOLOGIES" at bounding box center [142, 148] width 103 height 11
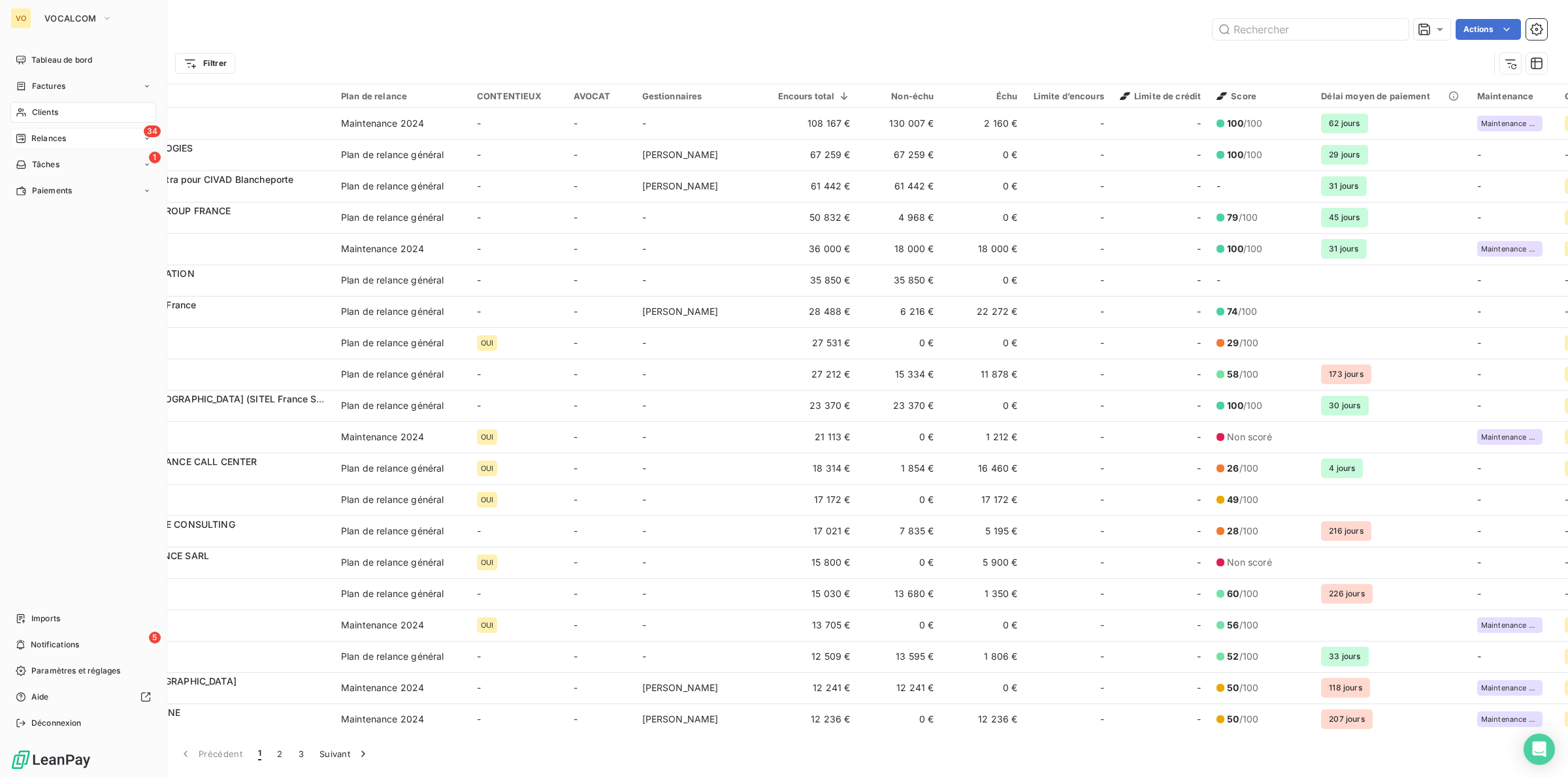
click at [28, 132] on div "Relances" at bounding box center [41, 138] width 51 height 11
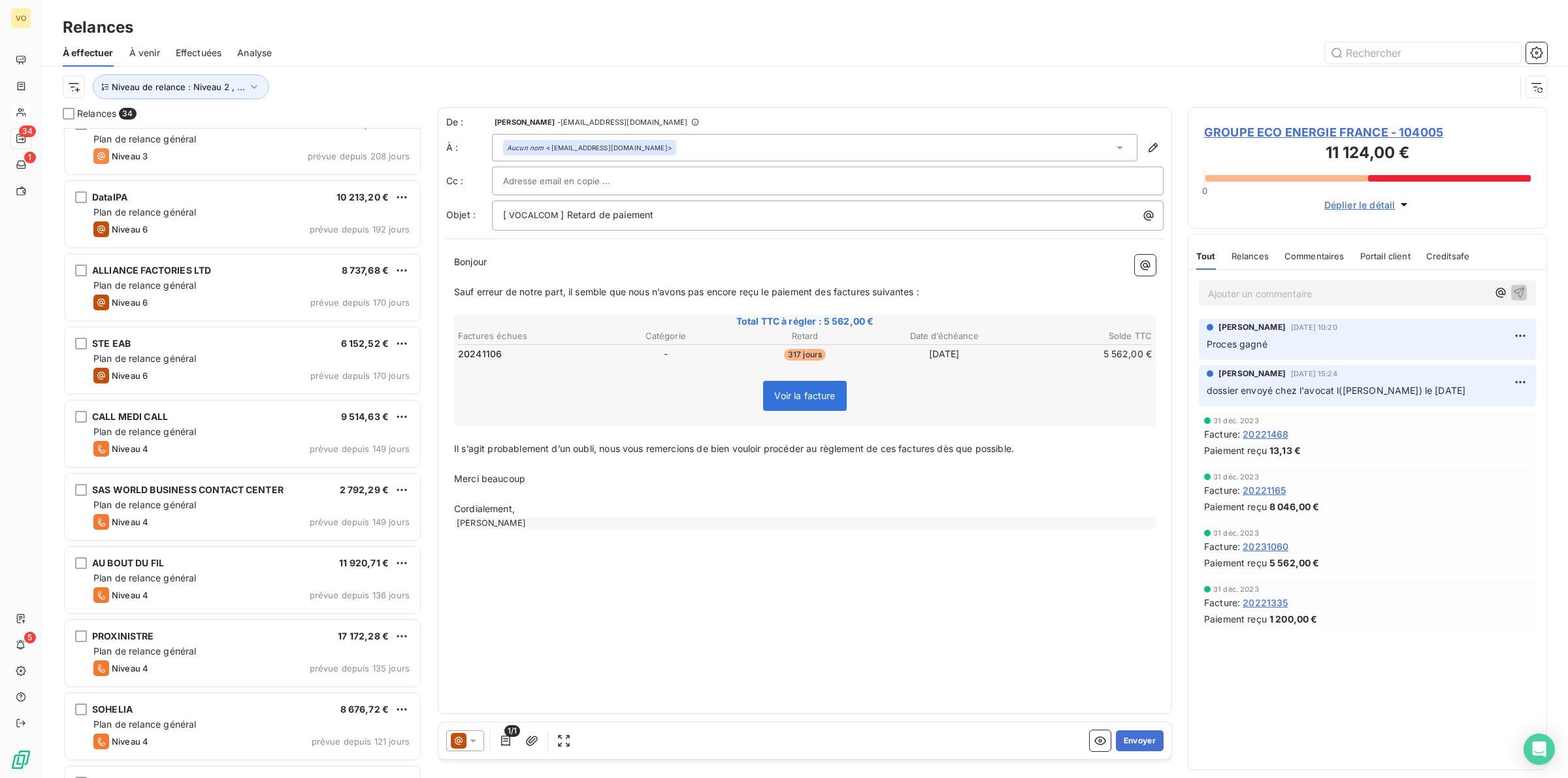
scroll to position [490, 0]
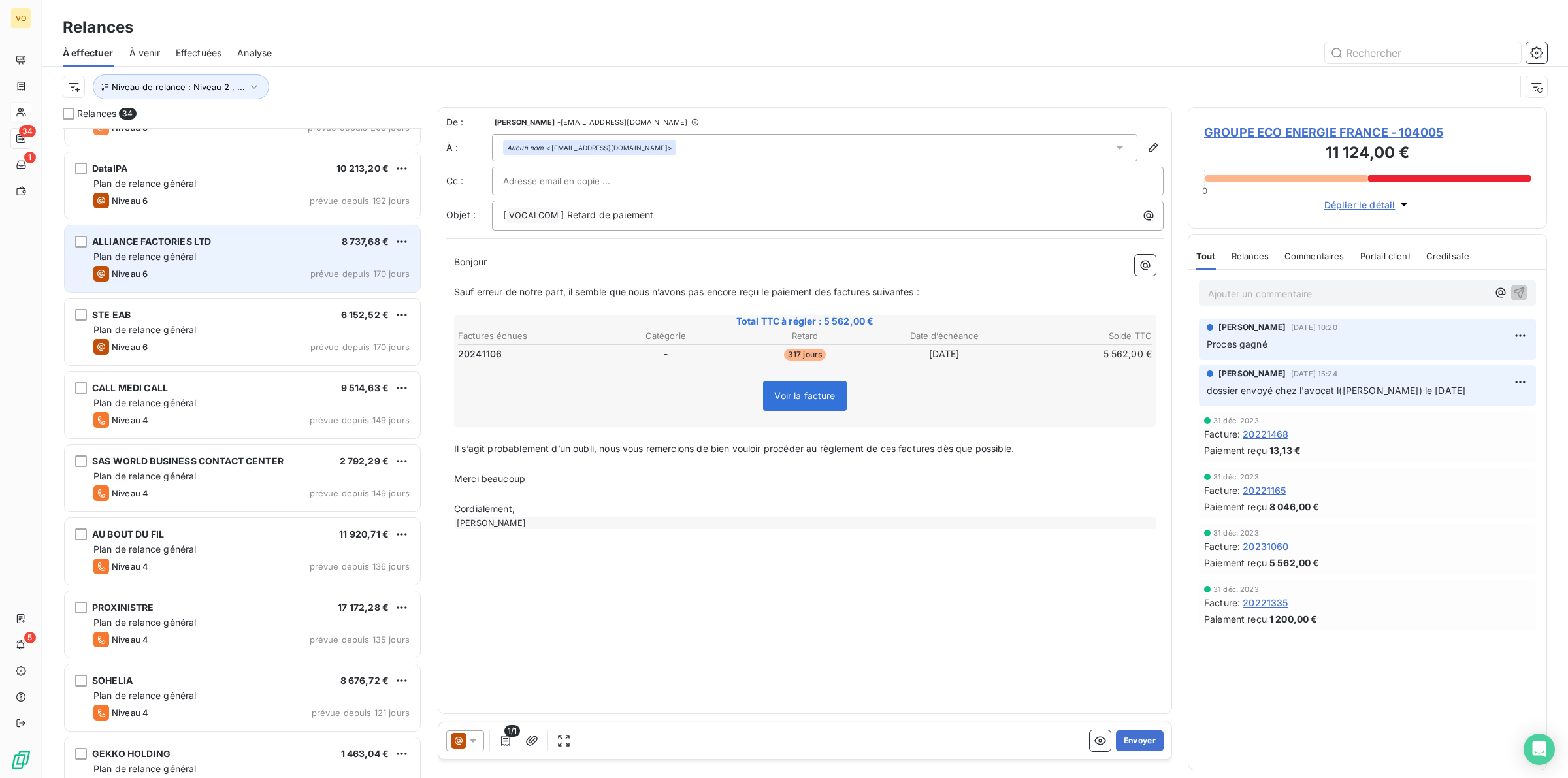
click at [293, 260] on div "Plan de relance général" at bounding box center [251, 257] width 316 height 13
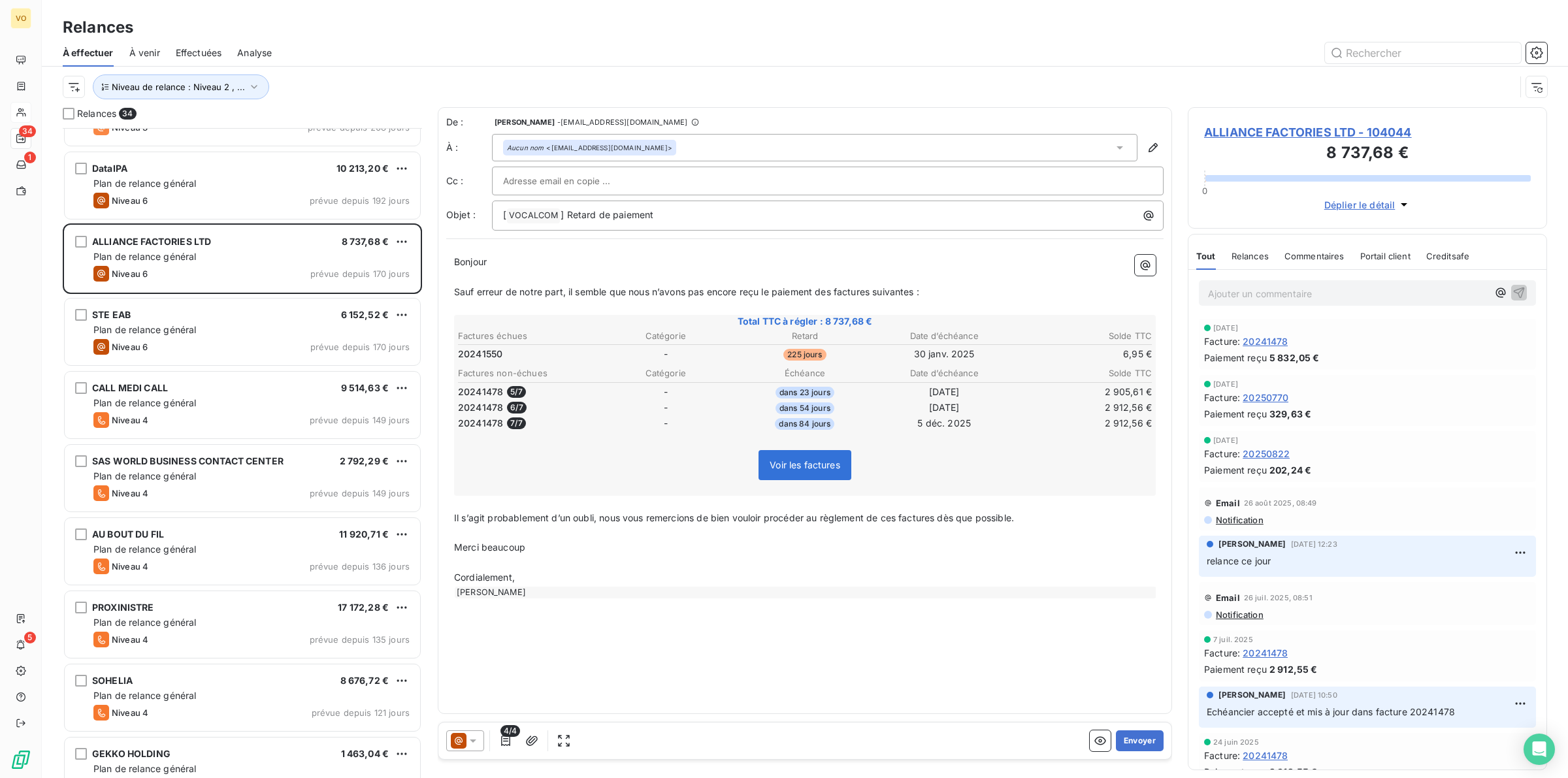
click at [1279, 129] on span "ALLIANCE FACTORIES LTD - 104044" at bounding box center [1367, 132] width 326 height 18
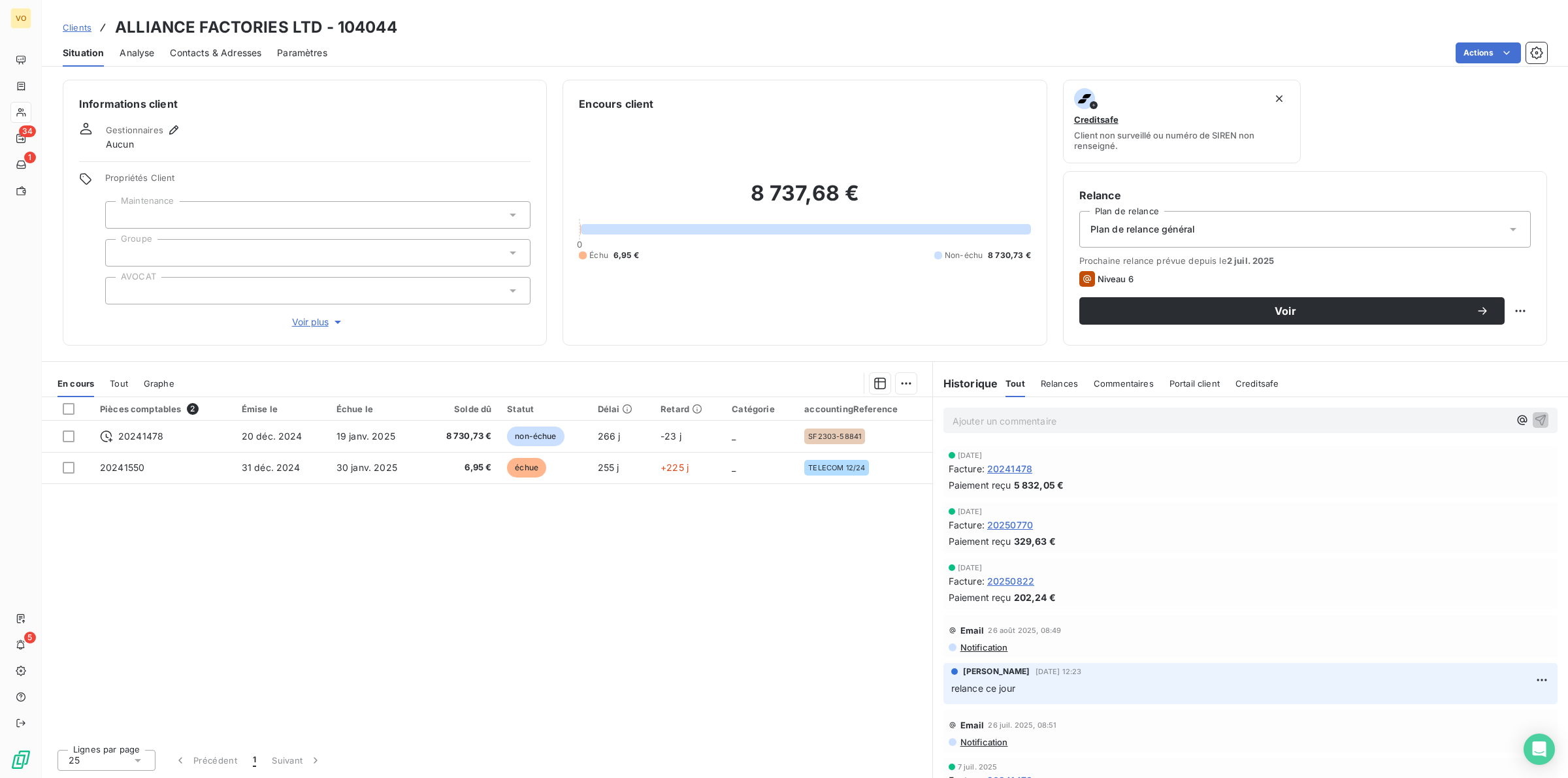
click at [631, 573] on div "Pièces comptables 2 Émise le Échue le Solde dû Statut Délai Retard Catégorie ac…" at bounding box center [487, 568] width 890 height 342
click at [1007, 467] on span "20241478" at bounding box center [1010, 469] width 45 height 14
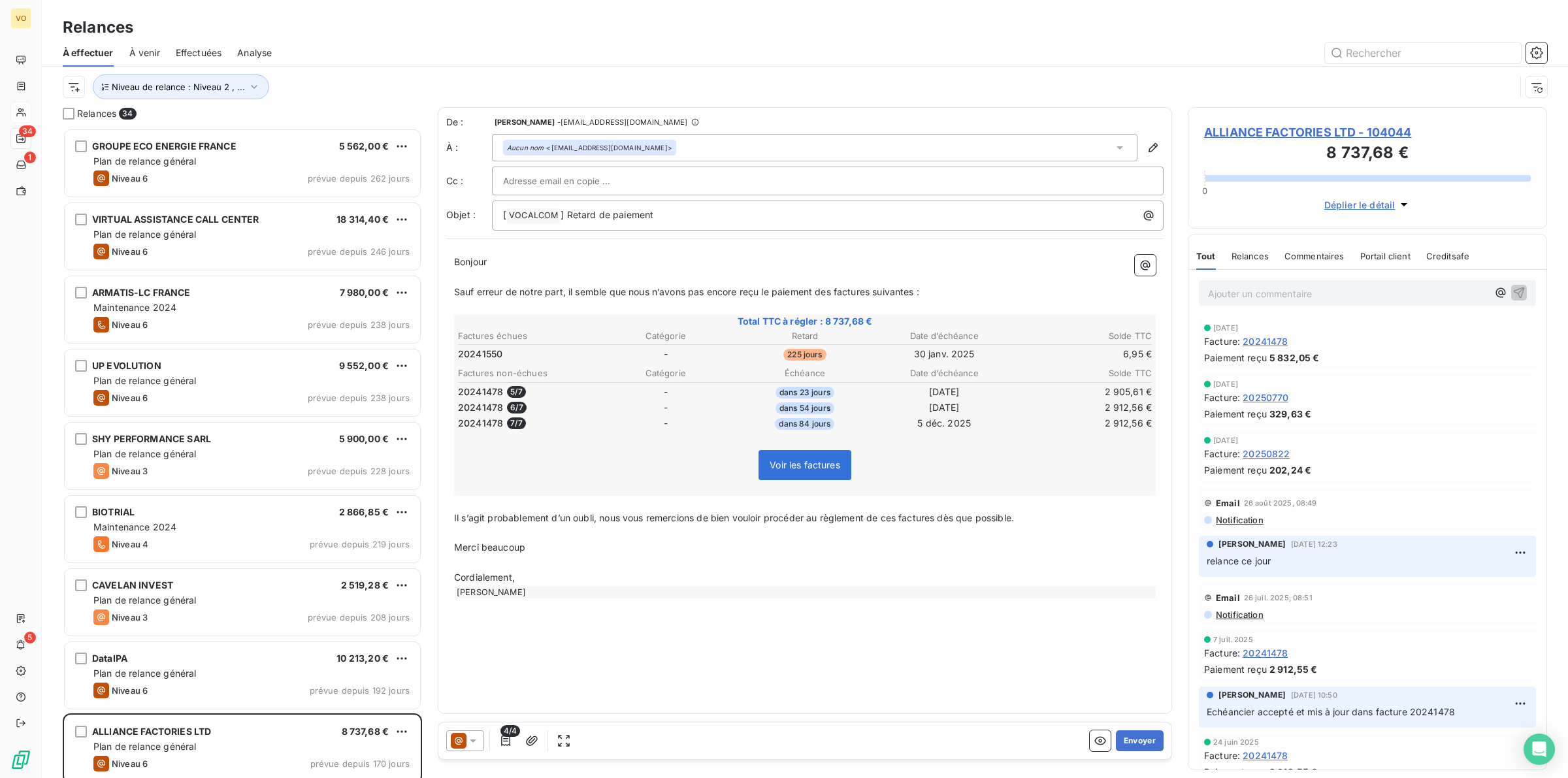
scroll to position [637, 347]
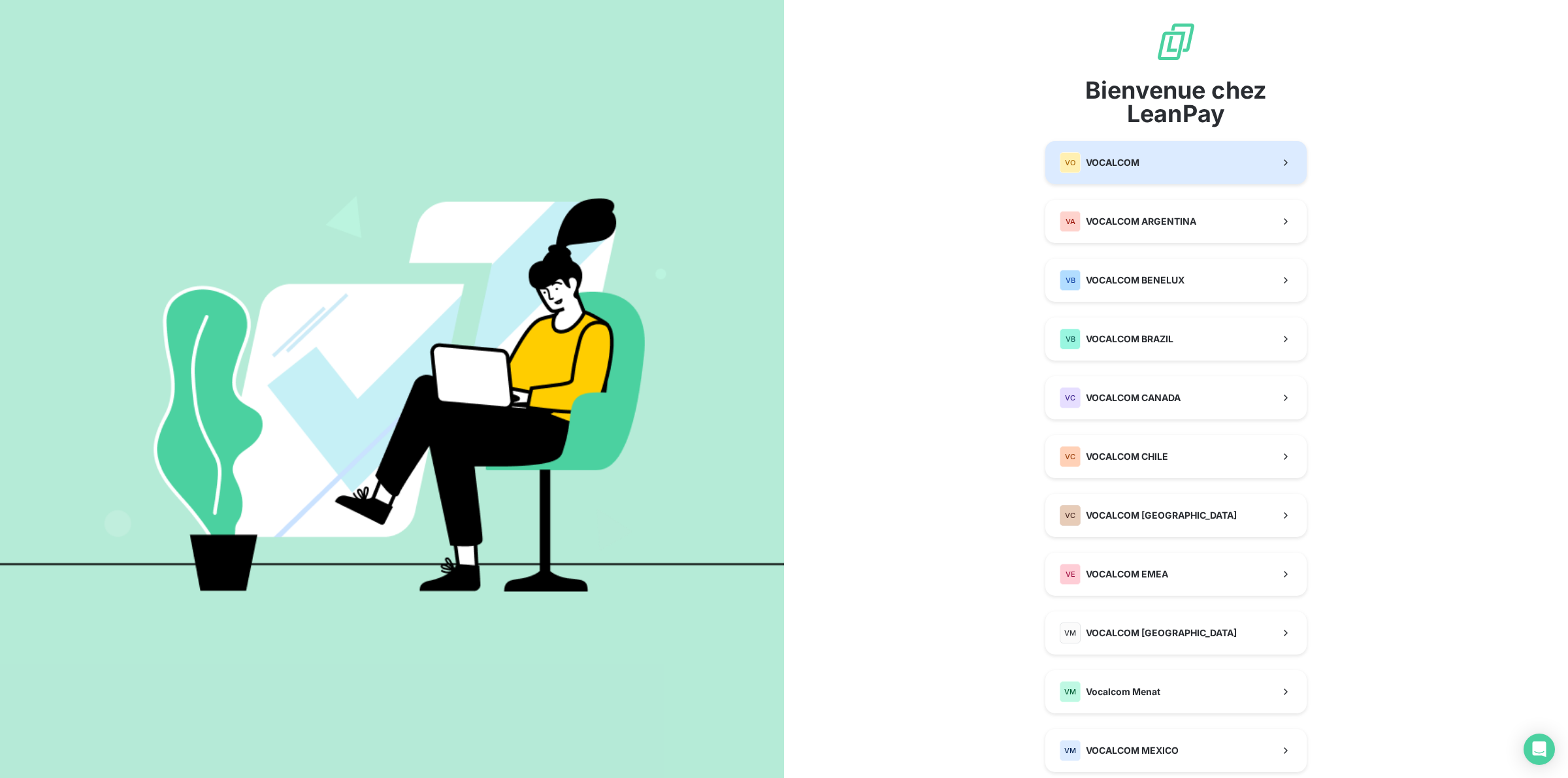
click at [1122, 152] on div "VO VOCALCOM" at bounding box center [1099, 162] width 80 height 21
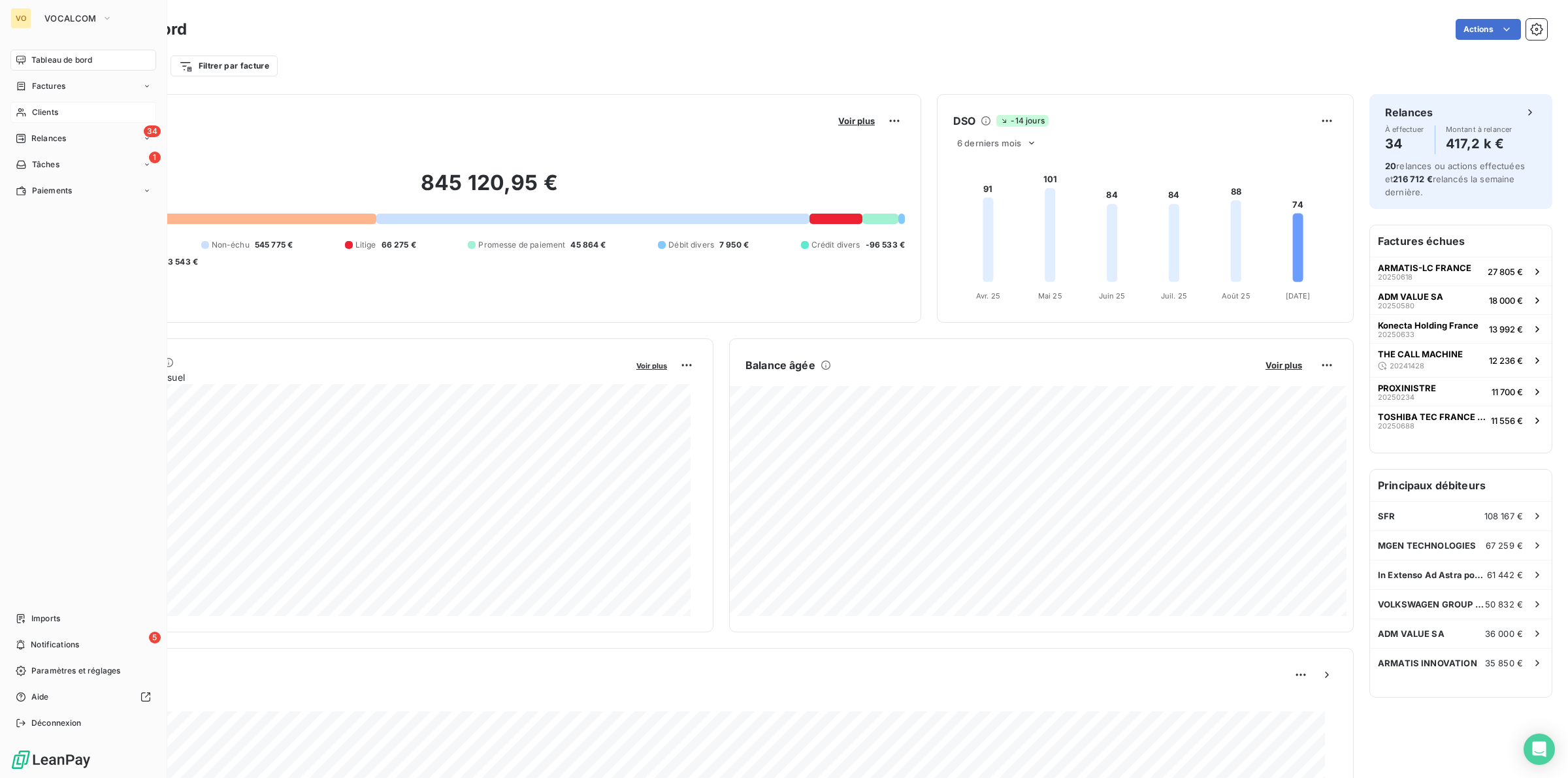
click at [53, 106] on span "Clients" at bounding box center [45, 112] width 26 height 11
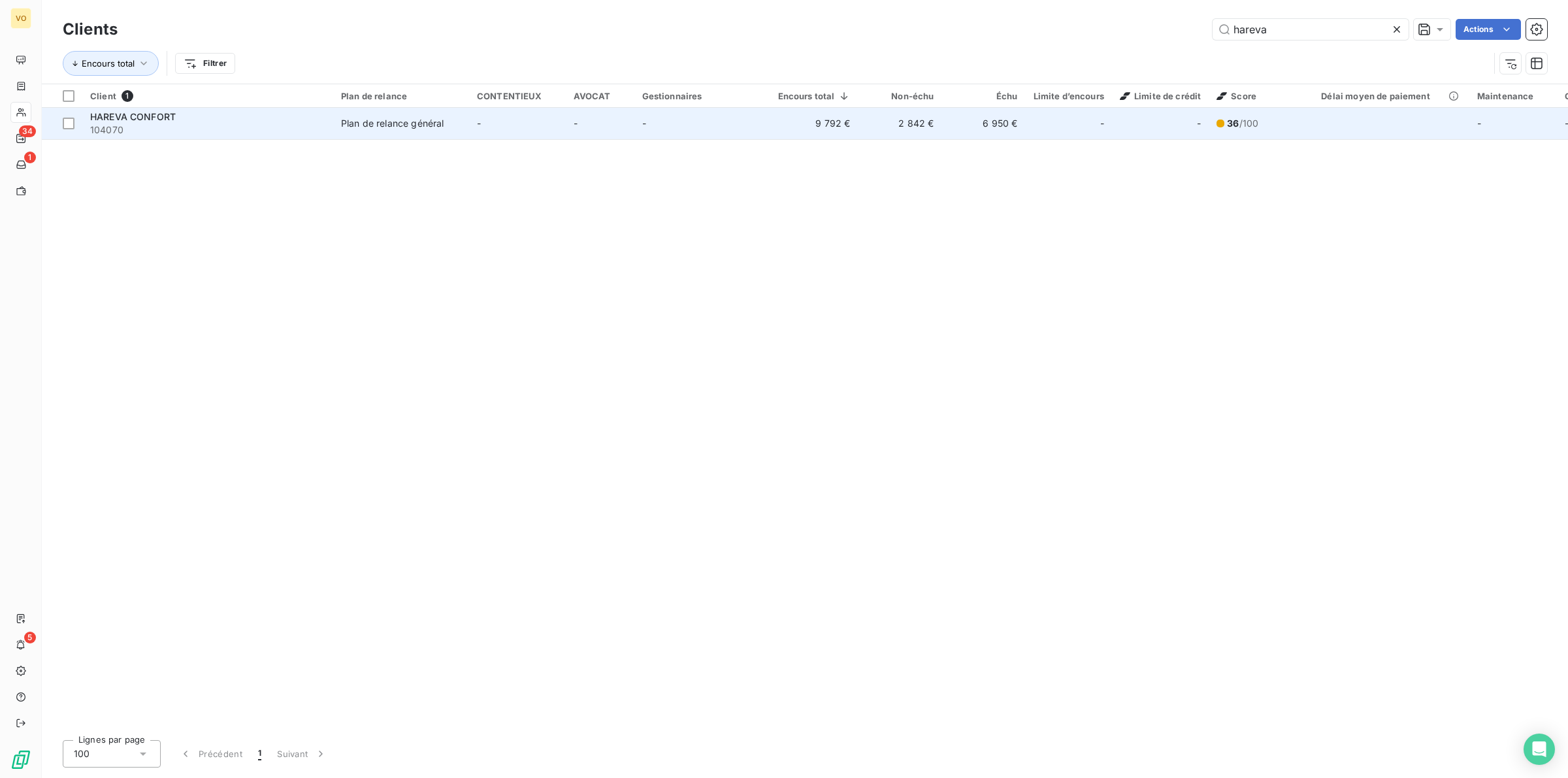
type input "hareva"
click at [170, 126] on span "104070" at bounding box center [208, 129] width 235 height 13
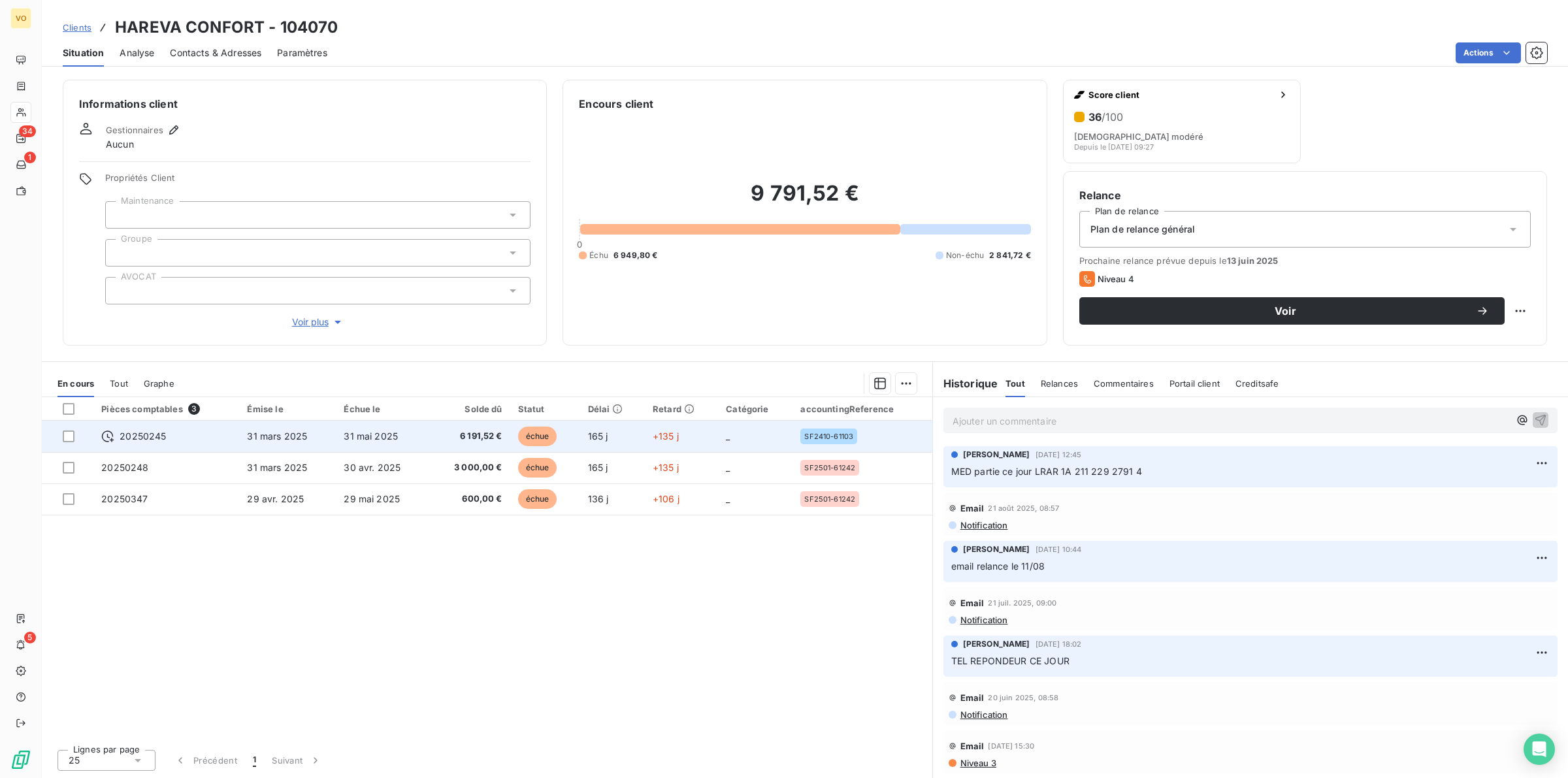
click at [474, 433] on span "6 191,52 €" at bounding box center [470, 436] width 66 height 13
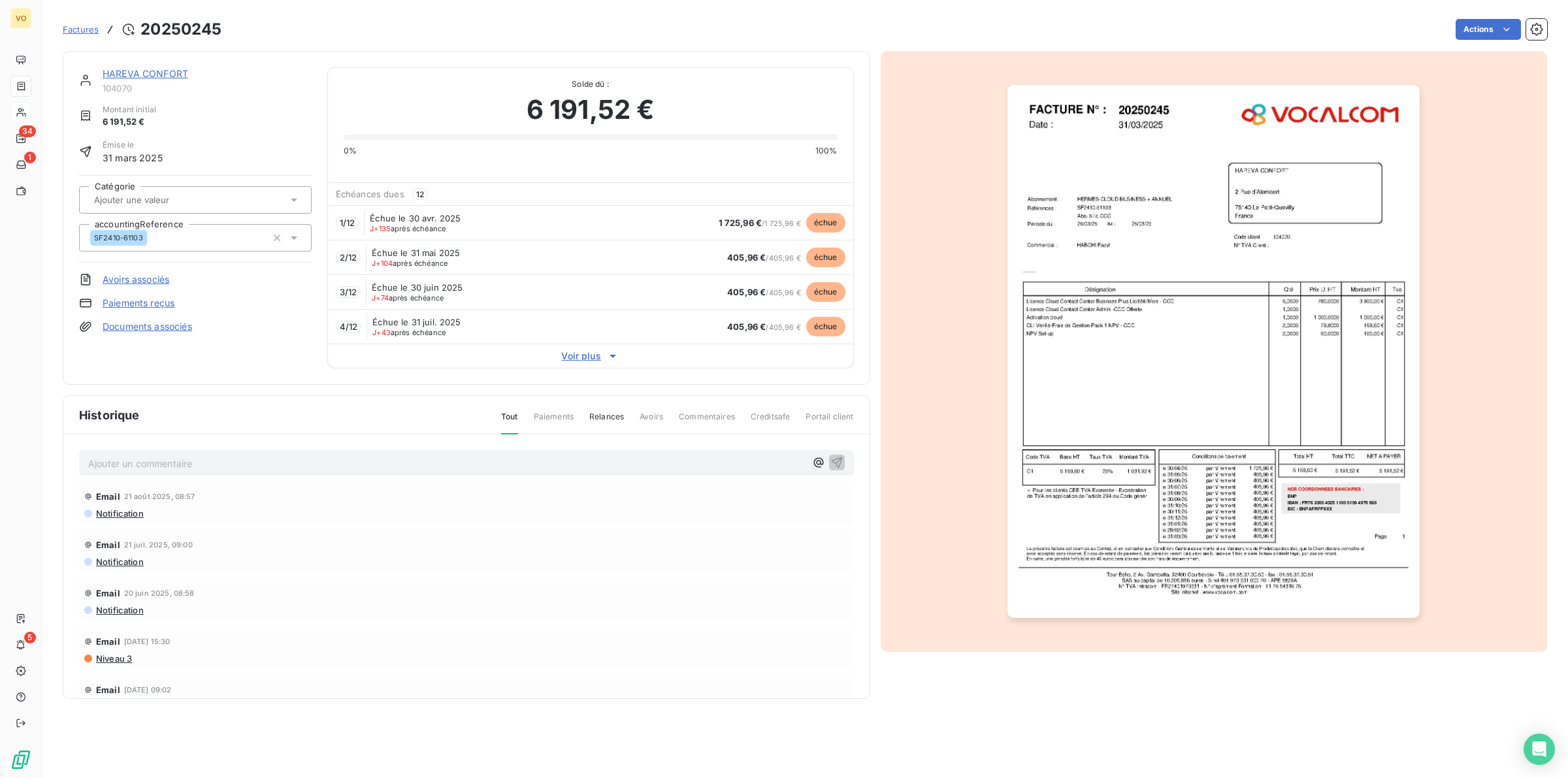
click at [1129, 364] on img "button" at bounding box center [1213, 351] width 412 height 534
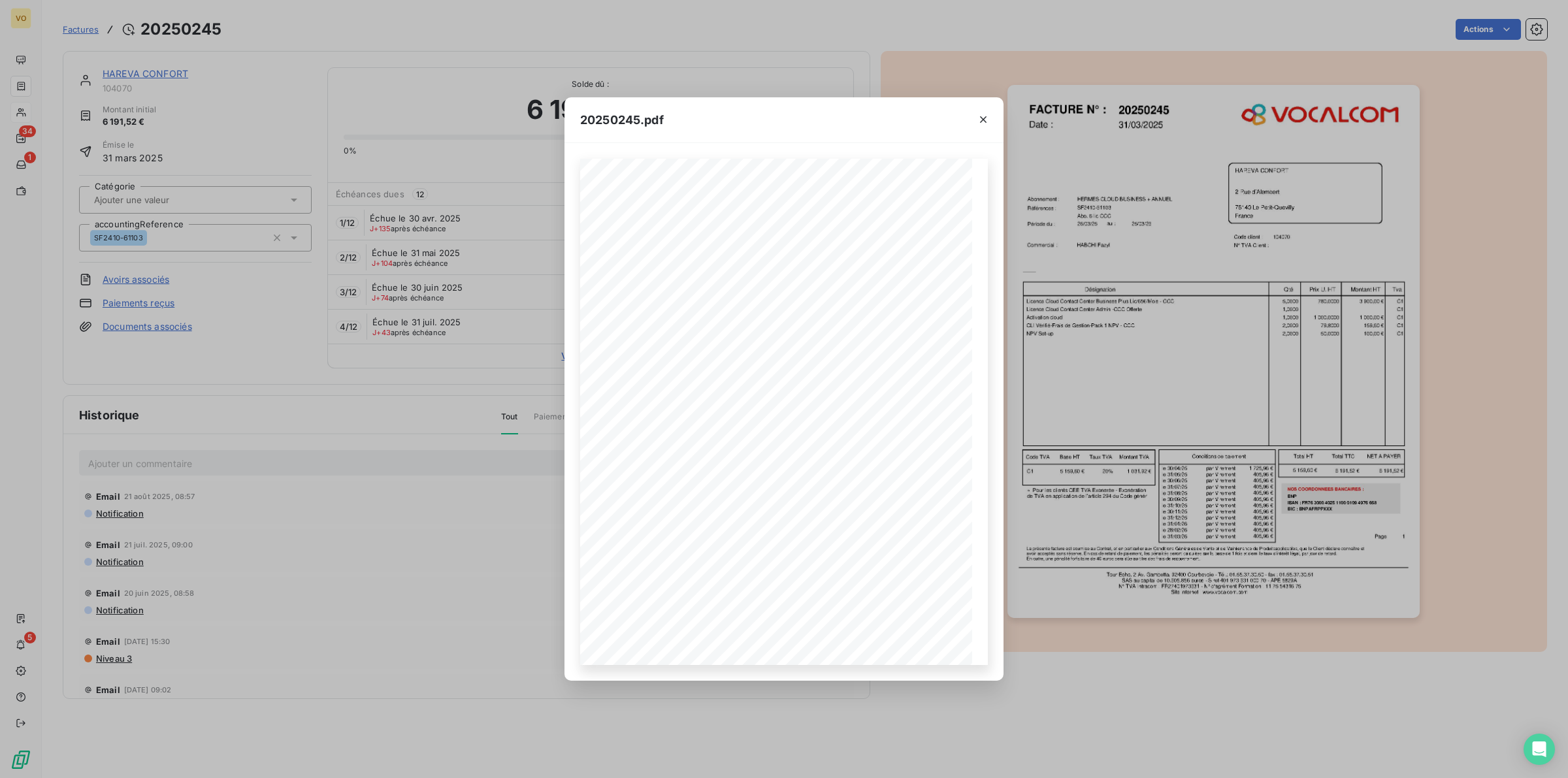
drag, startPoint x: 450, startPoint y: 70, endPoint x: 428, endPoint y: 74, distance: 22.4
click at [449, 70] on div "20250245.pdf Références : FACTURE N° : HAREVA CONFORT [STREET_ADDRESS] 20250245…" at bounding box center [784, 389] width 1568 height 778
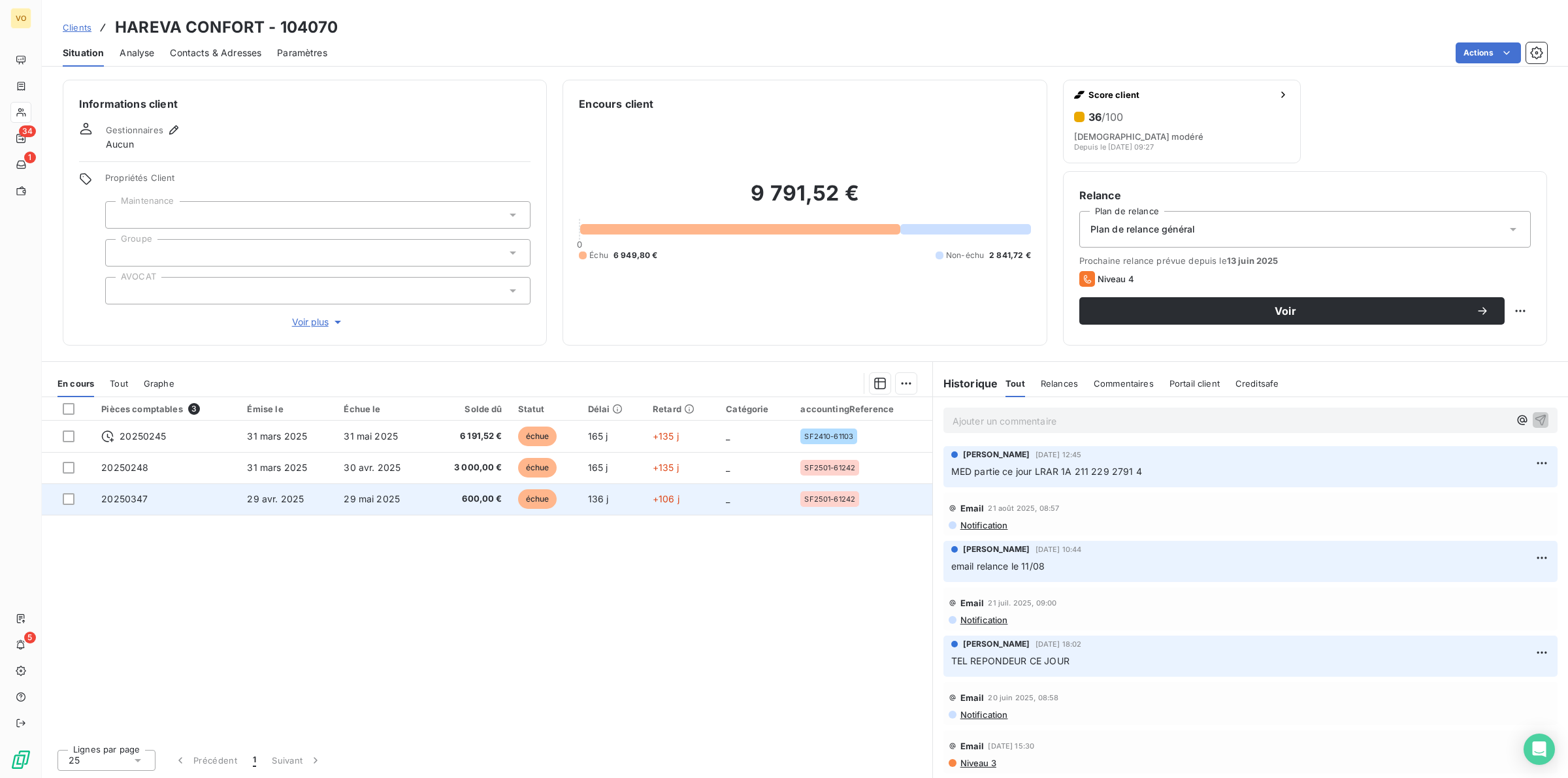
click at [477, 498] on span "600,00 €" at bounding box center [470, 499] width 66 height 13
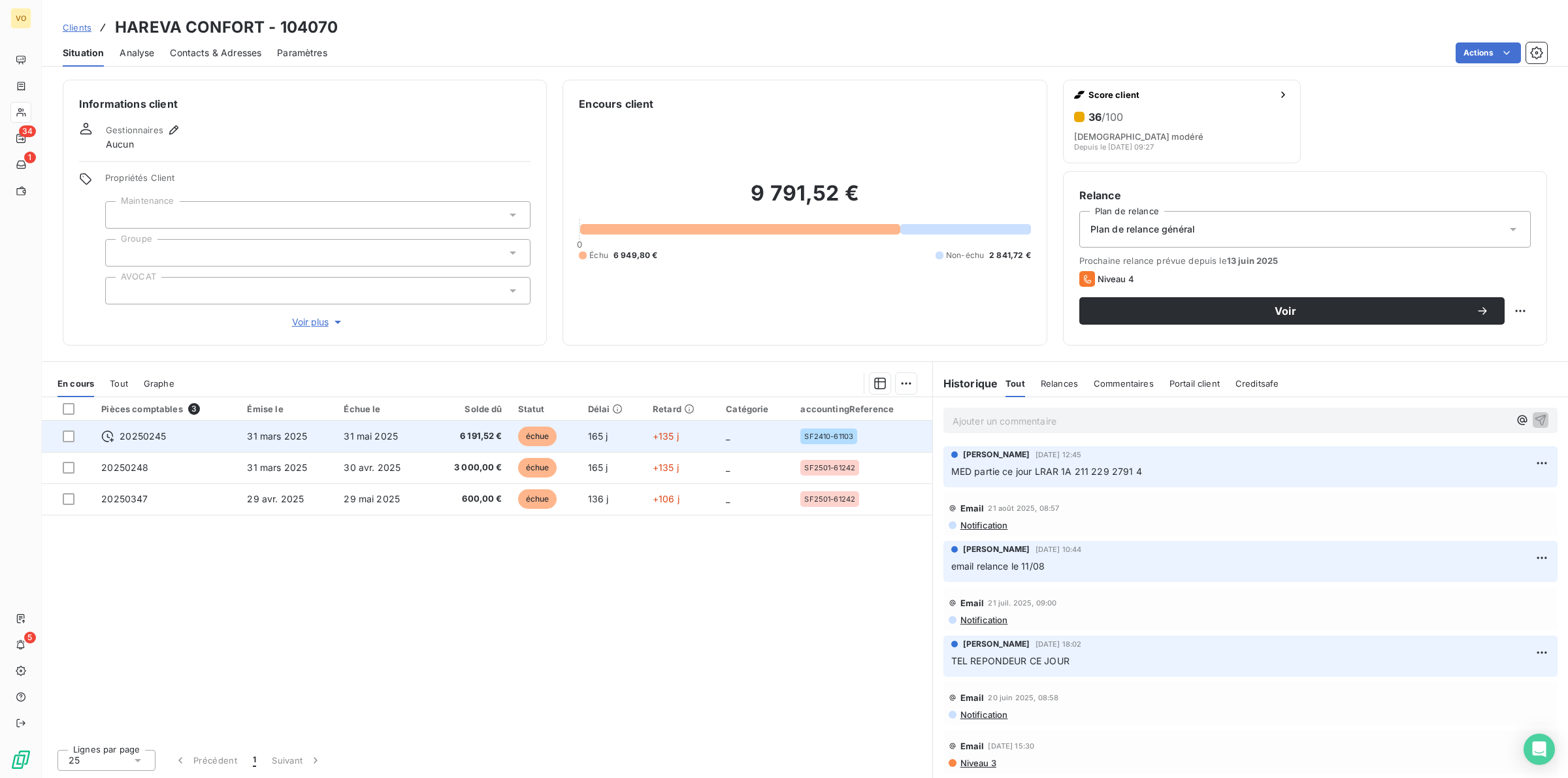
click at [462, 437] on span "6 191,52 €" at bounding box center [470, 436] width 66 height 13
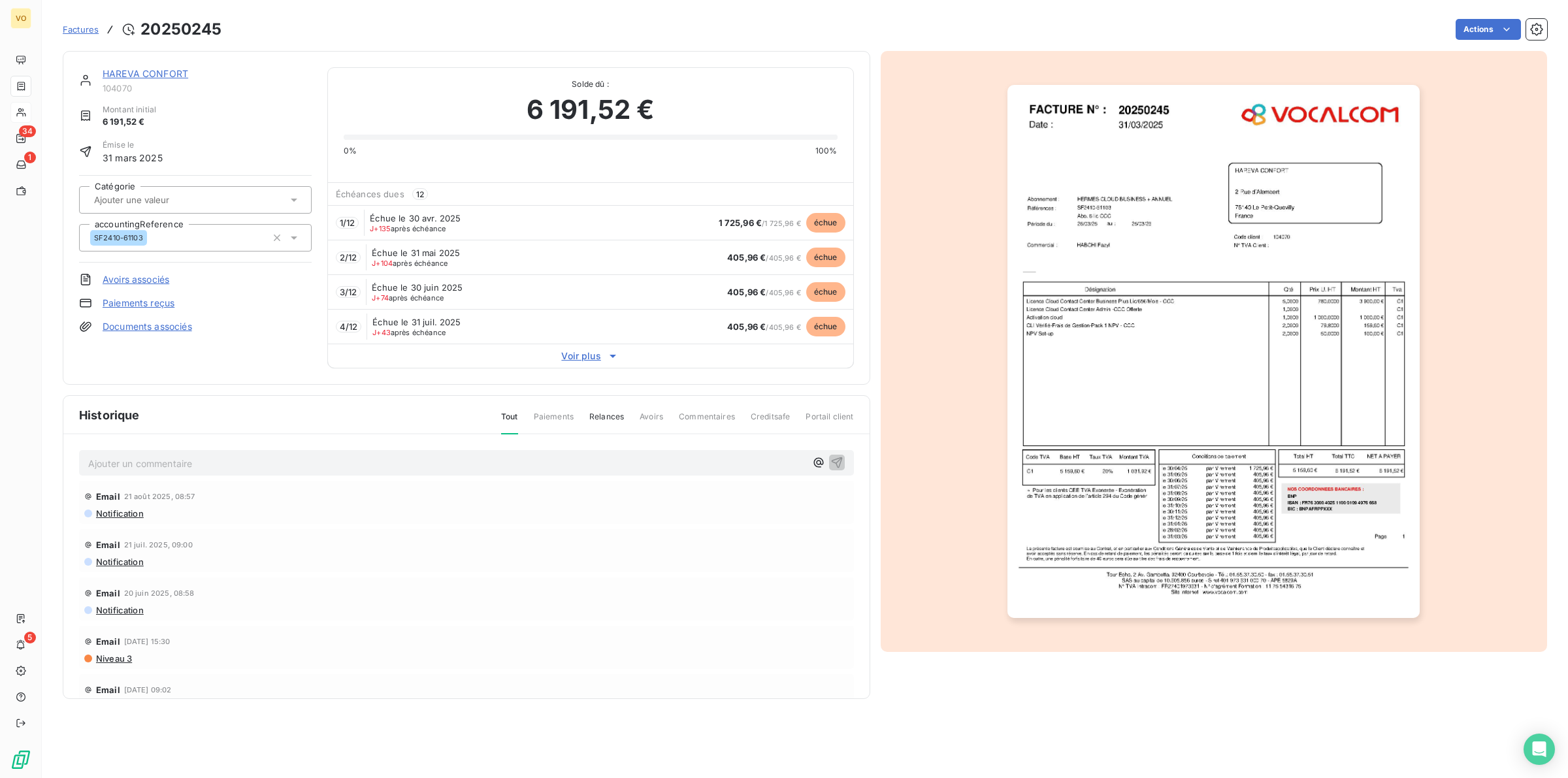
click at [1256, 561] on img "button" at bounding box center [1213, 351] width 412 height 534
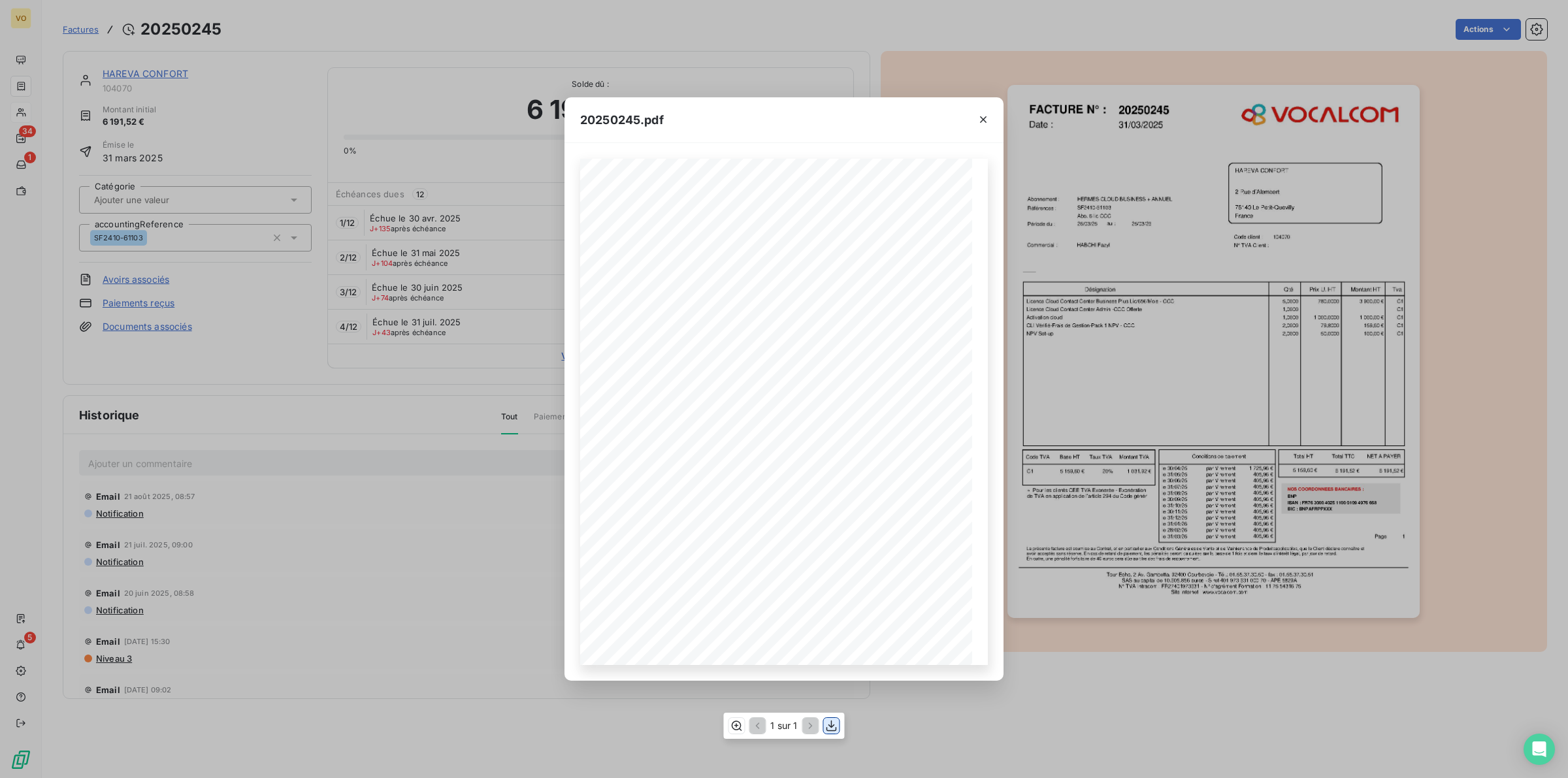
click at [832, 726] on icon "button" at bounding box center [831, 725] width 13 height 13
click at [144, 73] on div "20250245.pdf Références : FACTURE N° : HAREVA CONFORT [STREET_ADDRESS] 20250245…" at bounding box center [784, 389] width 1568 height 778
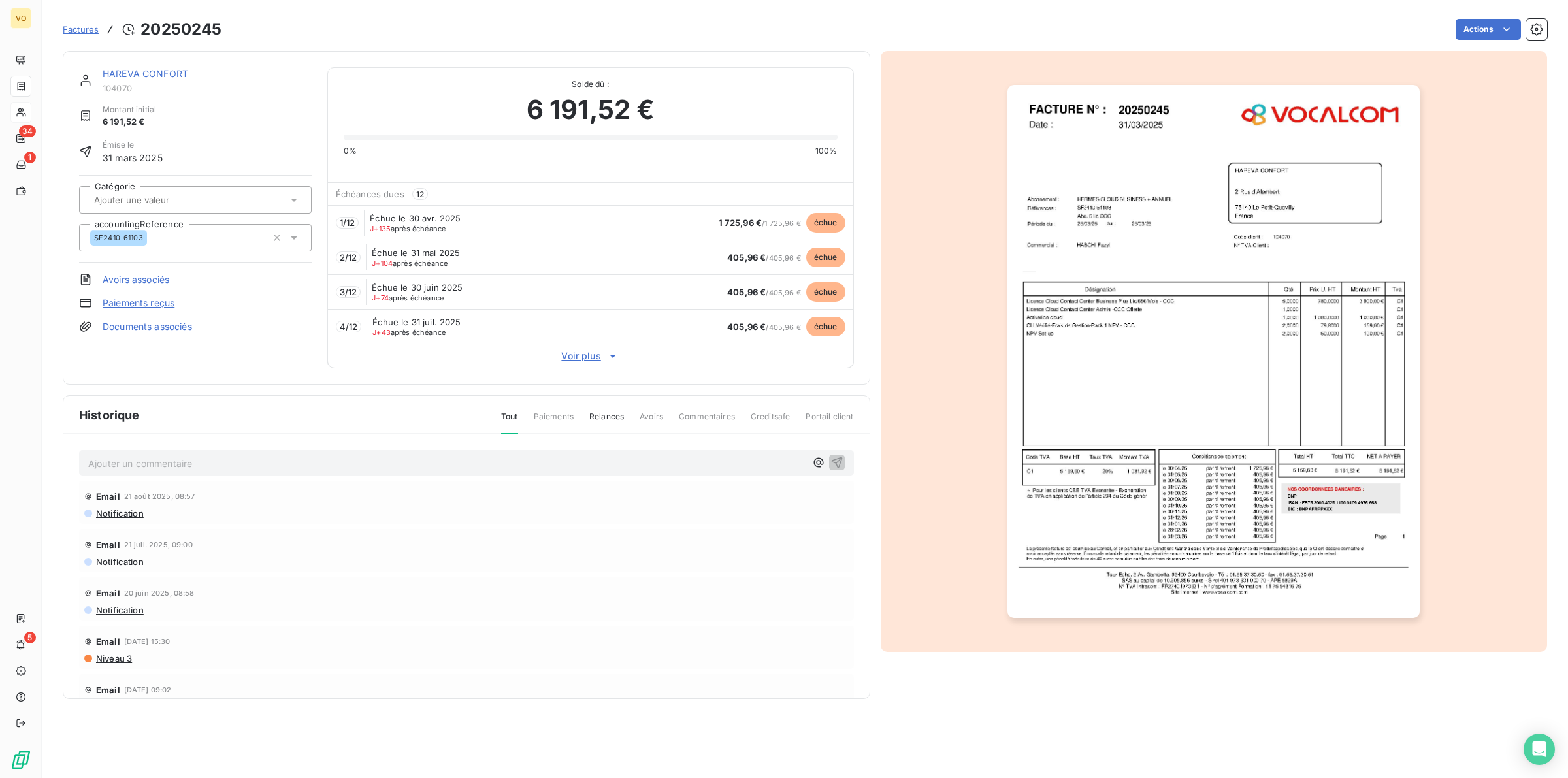
click at [144, 73] on link "HAREVA CONFORT" at bounding box center [146, 74] width 86 height 11
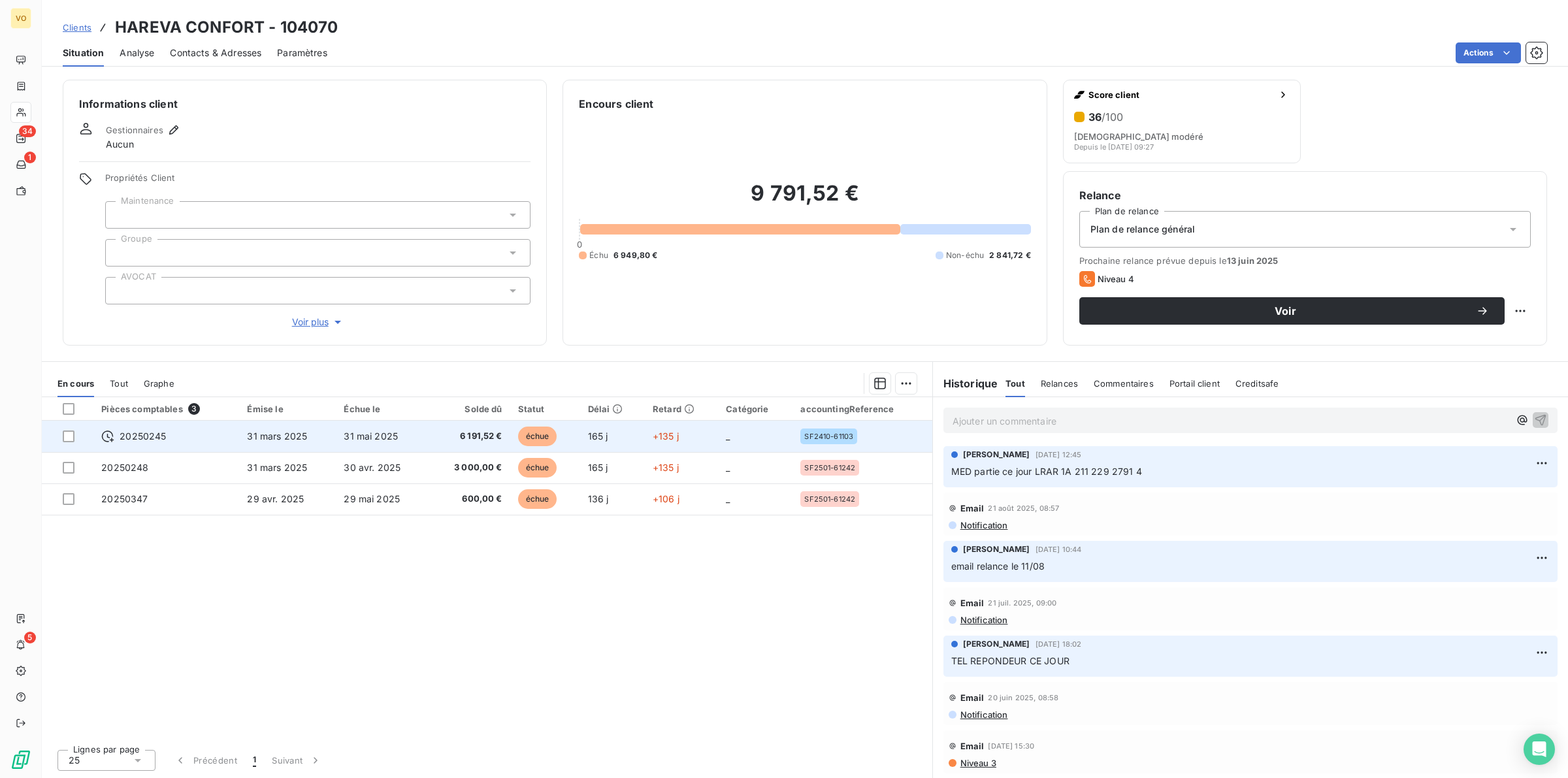
click at [480, 437] on span "6 191,52 €" at bounding box center [470, 436] width 66 height 13
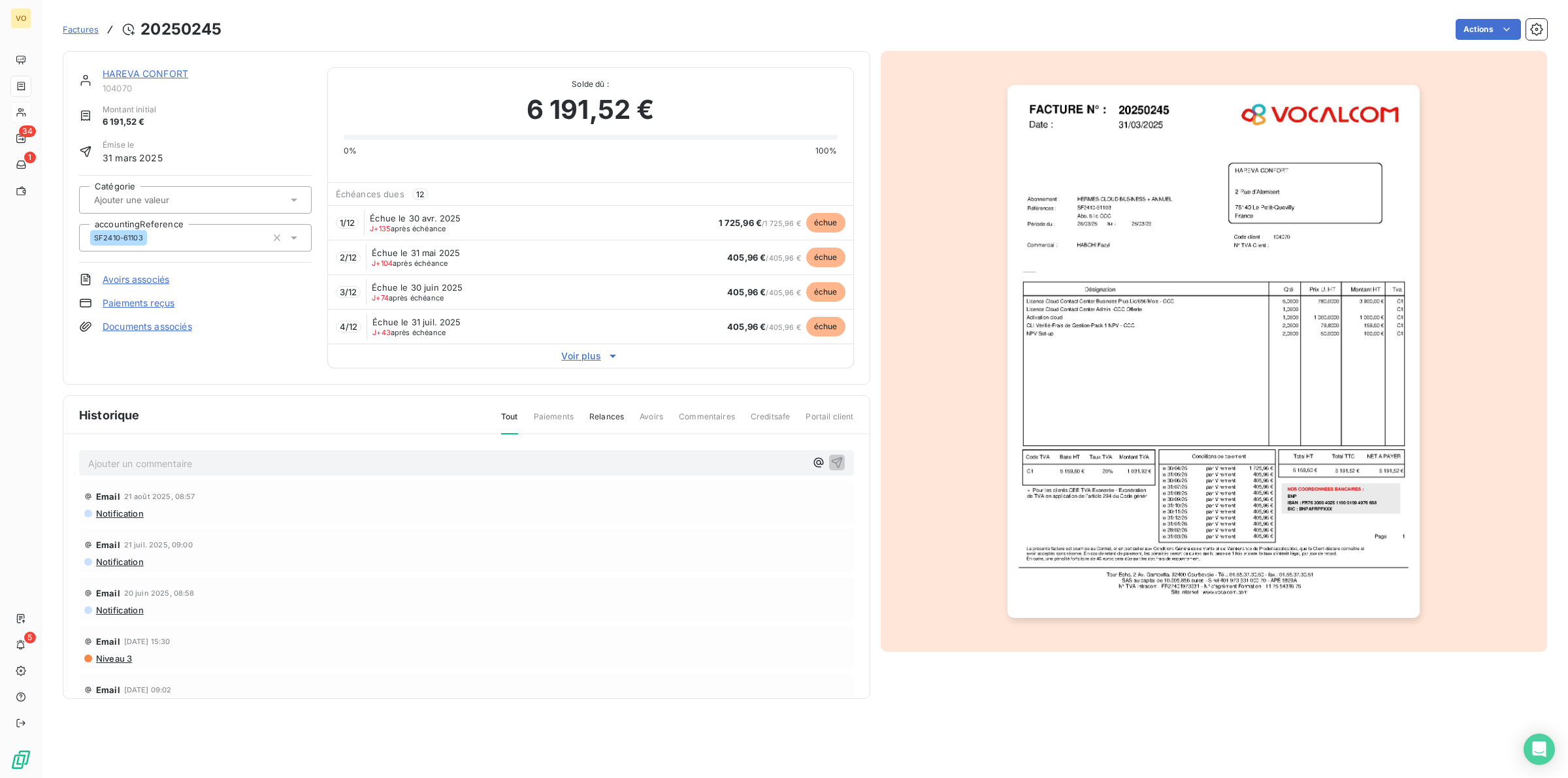
click at [588, 358] on span "Voir plus" at bounding box center [591, 355] width 525 height 13
click at [587, 358] on span "Voir plus" at bounding box center [591, 355] width 525 height 13
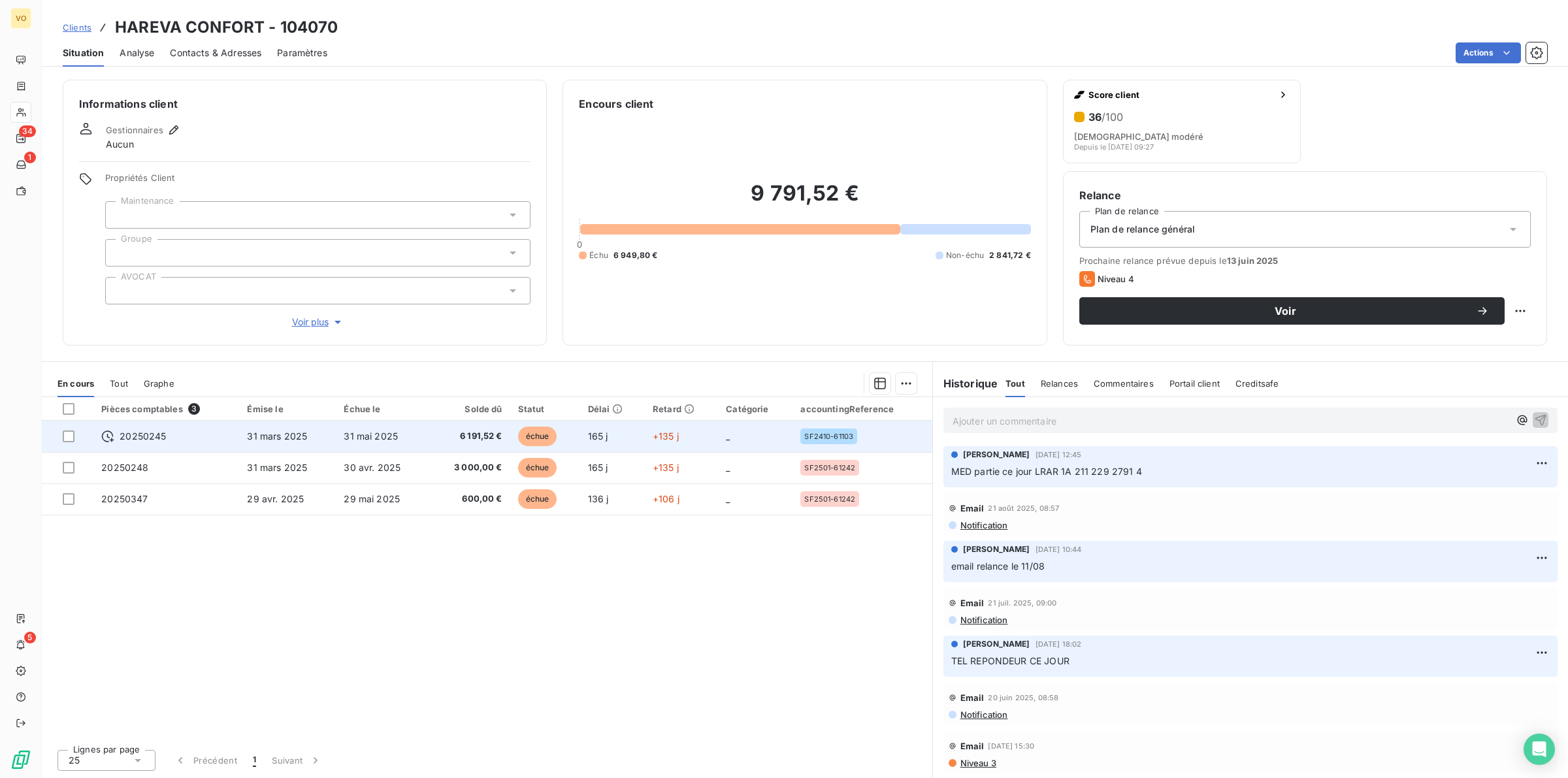
click at [436, 436] on td "6 191,52 €" at bounding box center [469, 436] width 82 height 31
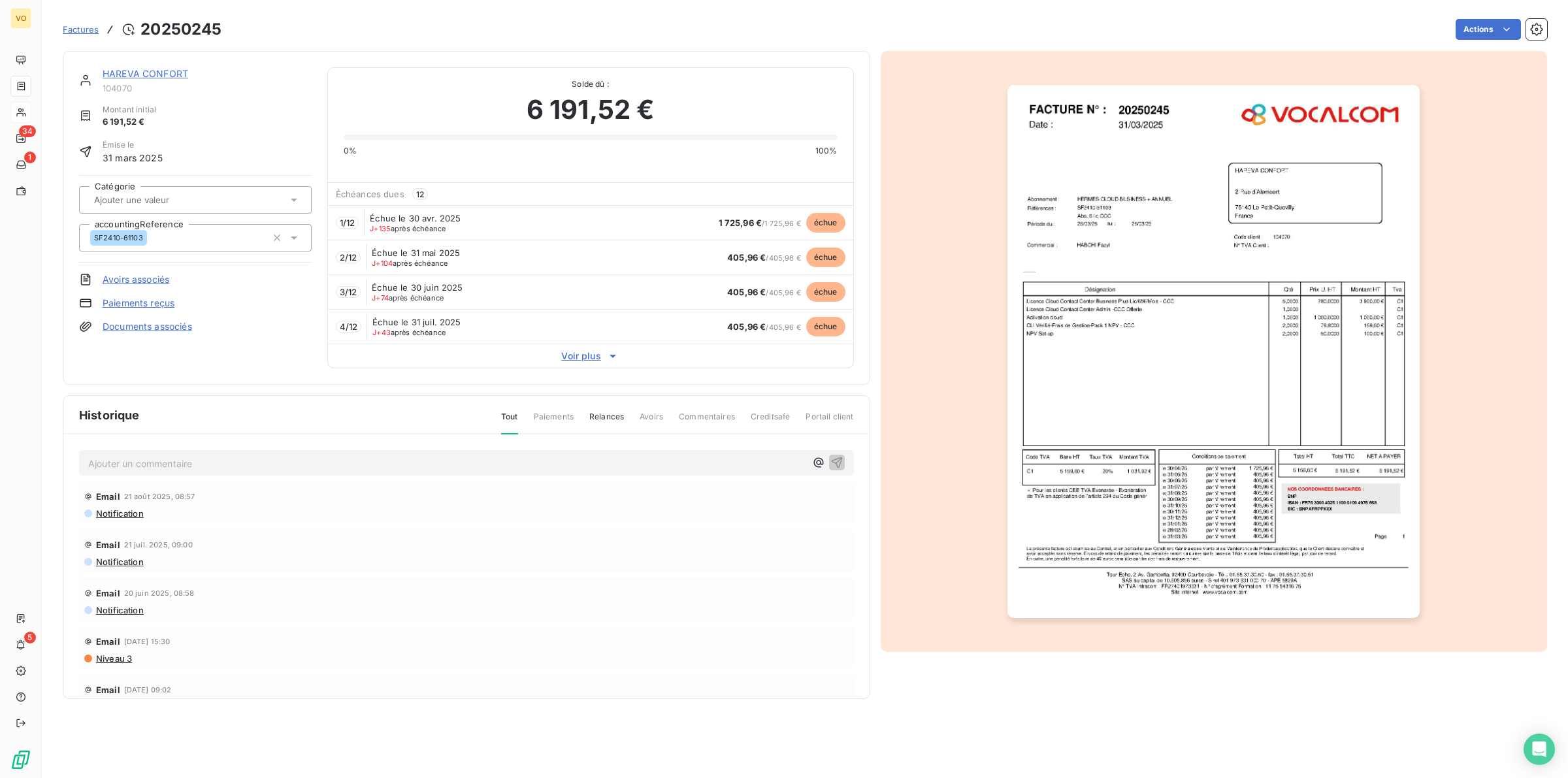
click at [1089, 473] on img "button" at bounding box center [1213, 351] width 412 height 534
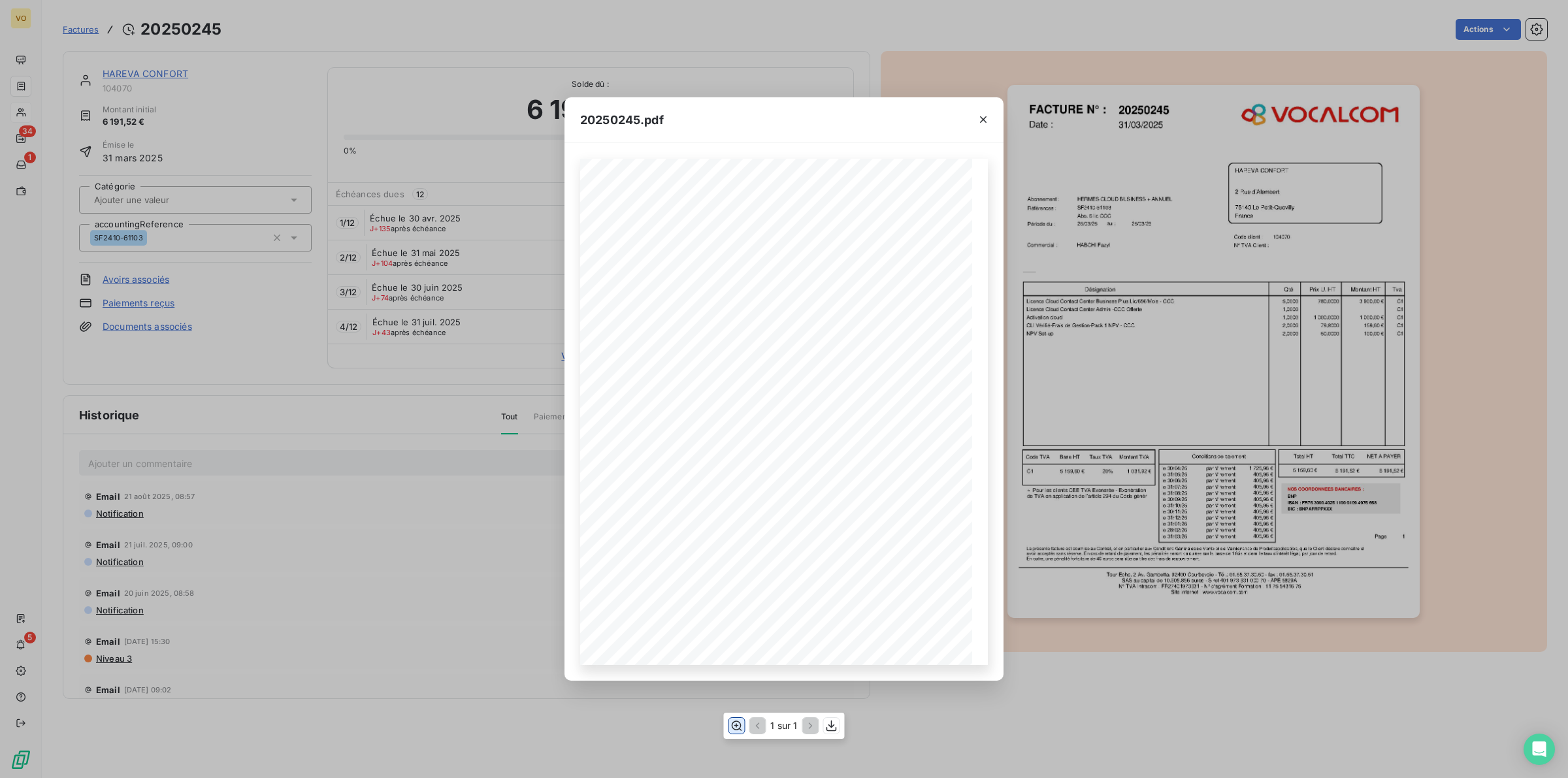
click at [738, 728] on icon "button" at bounding box center [736, 725] width 13 height 13
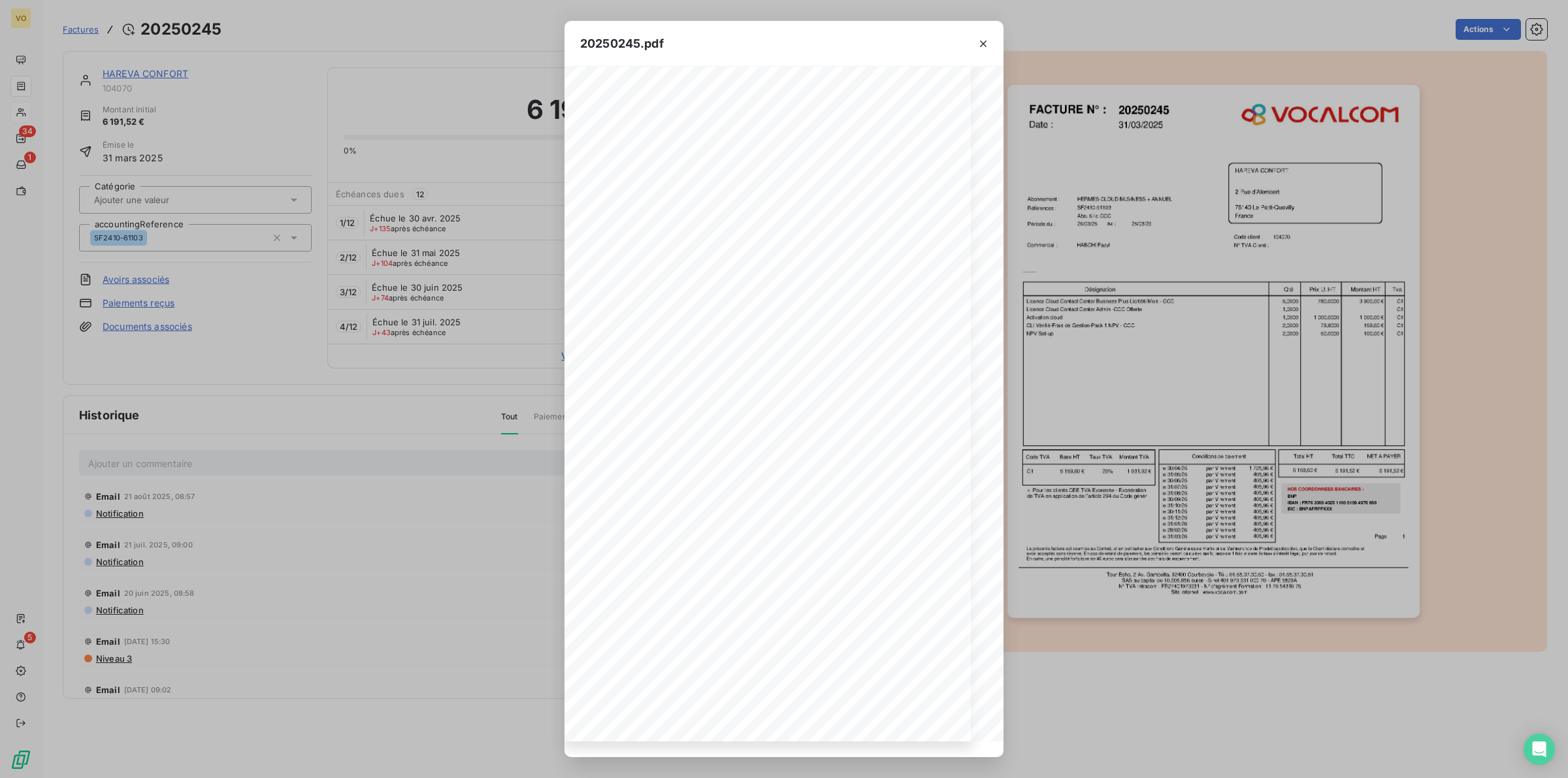
scroll to position [198, 15]
click at [980, 38] on icon "button" at bounding box center [983, 44] width 13 height 13
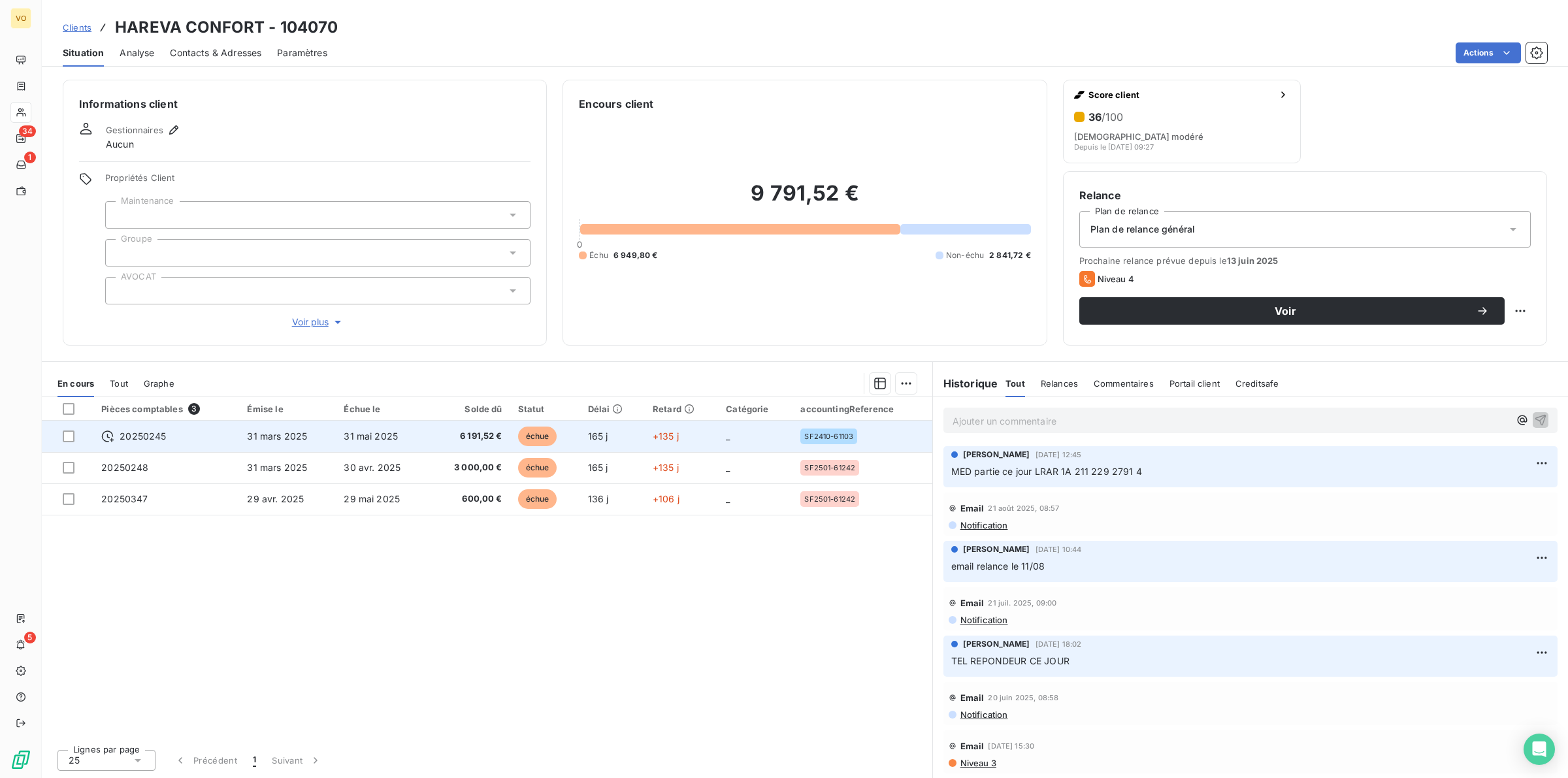
click at [460, 432] on span "6 191,52 €" at bounding box center [470, 436] width 66 height 13
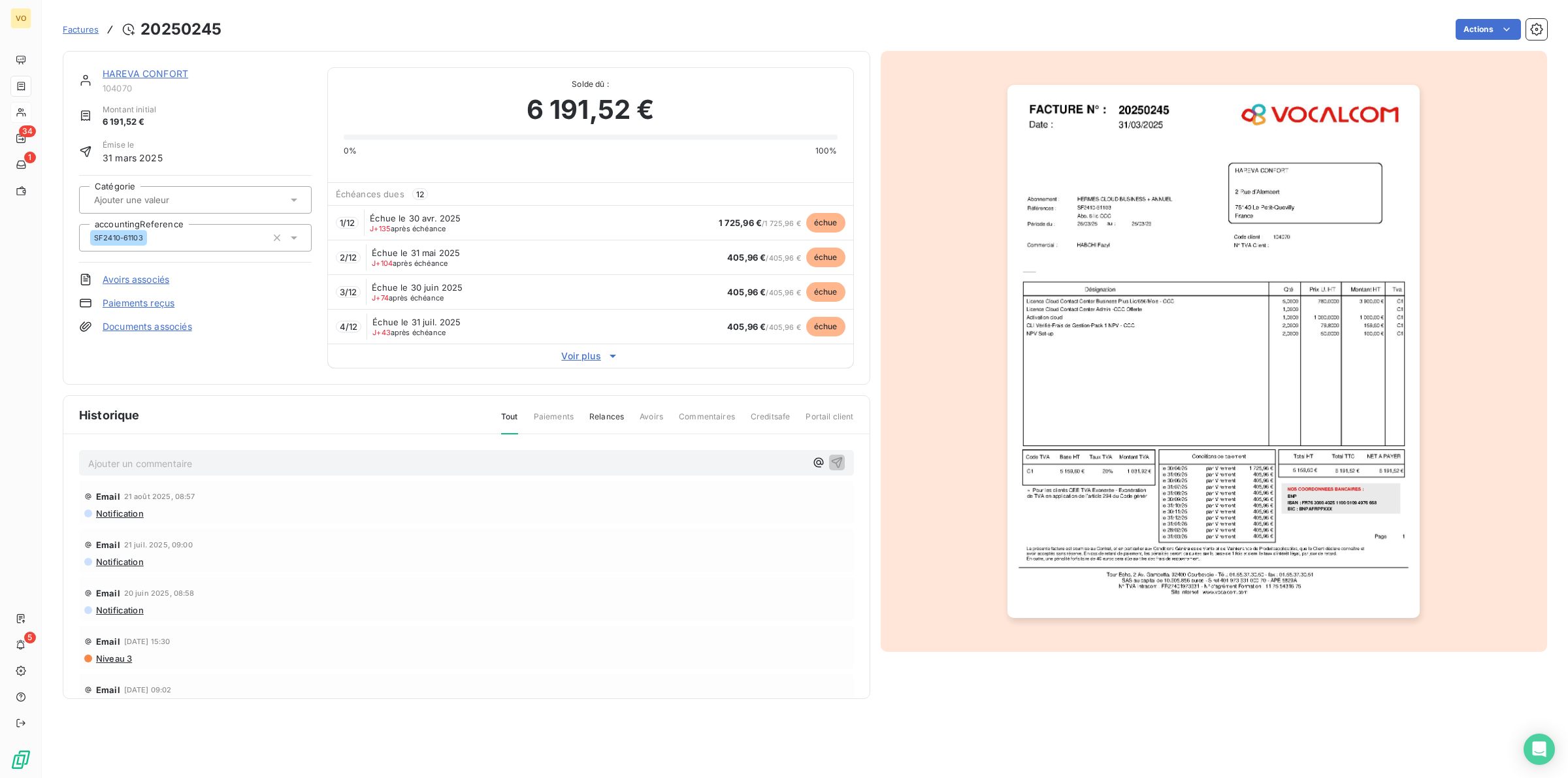
click at [597, 358] on span "Voir plus" at bounding box center [591, 355] width 525 height 13
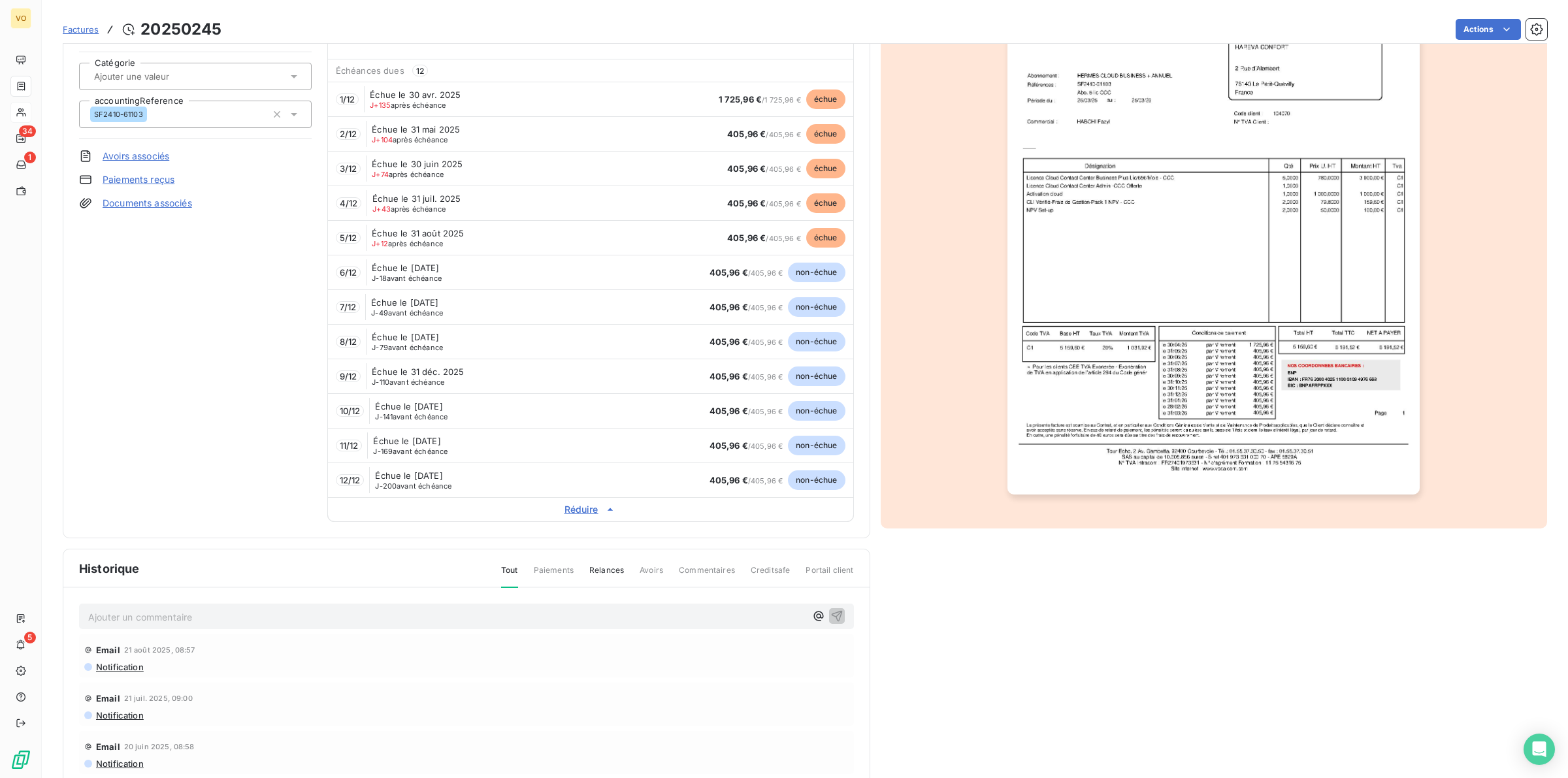
scroll to position [164, 0]
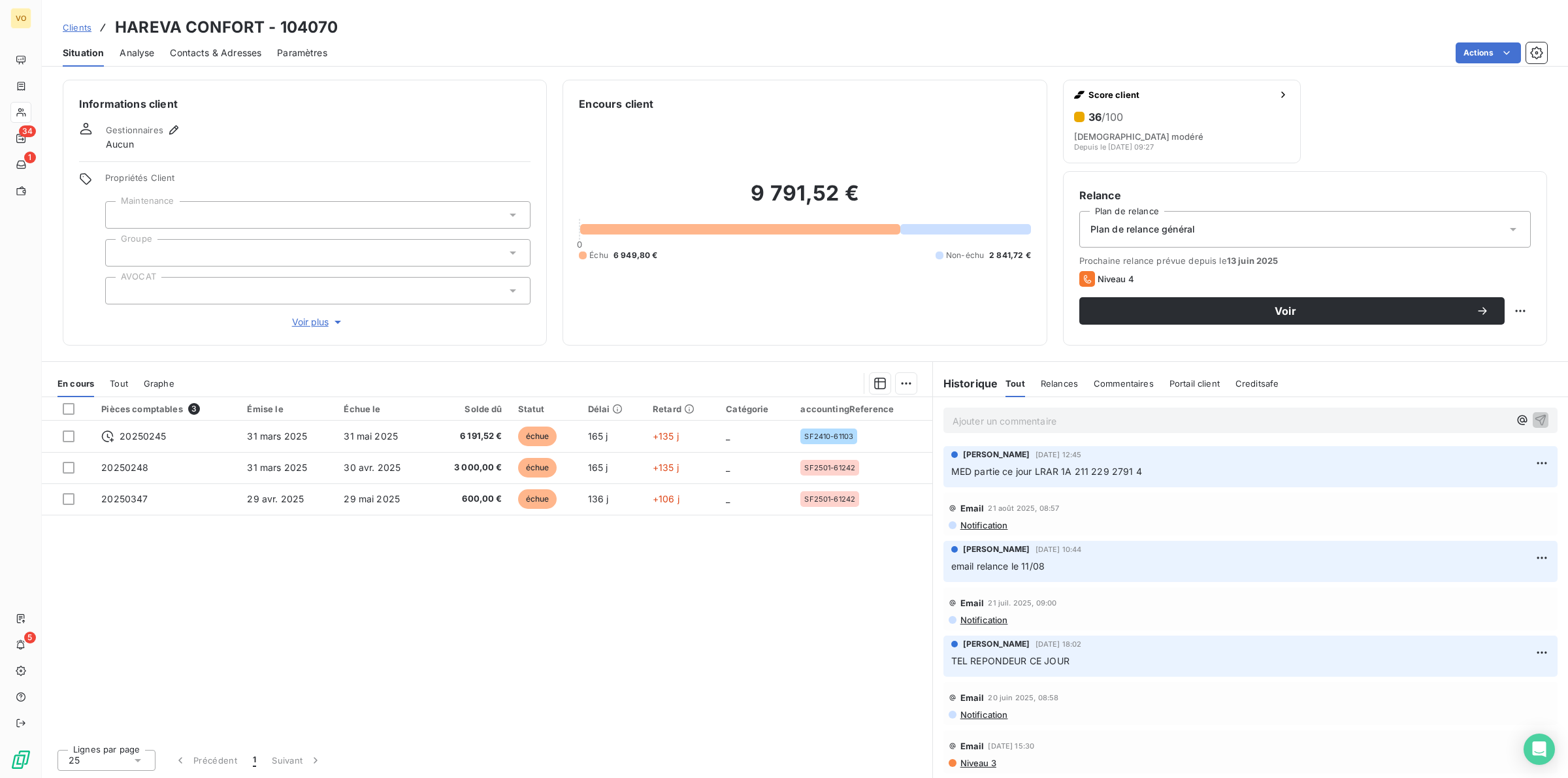
click at [971, 422] on p "Ajouter un commentaire ﻿" at bounding box center [1230, 420] width 557 height 16
click at [1046, 420] on span "[PERSON_NAME] a eu le client, veut résiler, [PERSON_NAME] propose" at bounding box center [1106, 420] width 308 height 11
click at [1249, 420] on p "[PERSON_NAME] a eu le client le [DATE], veut résiler, [PERSON_NAME] propose" at bounding box center [1230, 420] width 557 height 15
click at [1232, 451] on div "[PERSON_NAME] [DATE] 12:45" at bounding box center [1250, 453] width 598 height 11
click at [1311, 423] on p "[PERSON_NAME] a eu le client le [DATE], veut résiler, [PERSON_NAME] propose un …" at bounding box center [1230, 420] width 557 height 15
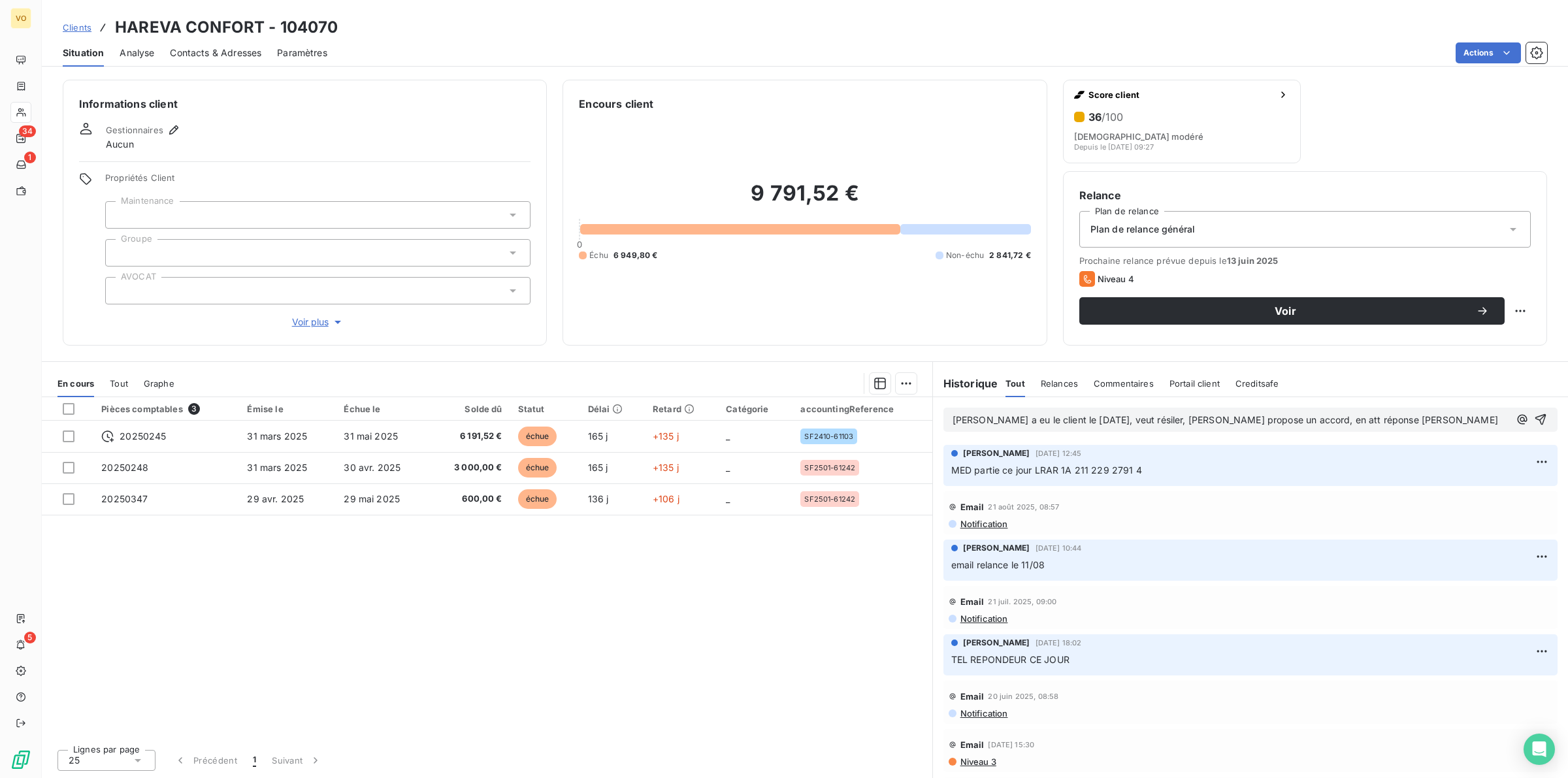
click at [1153, 420] on span "[PERSON_NAME] a eu le client le [DATE], veut résiler, [PERSON_NAME] propose un …" at bounding box center [1225, 420] width 545 height 11
click at [1415, 418] on p "[PERSON_NAME] a eu le client le [DATE], veut résilier, [PERSON_NAME] propose un…" at bounding box center [1230, 420] width 557 height 15
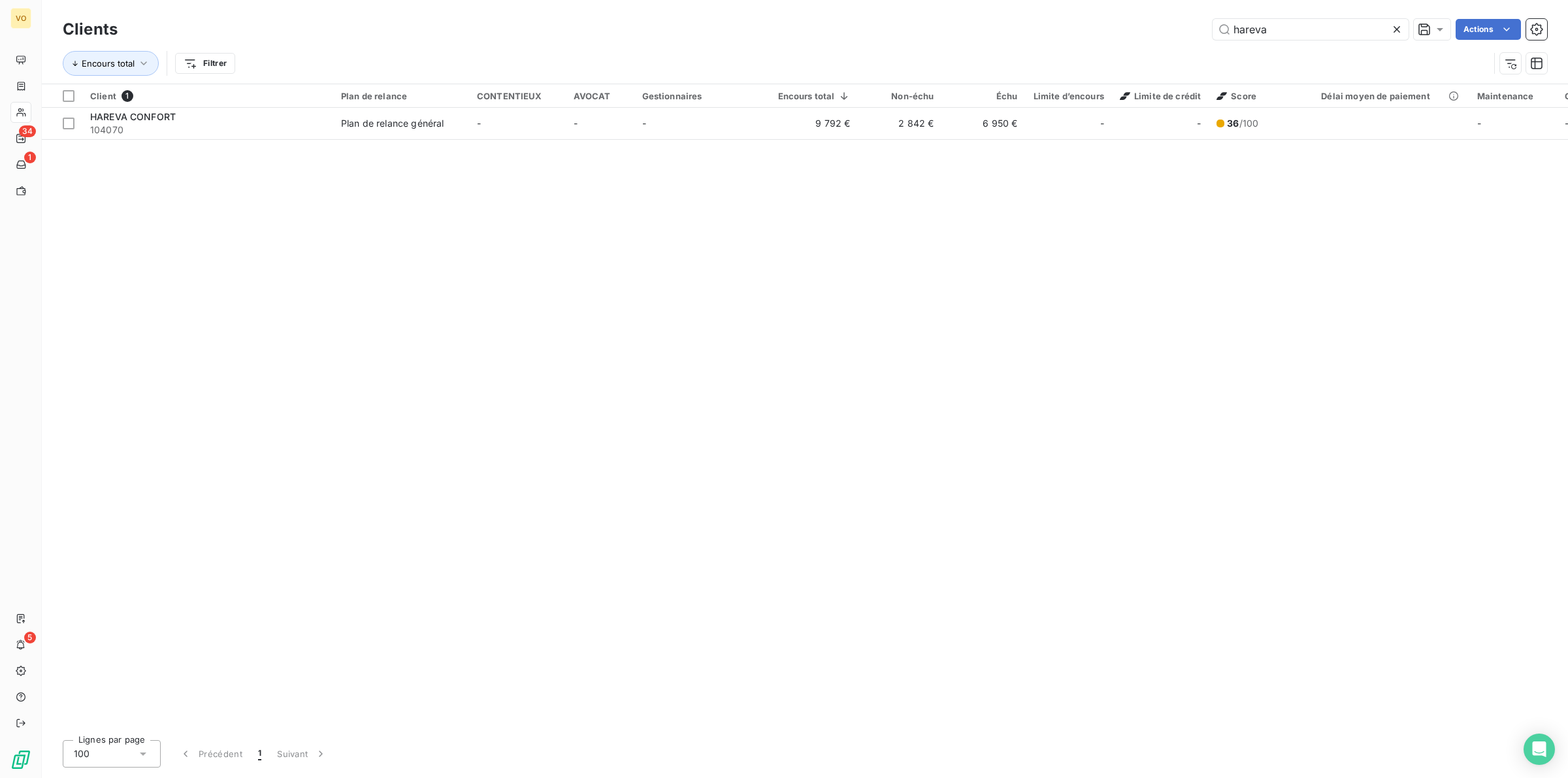
click at [763, 317] on div "Client 1 Plan de relance CONTENTIEUX AVOCAT Gestionnaires Encours total Non-éch…" at bounding box center [805, 407] width 1526 height 646
drag, startPoint x: 272, startPoint y: 213, endPoint x: 201, endPoint y: 165, distance: 85.7
click at [272, 213] on div "Client 1 Plan de relance CONTENTIEUX AVOCAT Gestionnaires Encours total Non-éch…" at bounding box center [805, 407] width 1526 height 646
